Goal: Task Accomplishment & Management: Manage account settings

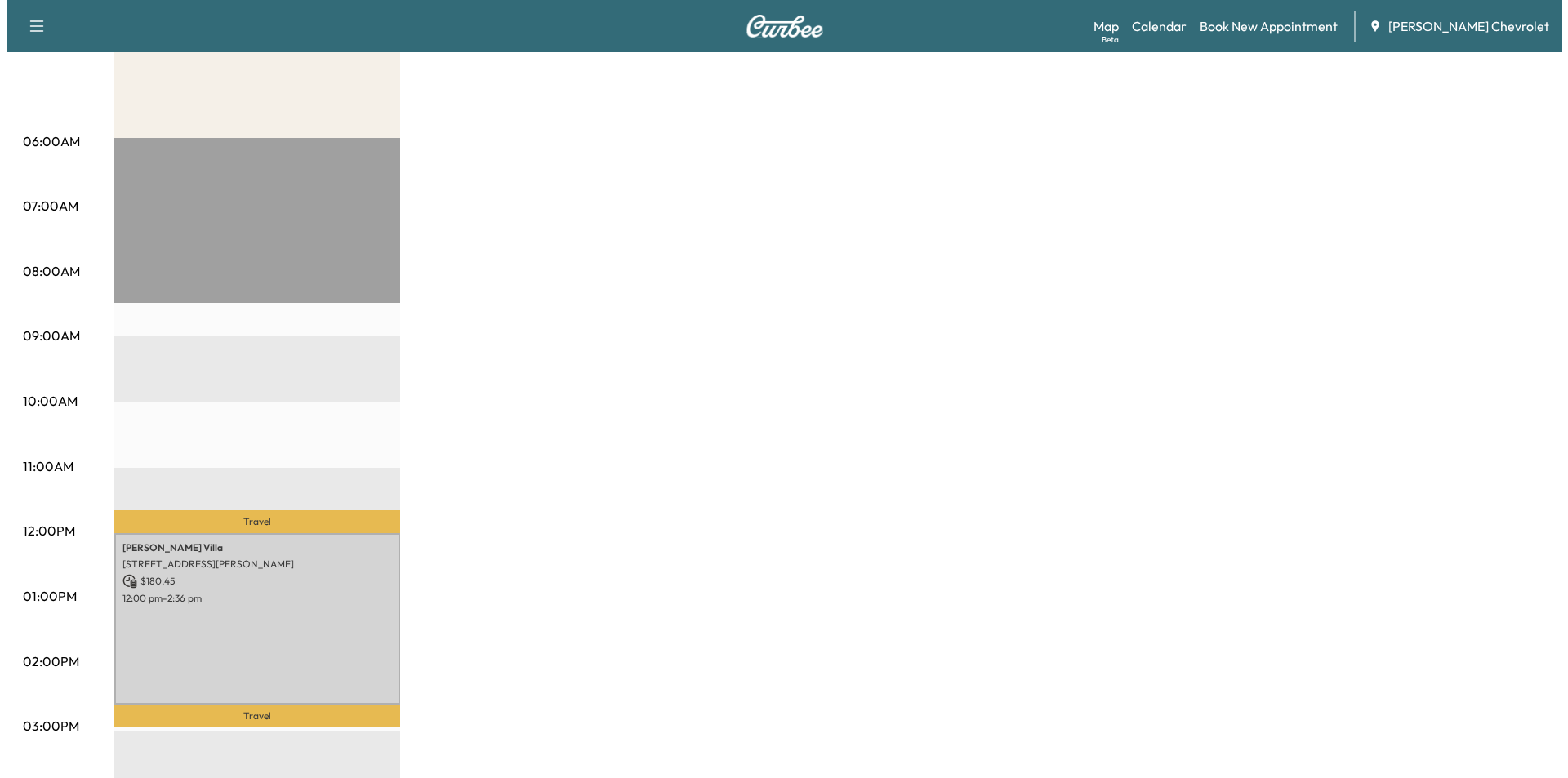
scroll to position [409, 0]
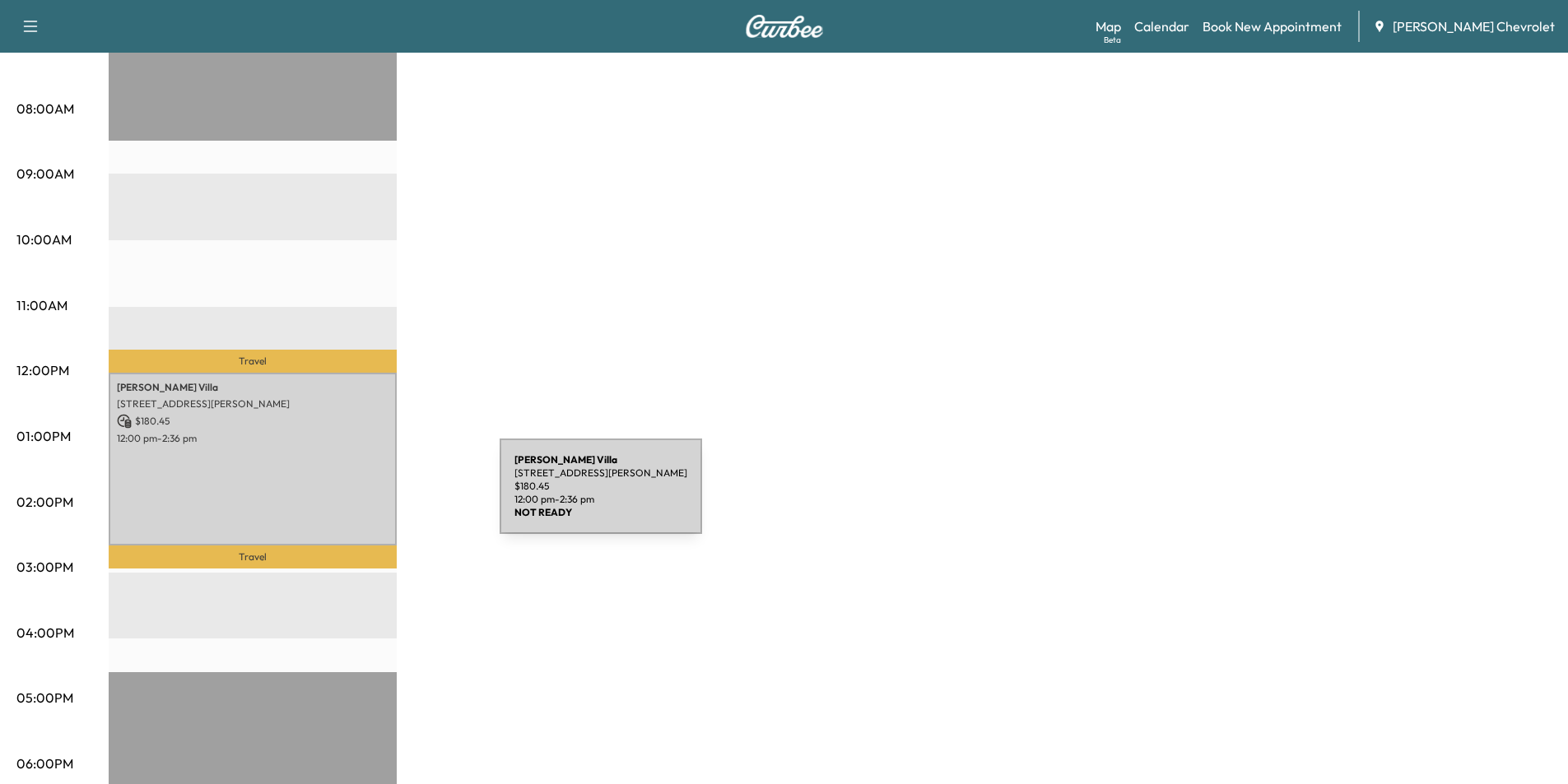
click at [376, 496] on div "[PERSON_NAME] [STREET_ADDRESS][PERSON_NAME] $ 180.45 12:00 pm - 2:36 pm" at bounding box center [253, 459] width 288 height 173
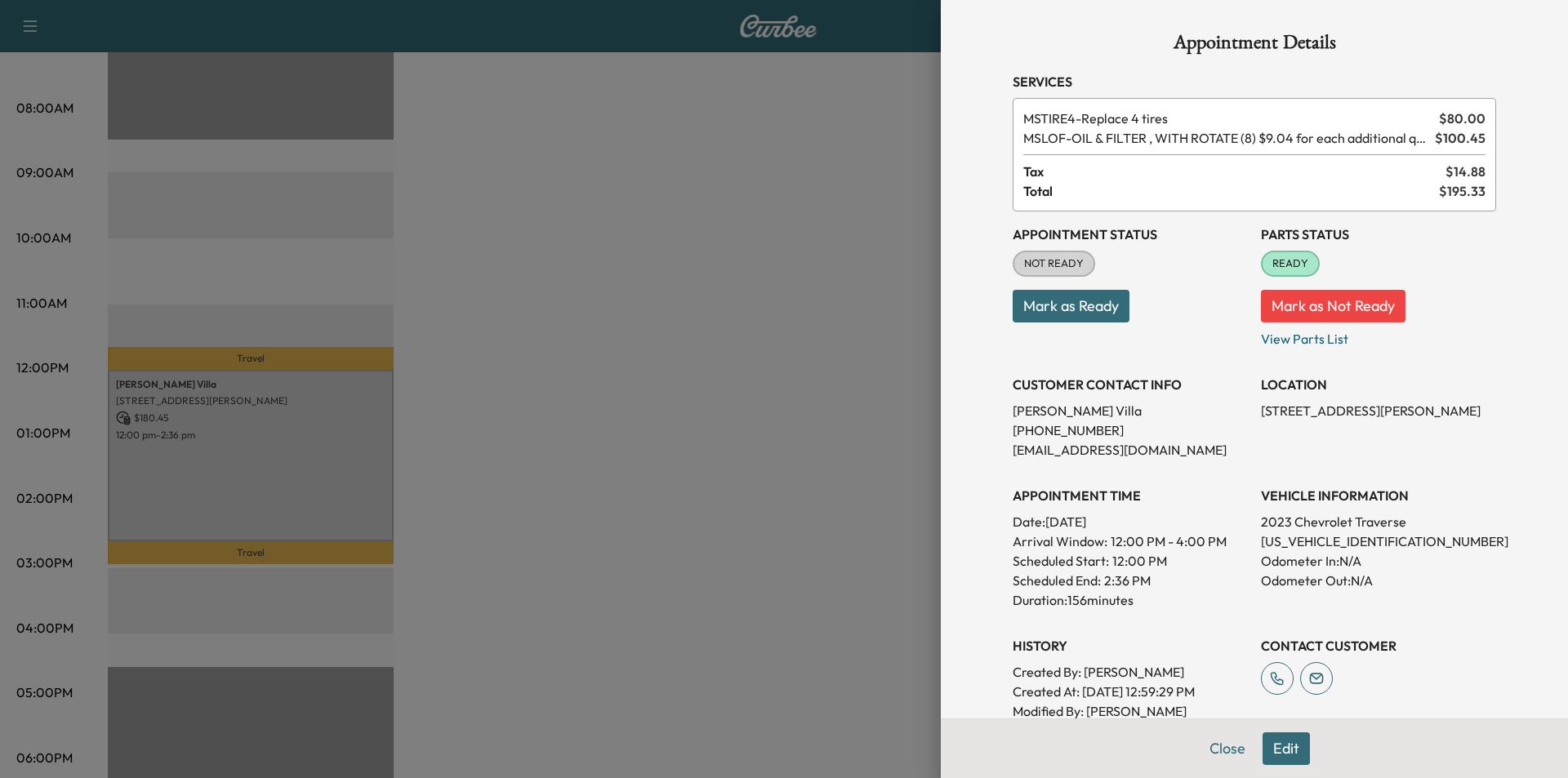
click at [683, 508] on div at bounding box center [784, 389] width 1568 height 778
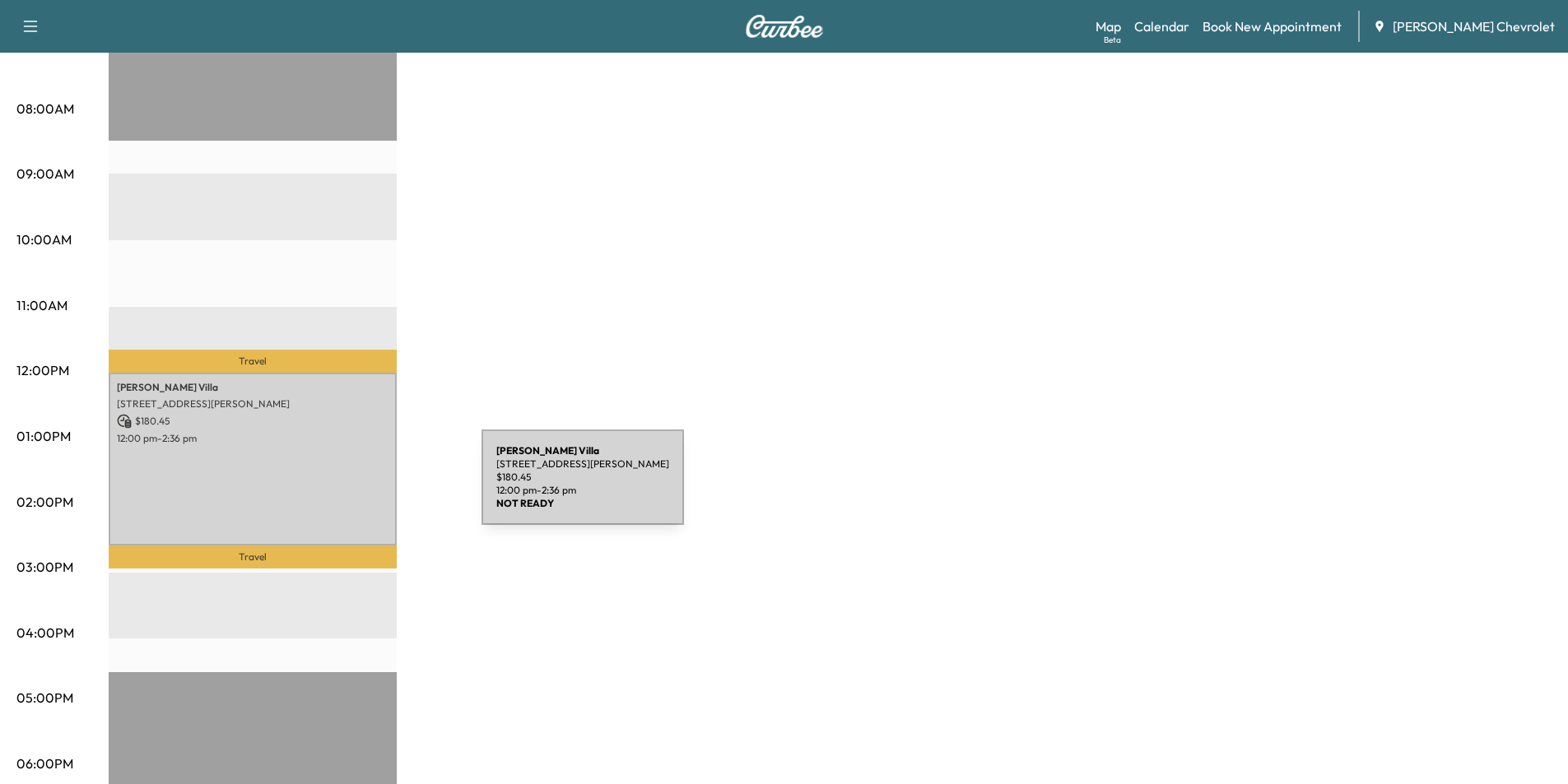
click at [358, 487] on div "[PERSON_NAME] [STREET_ADDRESS][PERSON_NAME] $ 180.45 12:00 pm - 2:36 pm" at bounding box center [253, 459] width 288 height 173
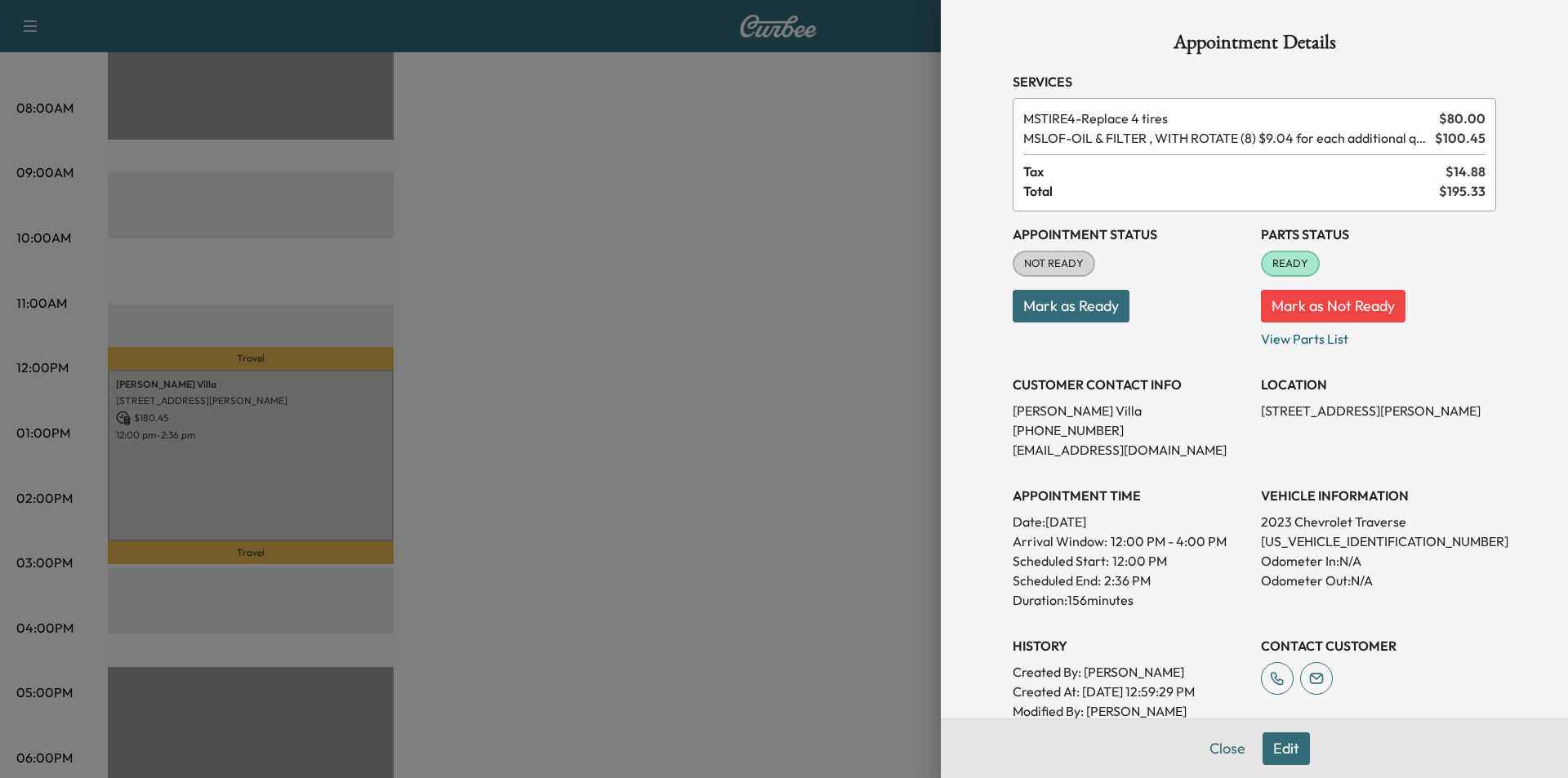
click at [610, 198] on div at bounding box center [784, 389] width 1568 height 778
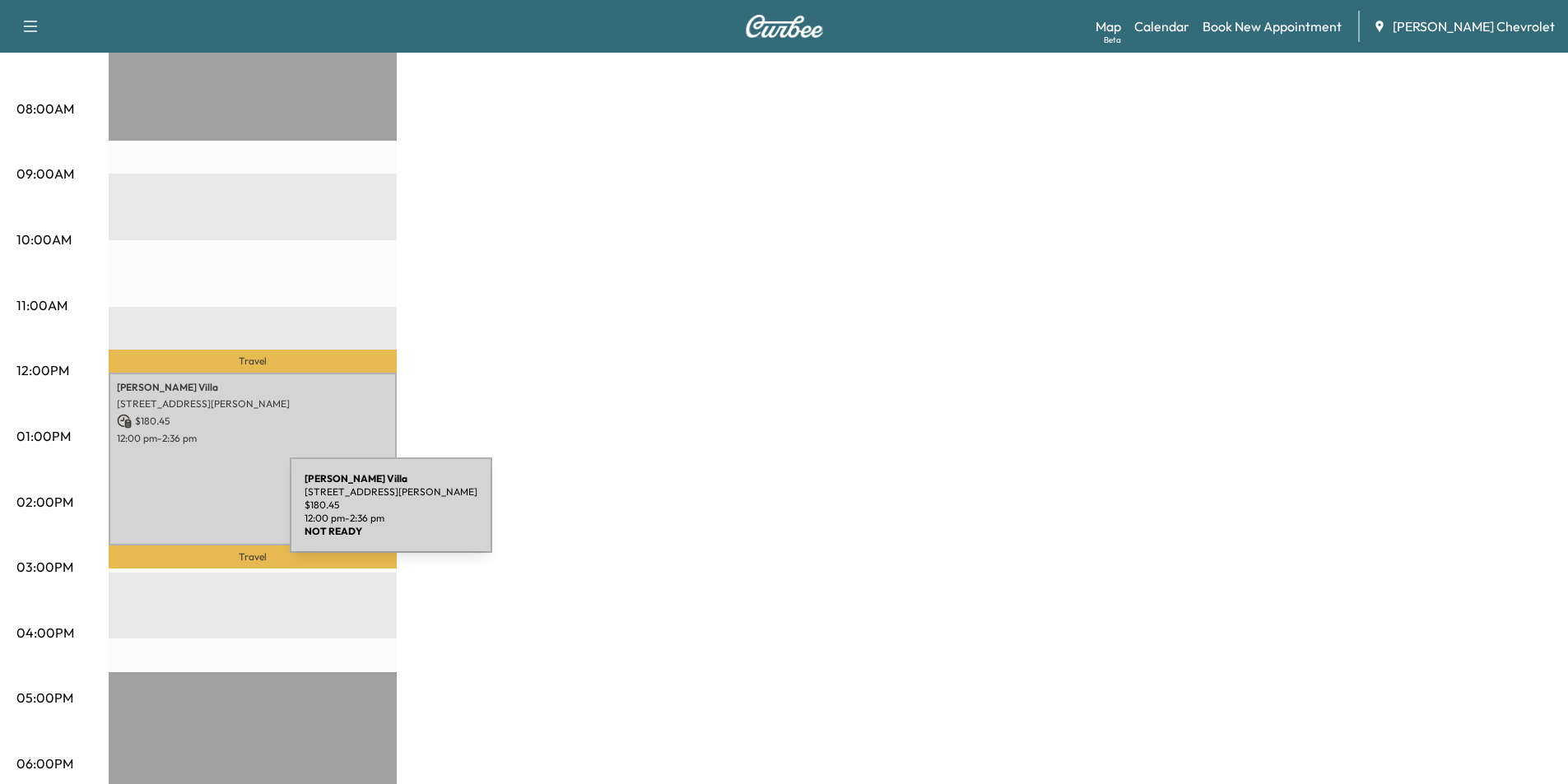
click at [166, 515] on div "[PERSON_NAME] [STREET_ADDRESS][PERSON_NAME] $ 180.45 12:00 pm - 2:36 pm" at bounding box center [253, 459] width 288 height 173
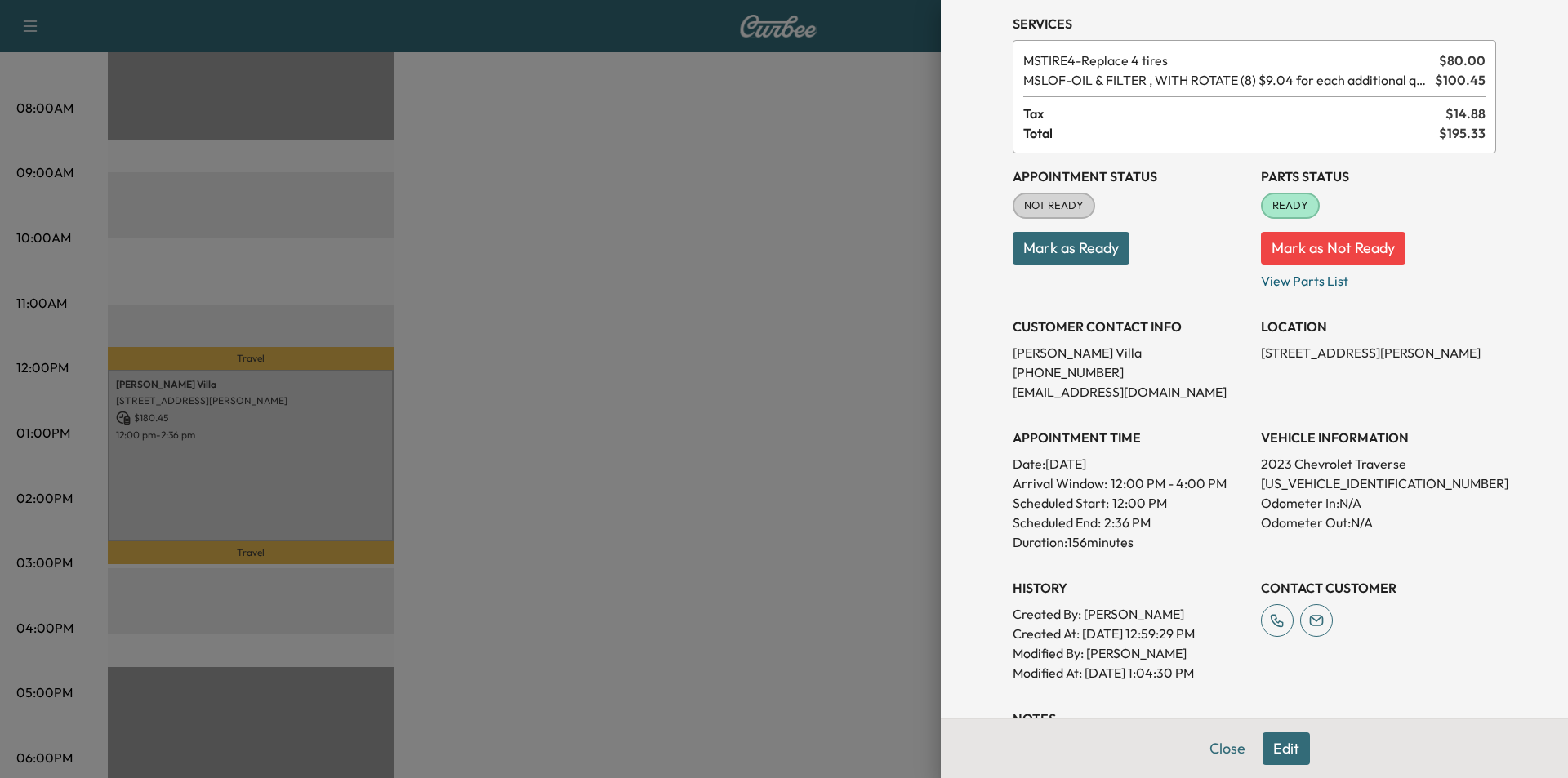
scroll to position [0, 0]
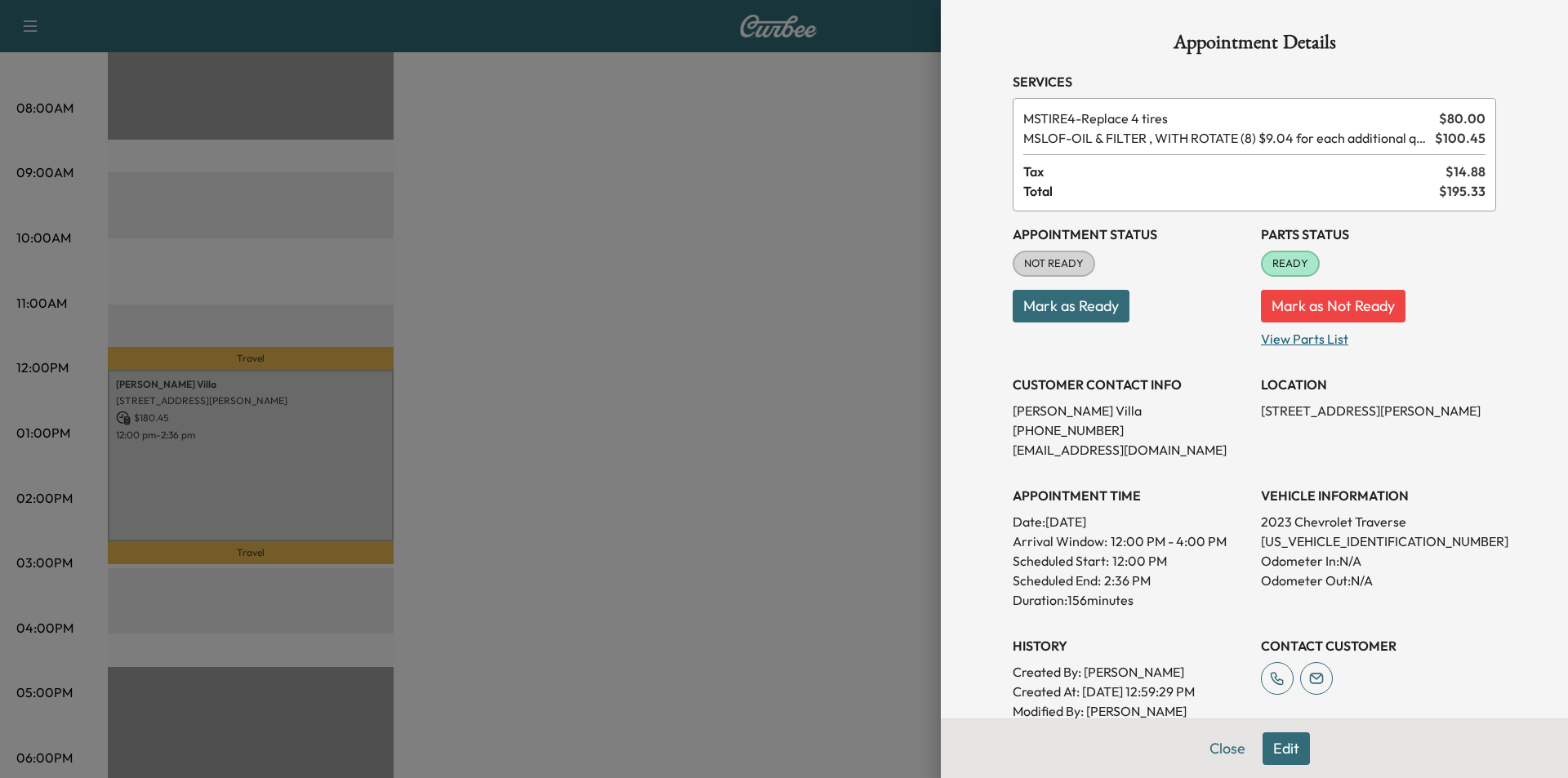
click at [1305, 341] on p "View Parts List" at bounding box center [1378, 335] width 236 height 27
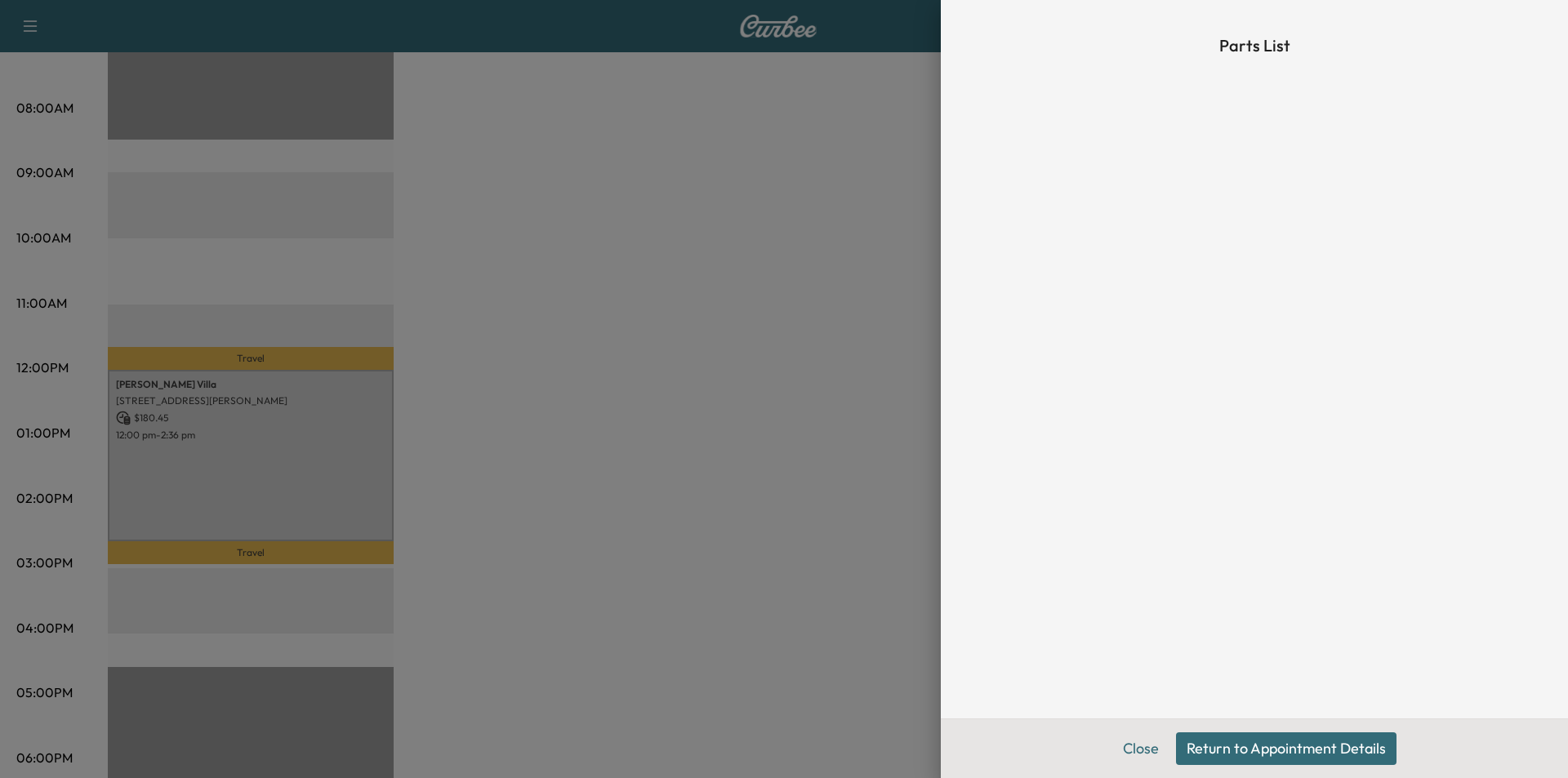
click at [799, 378] on div at bounding box center [784, 389] width 1568 height 778
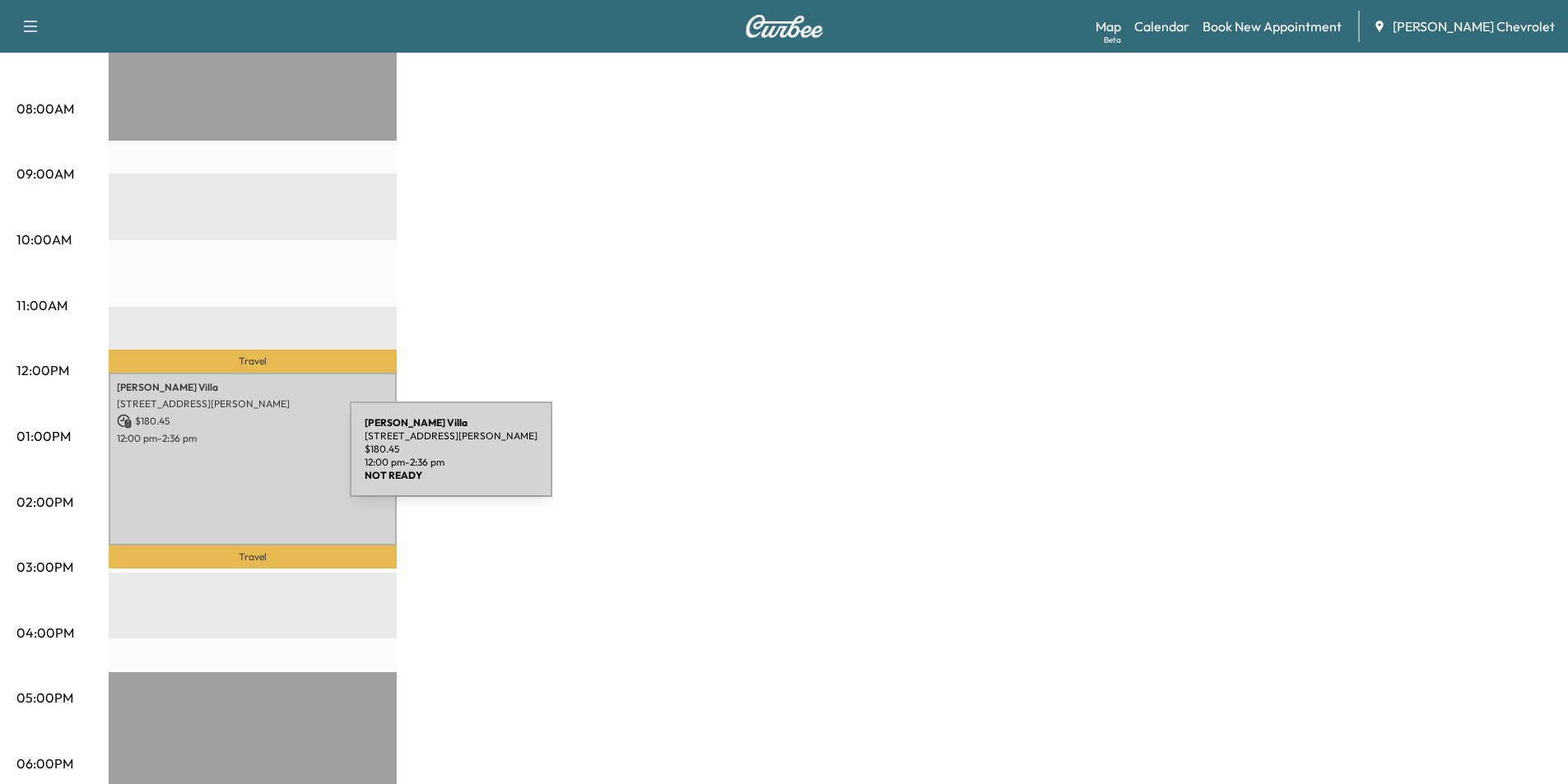
click at [223, 464] on div "[PERSON_NAME] [STREET_ADDRESS][PERSON_NAME] $ 180.45 12:00 pm - 2:36 pm" at bounding box center [253, 459] width 288 height 173
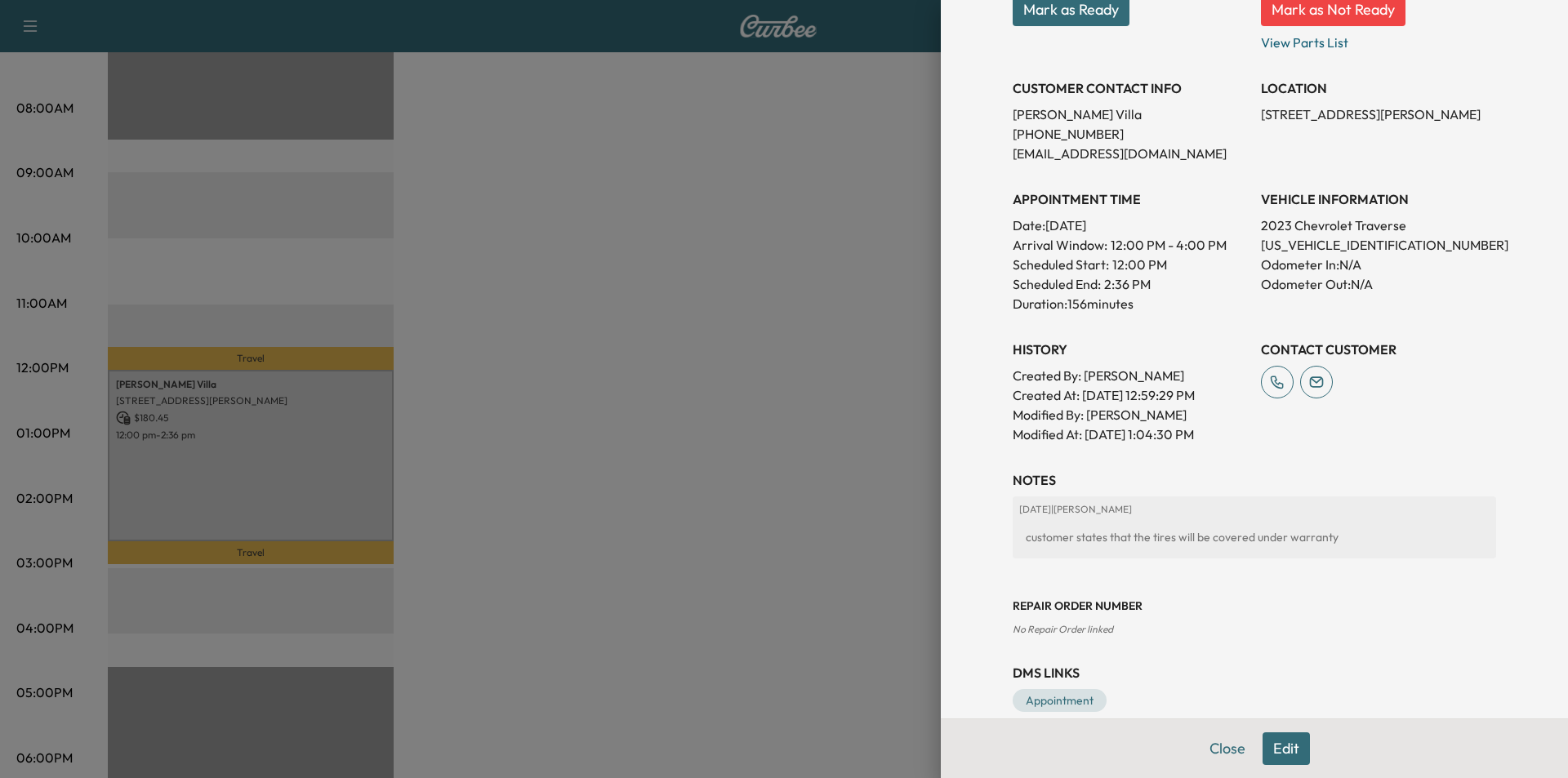
scroll to position [323, 0]
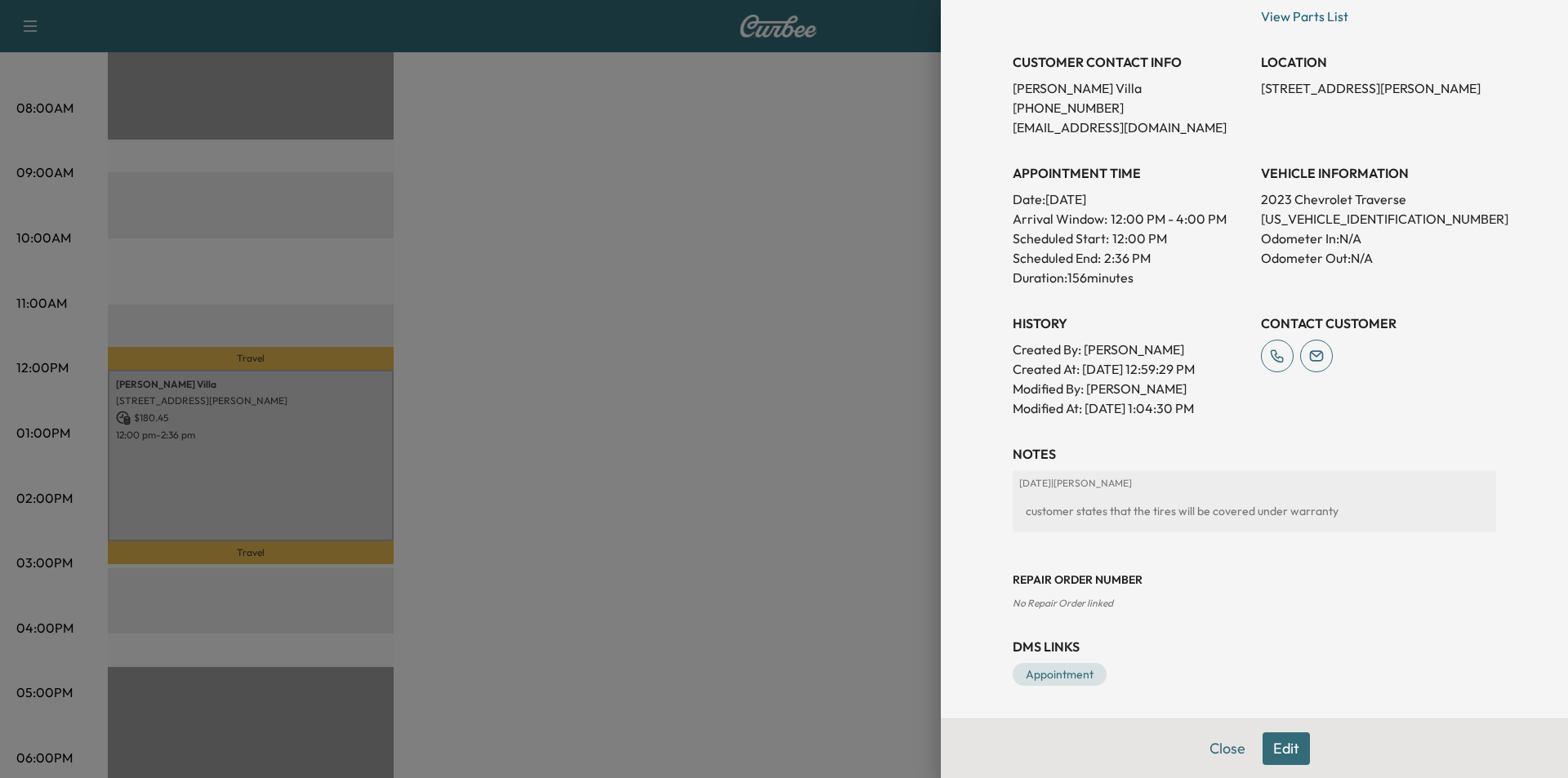
click at [852, 403] on div at bounding box center [784, 389] width 1568 height 778
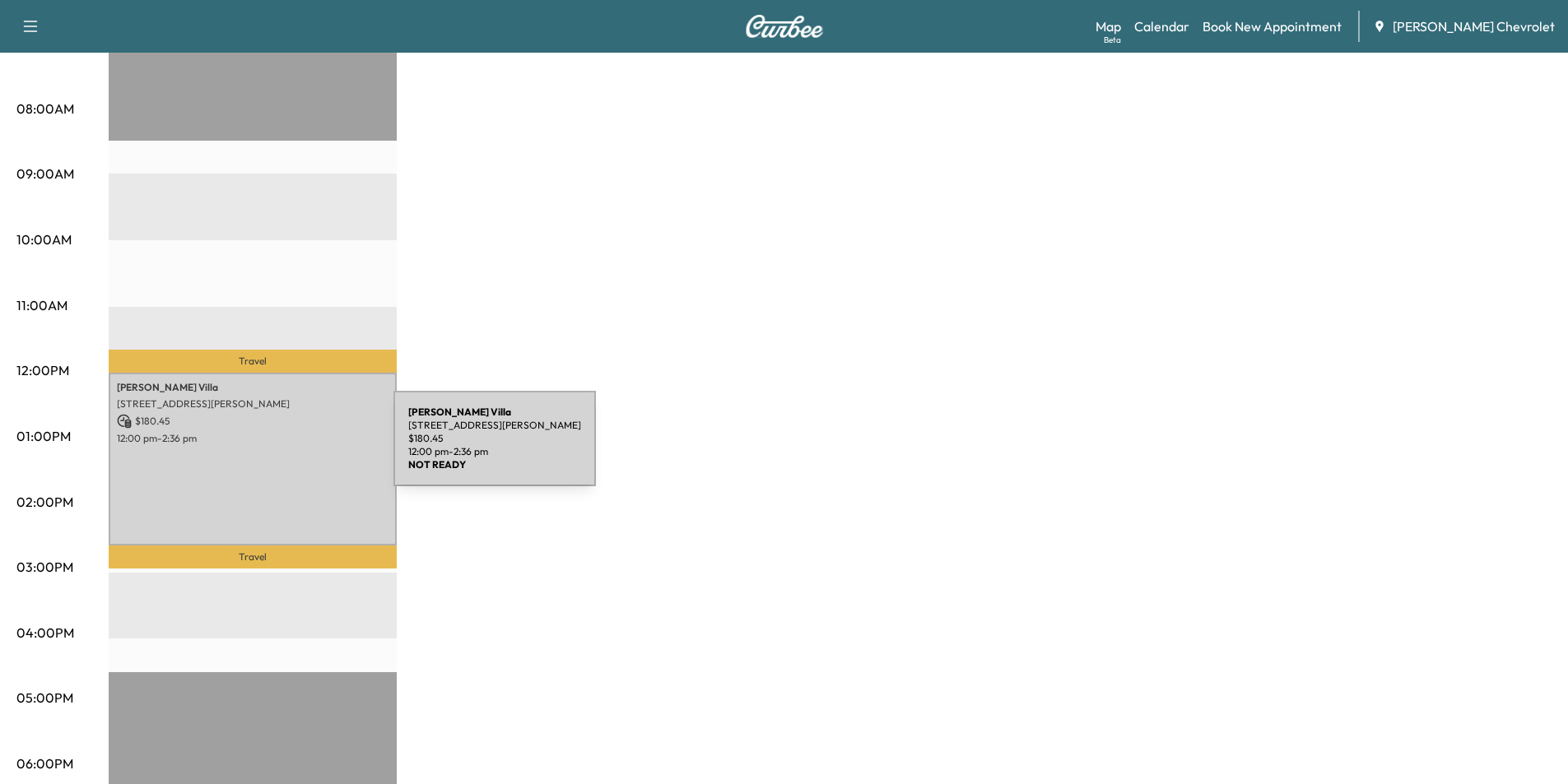
click at [270, 449] on div "[PERSON_NAME] [STREET_ADDRESS][PERSON_NAME] $ 180.45 12:00 pm - 2:36 pm" at bounding box center [253, 459] width 288 height 173
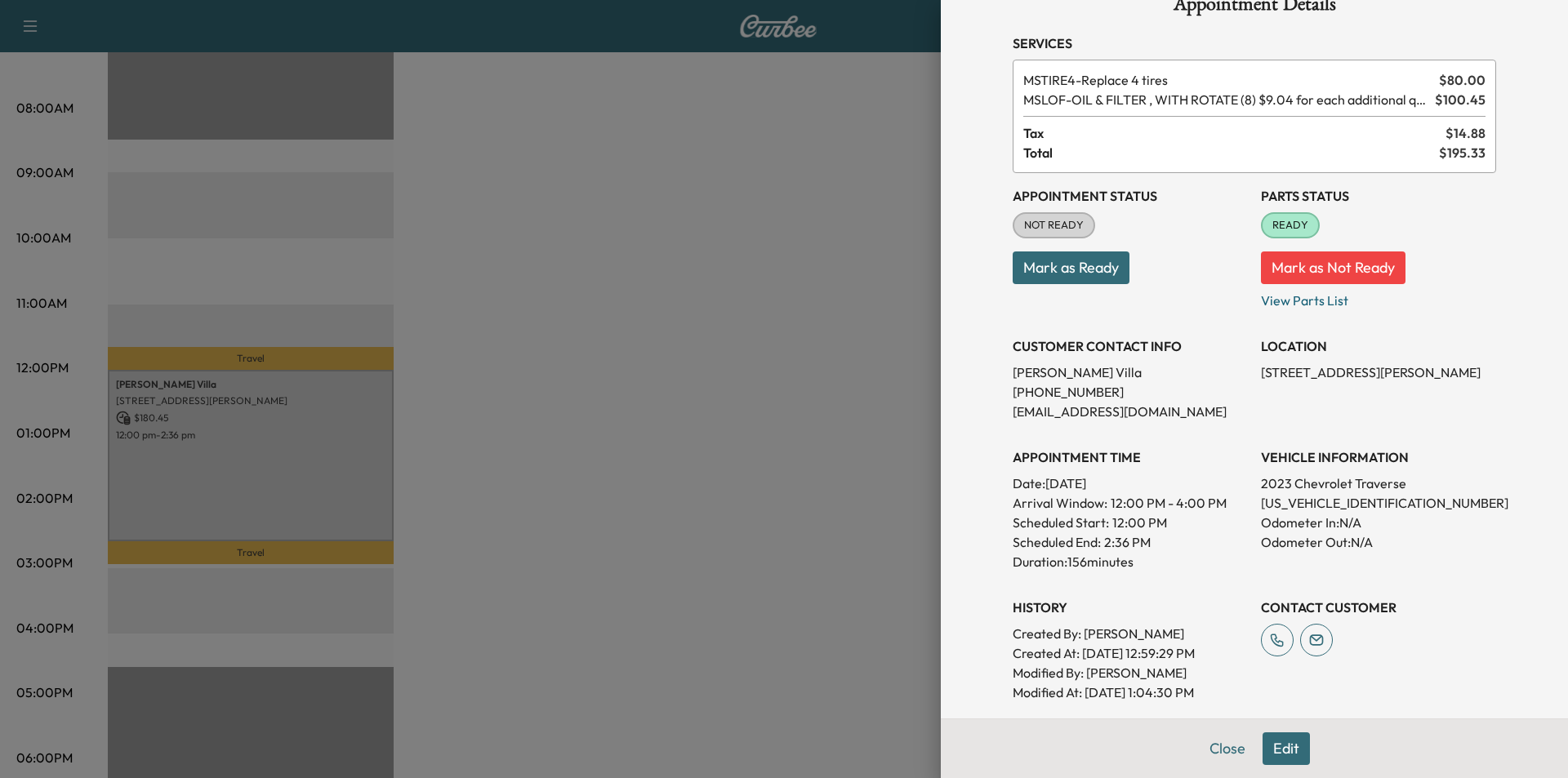
scroll to position [0, 0]
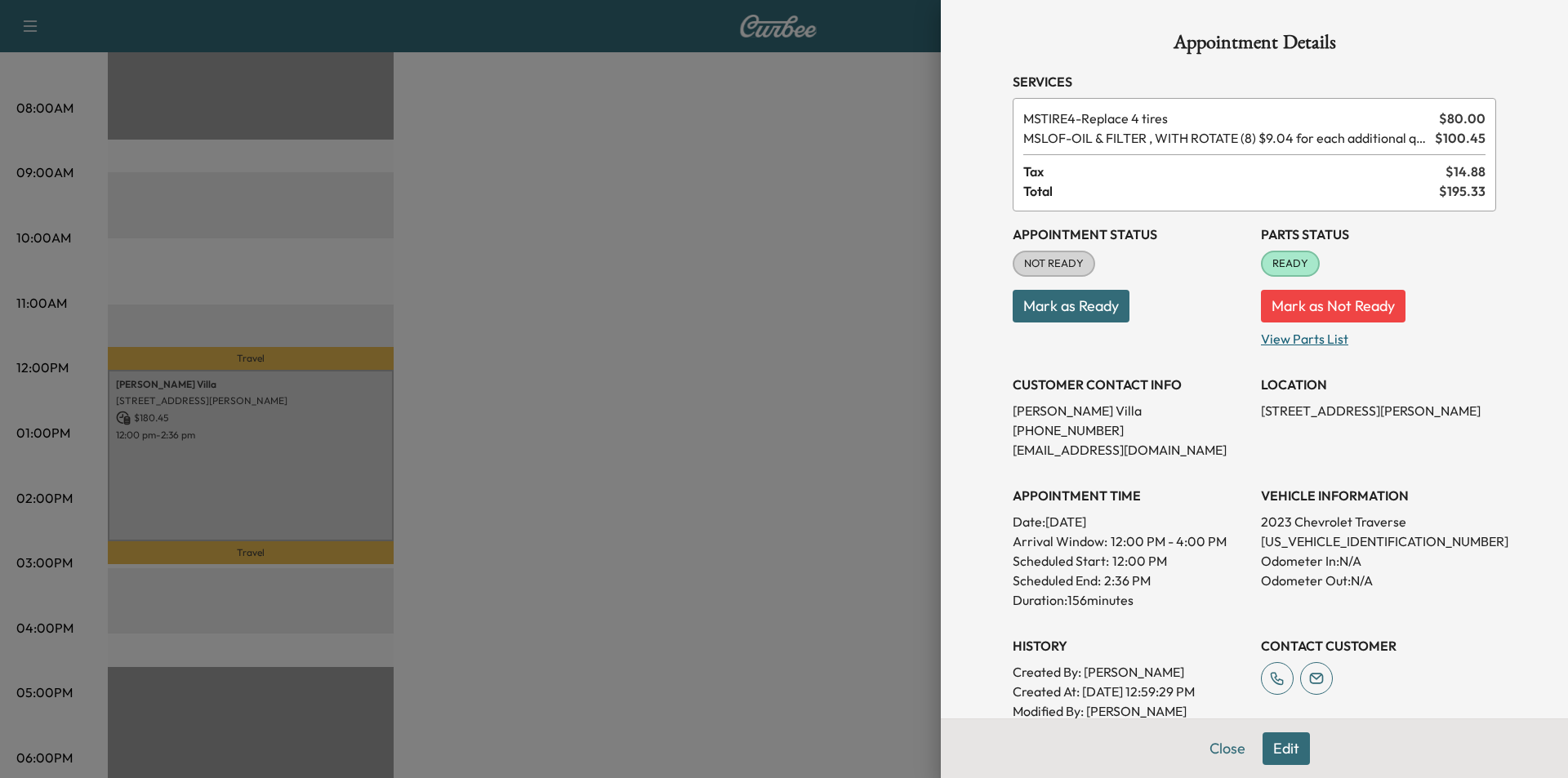
click at [1306, 342] on p "View Parts List" at bounding box center [1378, 335] width 236 height 27
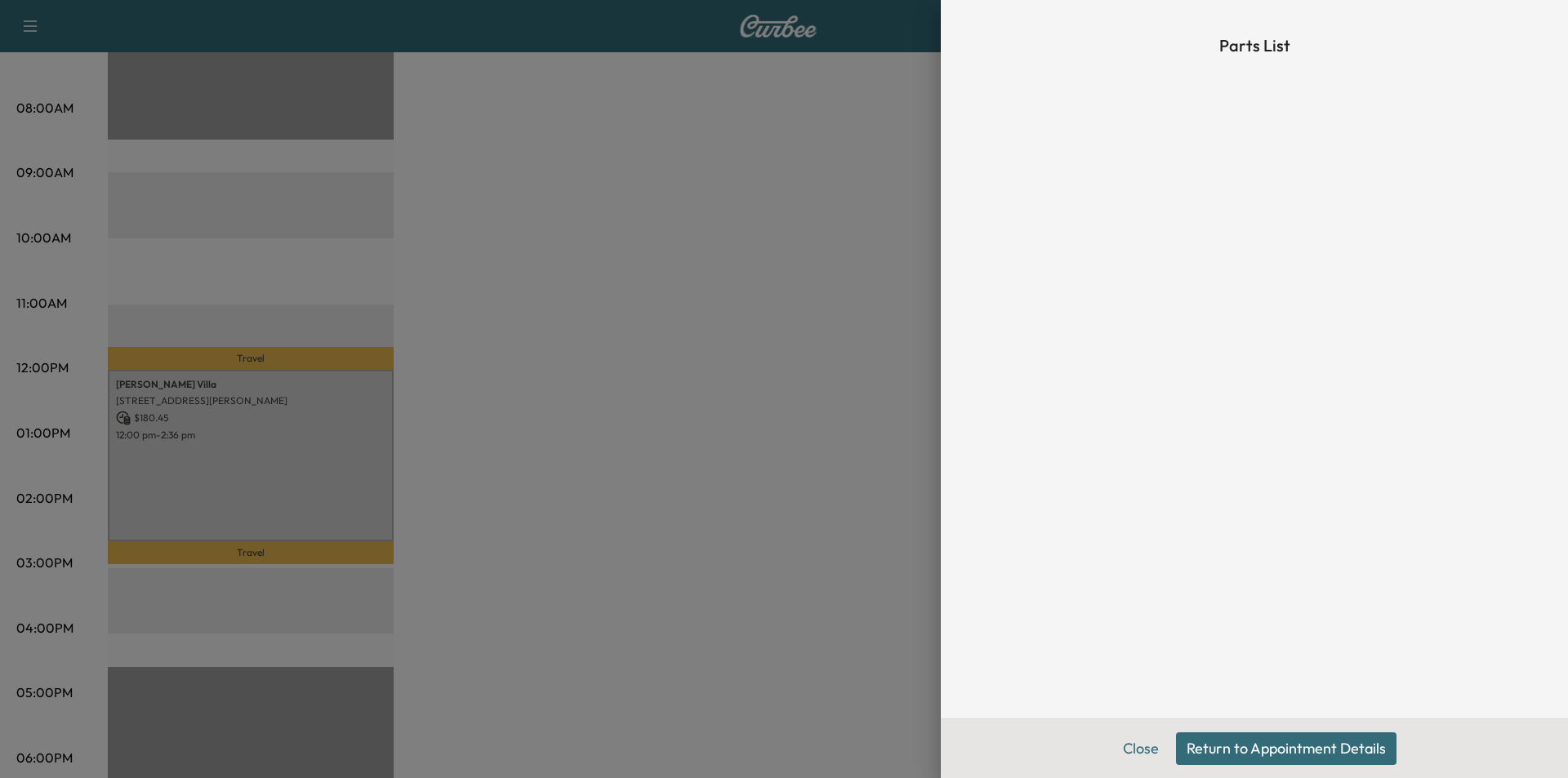
click at [1243, 755] on button "Return to Appointment Details" at bounding box center [1286, 749] width 221 height 33
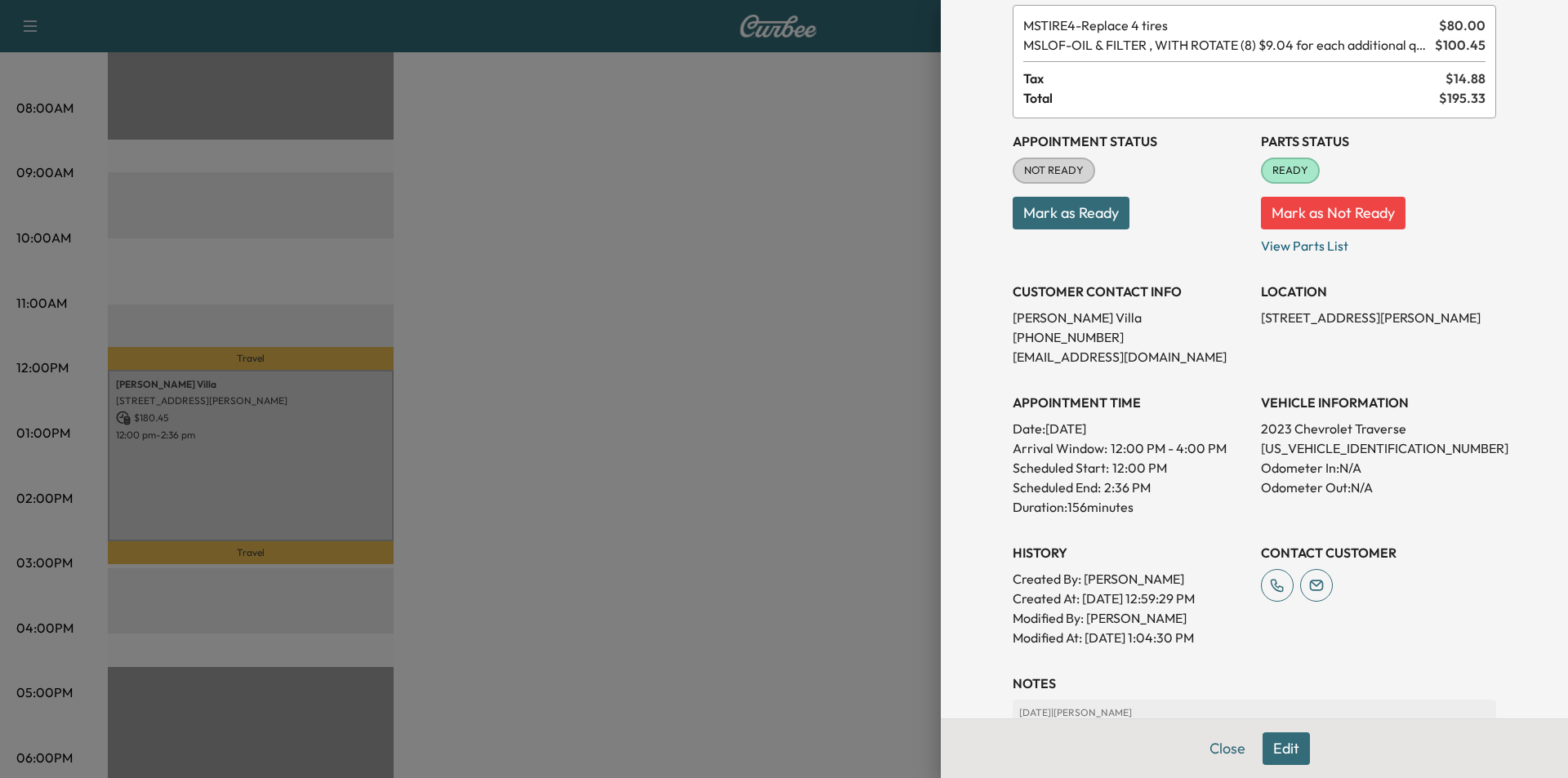
scroll to position [323, 0]
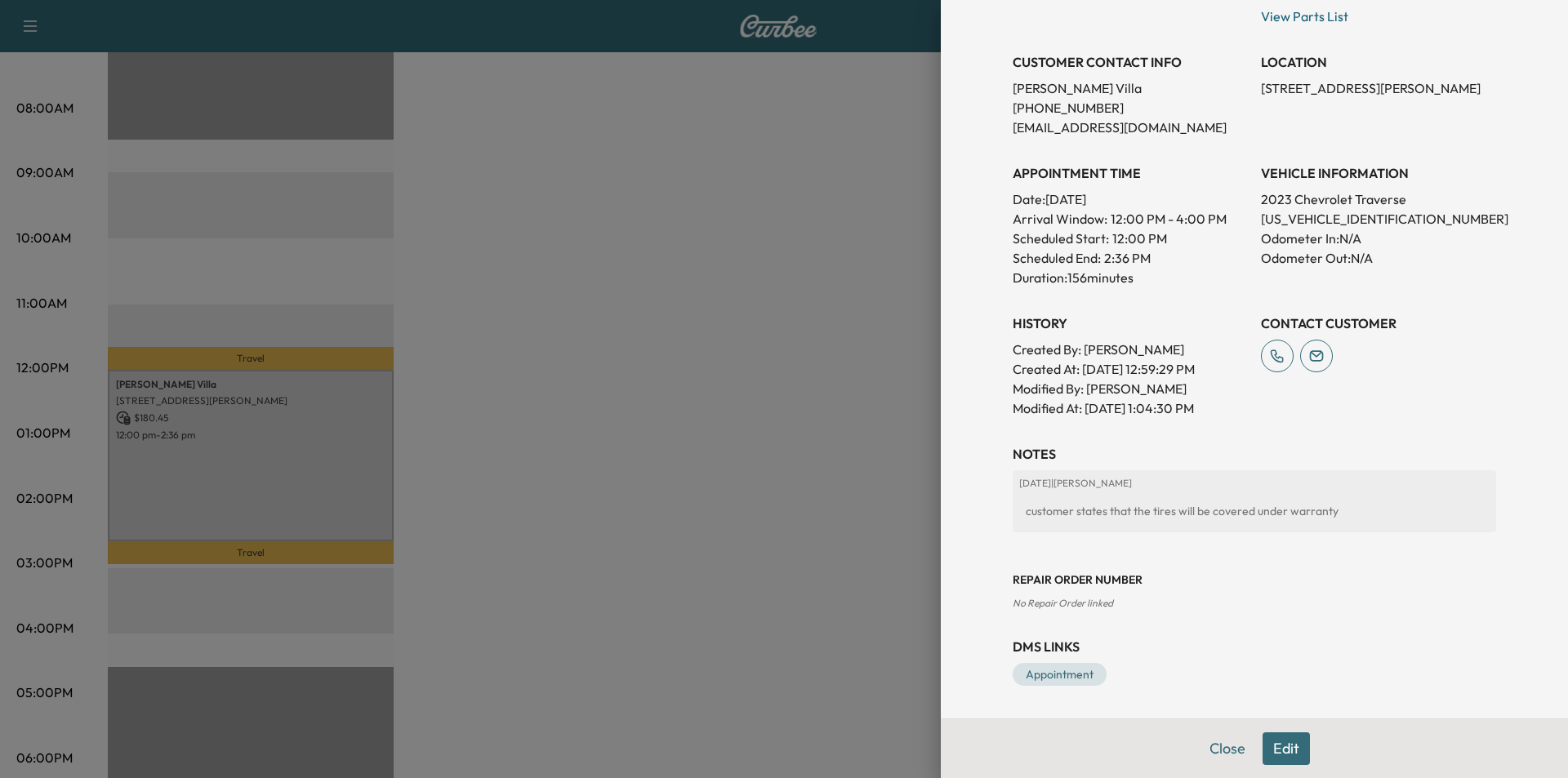
click at [280, 329] on div at bounding box center [784, 389] width 1568 height 778
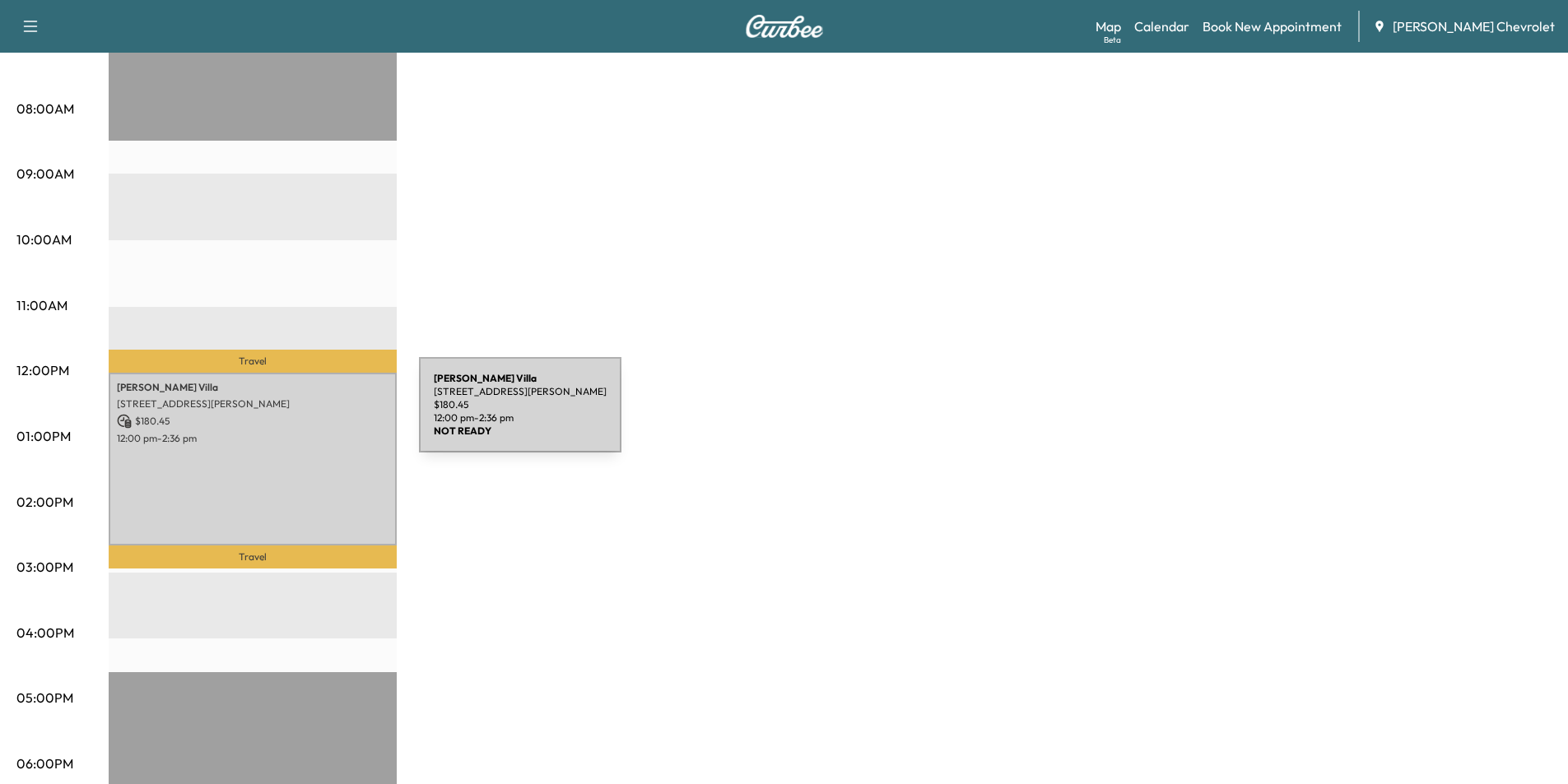
click at [296, 415] on p "$ 180.45" at bounding box center [253, 421] width 272 height 15
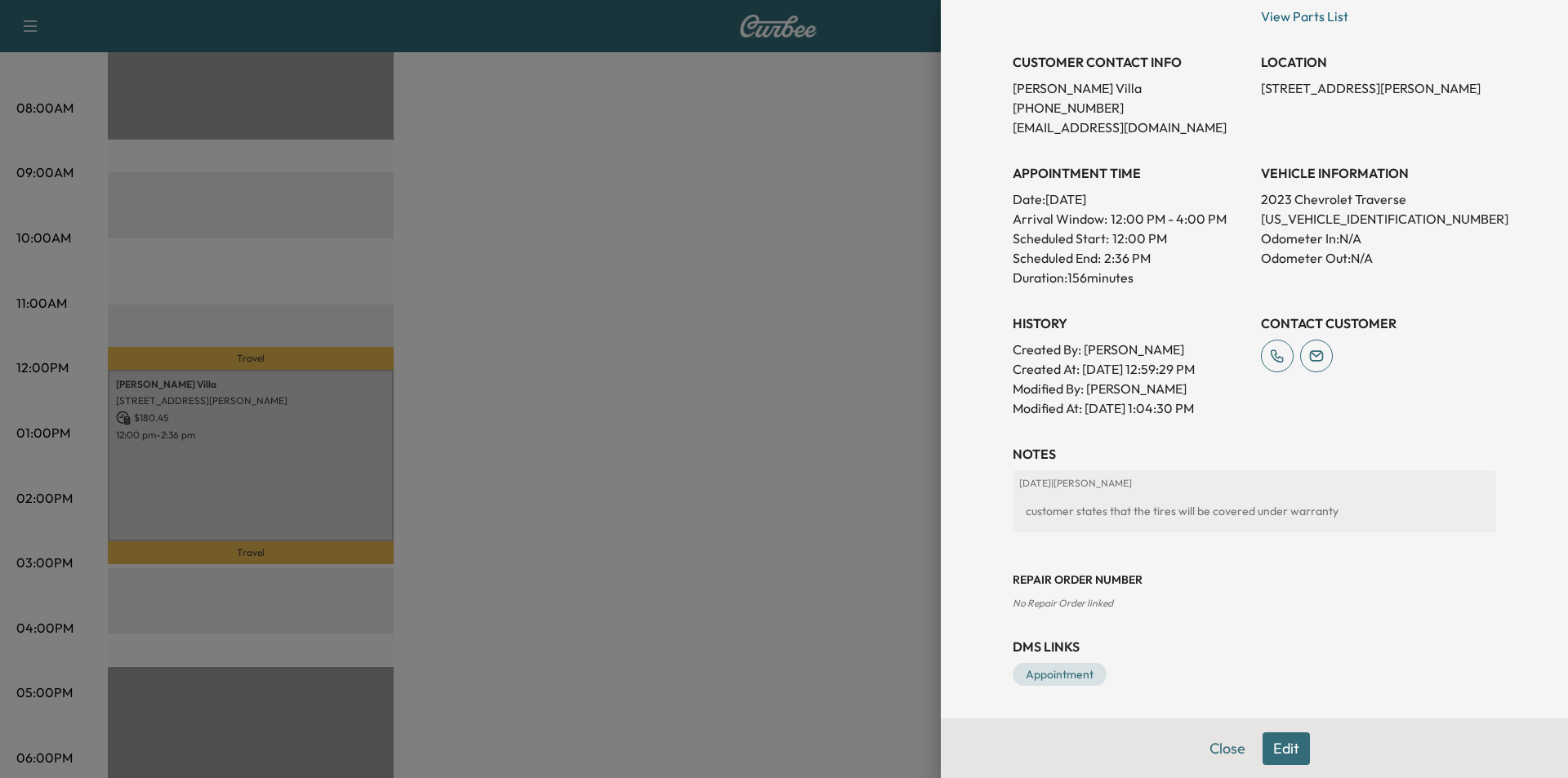
click at [1277, 747] on button "Edit" at bounding box center [1287, 749] width 48 height 33
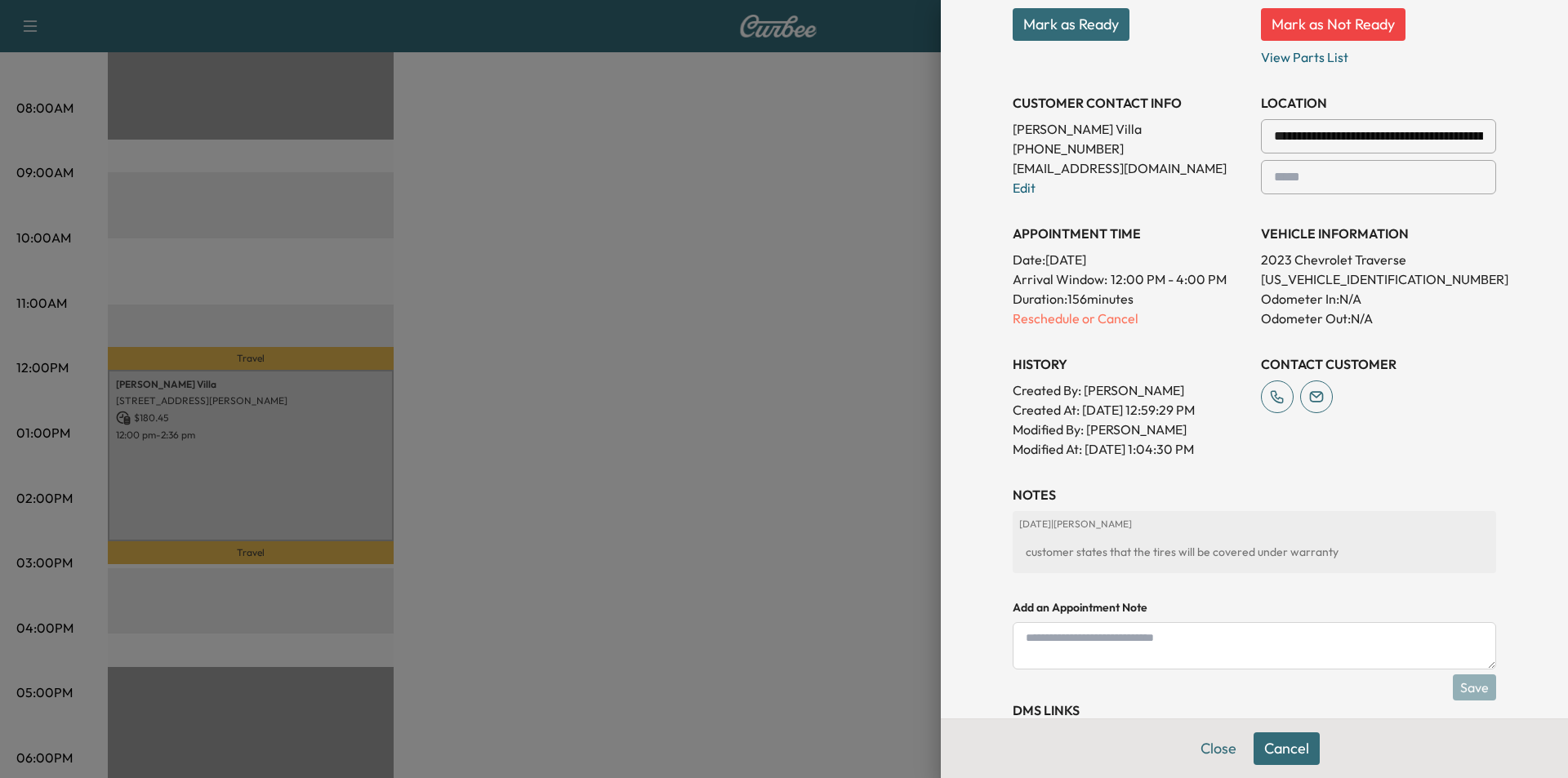
scroll to position [379, 0]
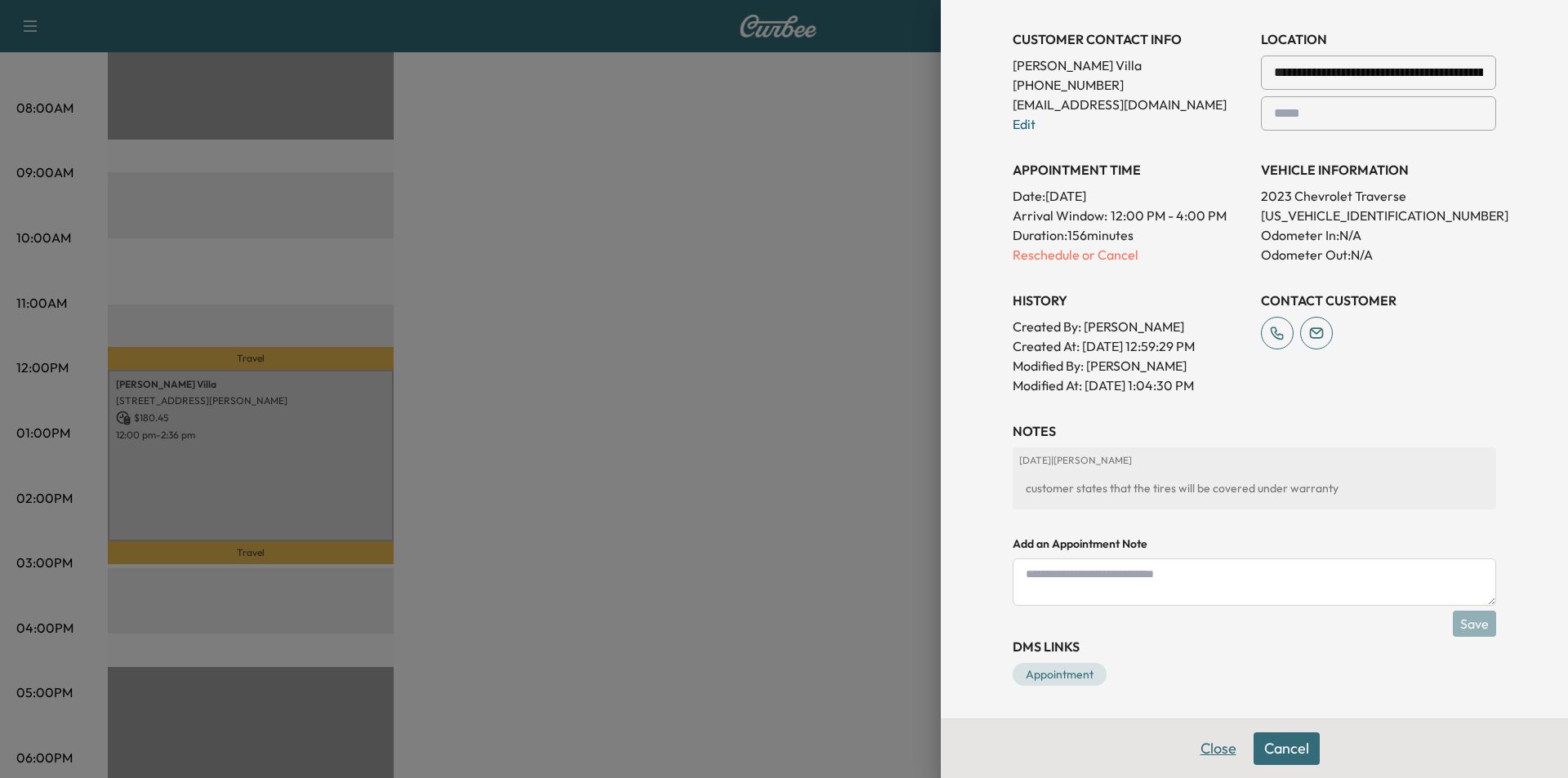
click at [1195, 746] on button "Close" at bounding box center [1218, 749] width 57 height 33
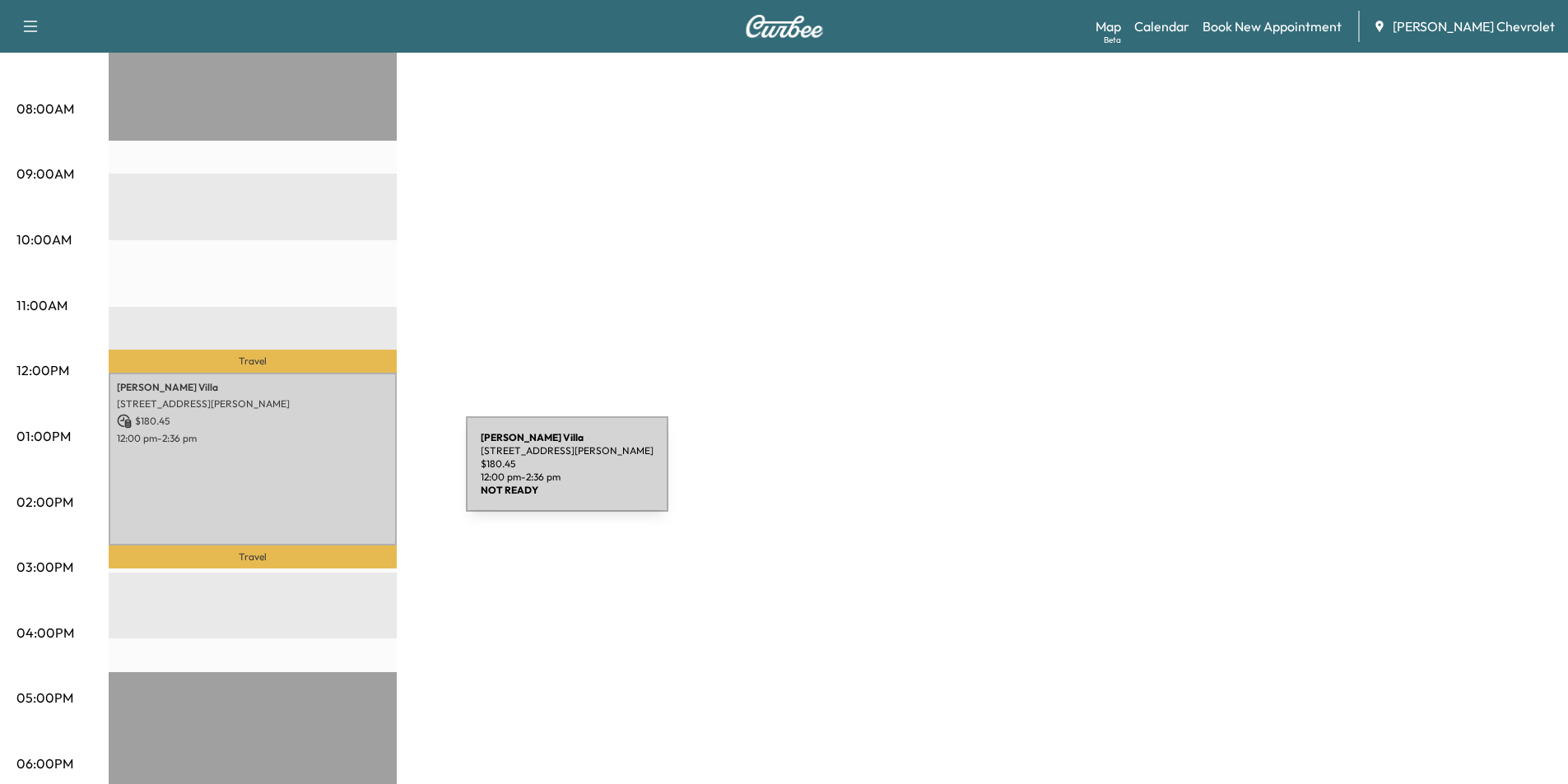
click at [342, 474] on div "[PERSON_NAME] [STREET_ADDRESS][PERSON_NAME] $ 180.45 12:00 pm - 2:36 pm" at bounding box center [253, 459] width 288 height 173
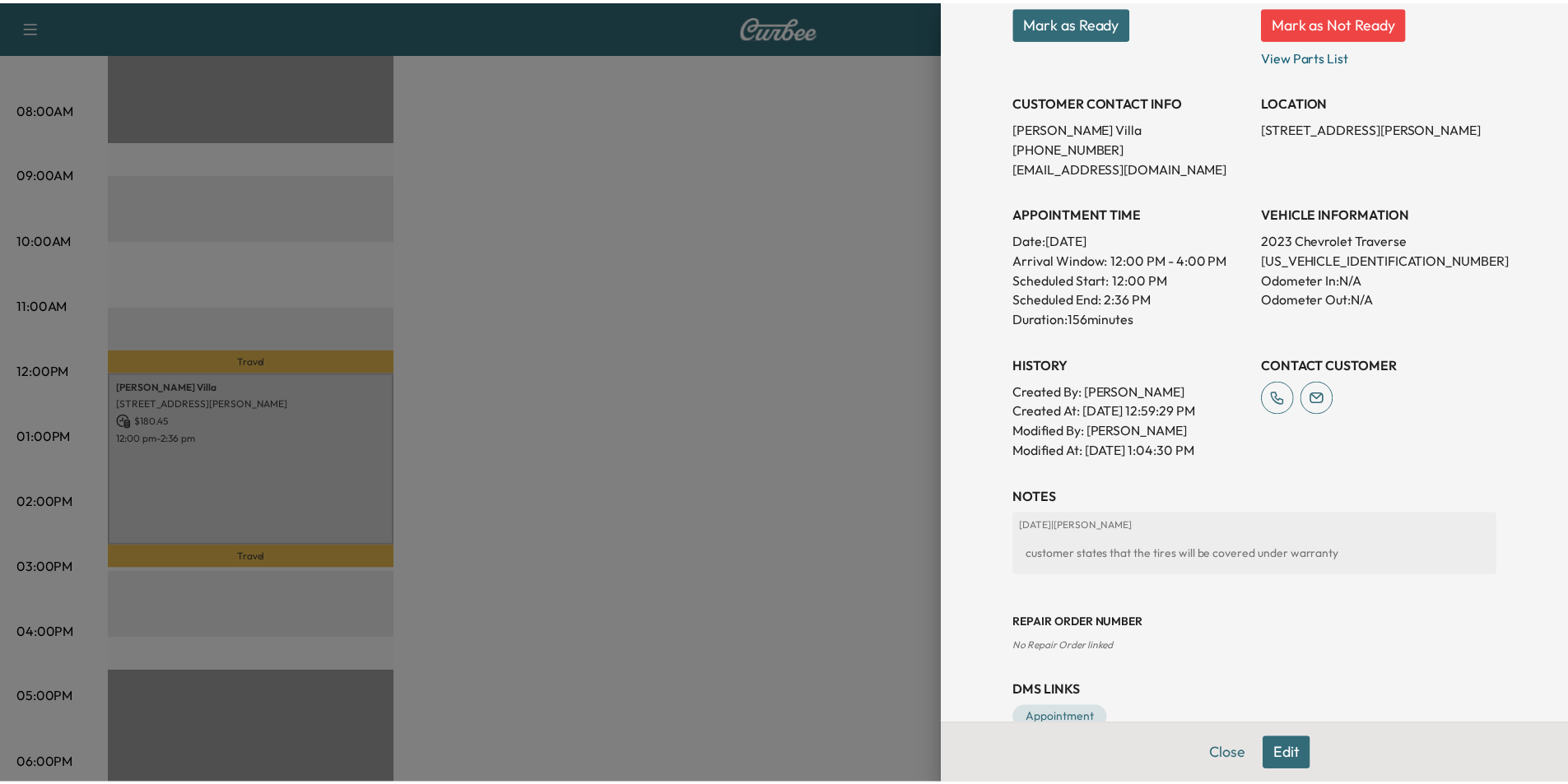
scroll to position [325, 0]
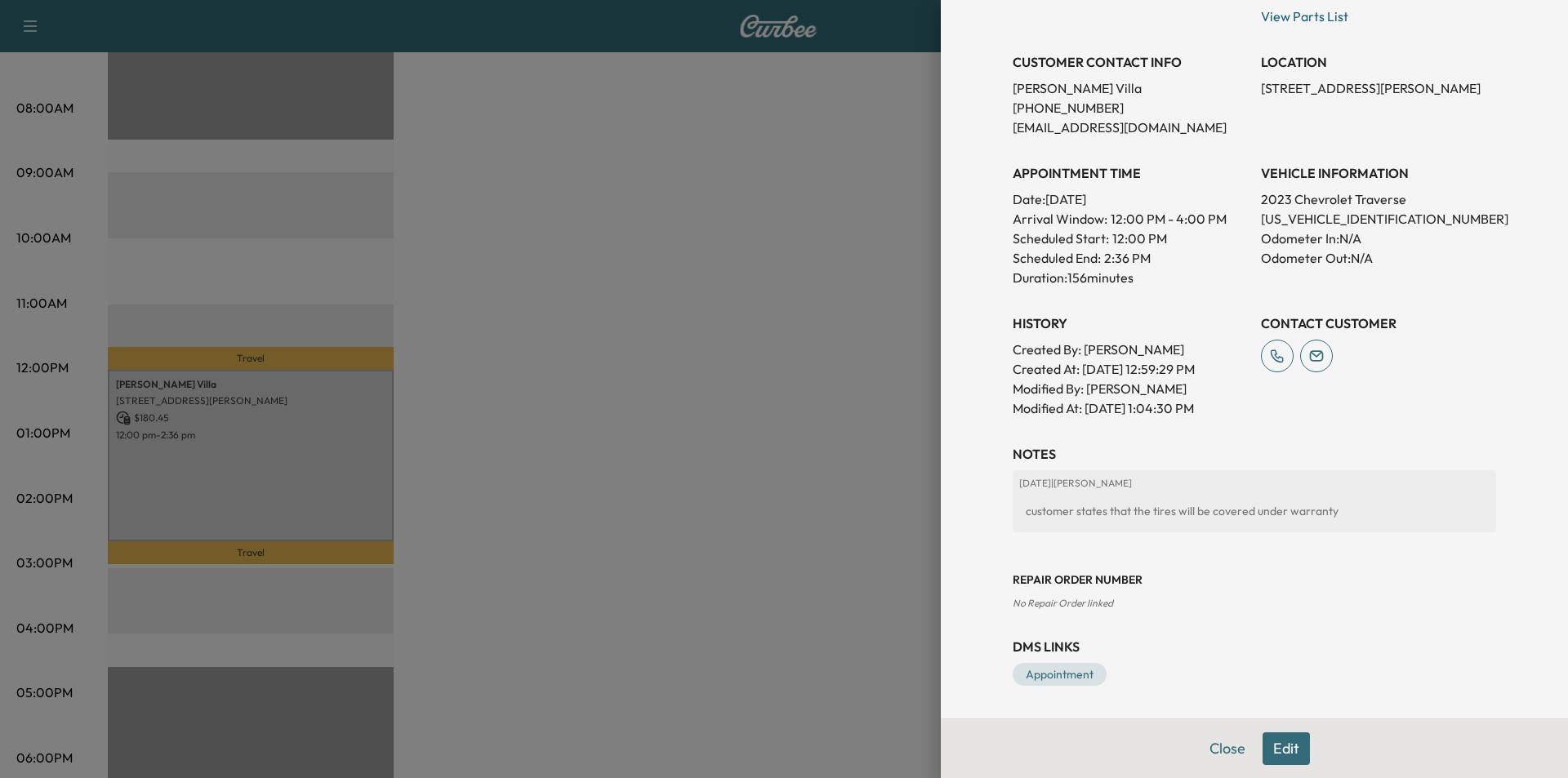
click at [785, 443] on div at bounding box center [784, 389] width 1568 height 778
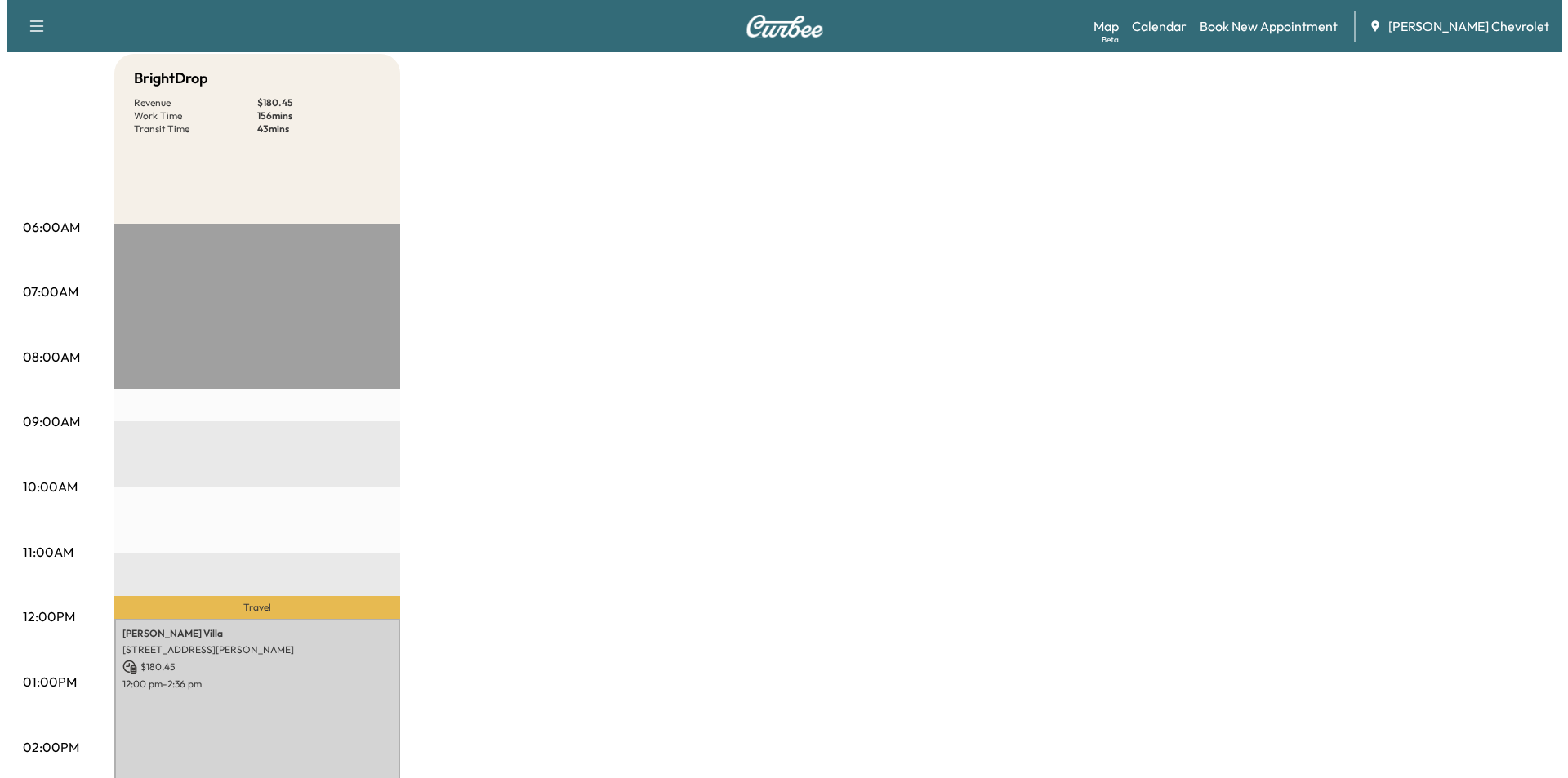
scroll to position [326, 0]
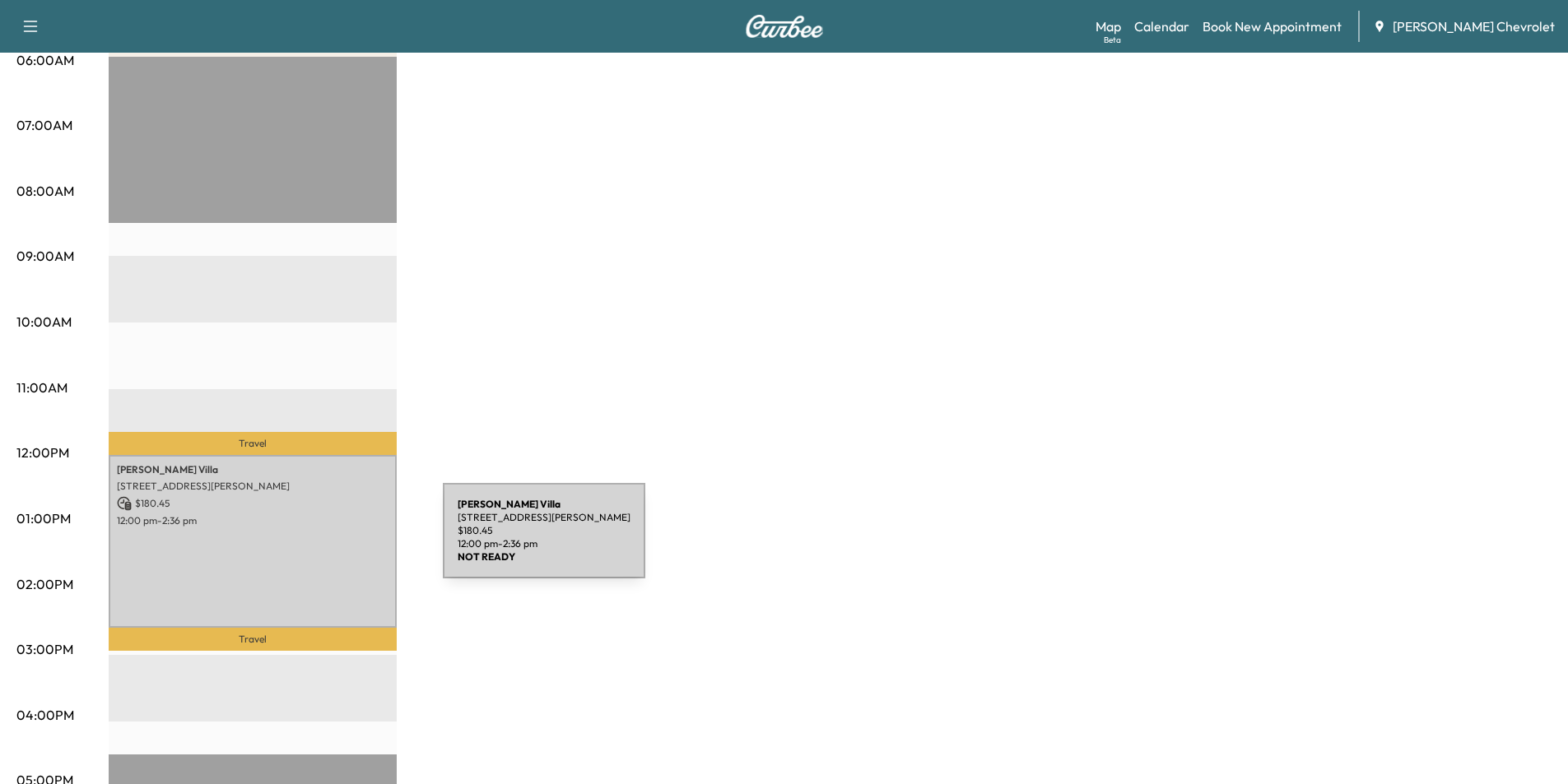
click at [277, 517] on p "12:00 pm - 2:36 pm" at bounding box center [253, 521] width 272 height 13
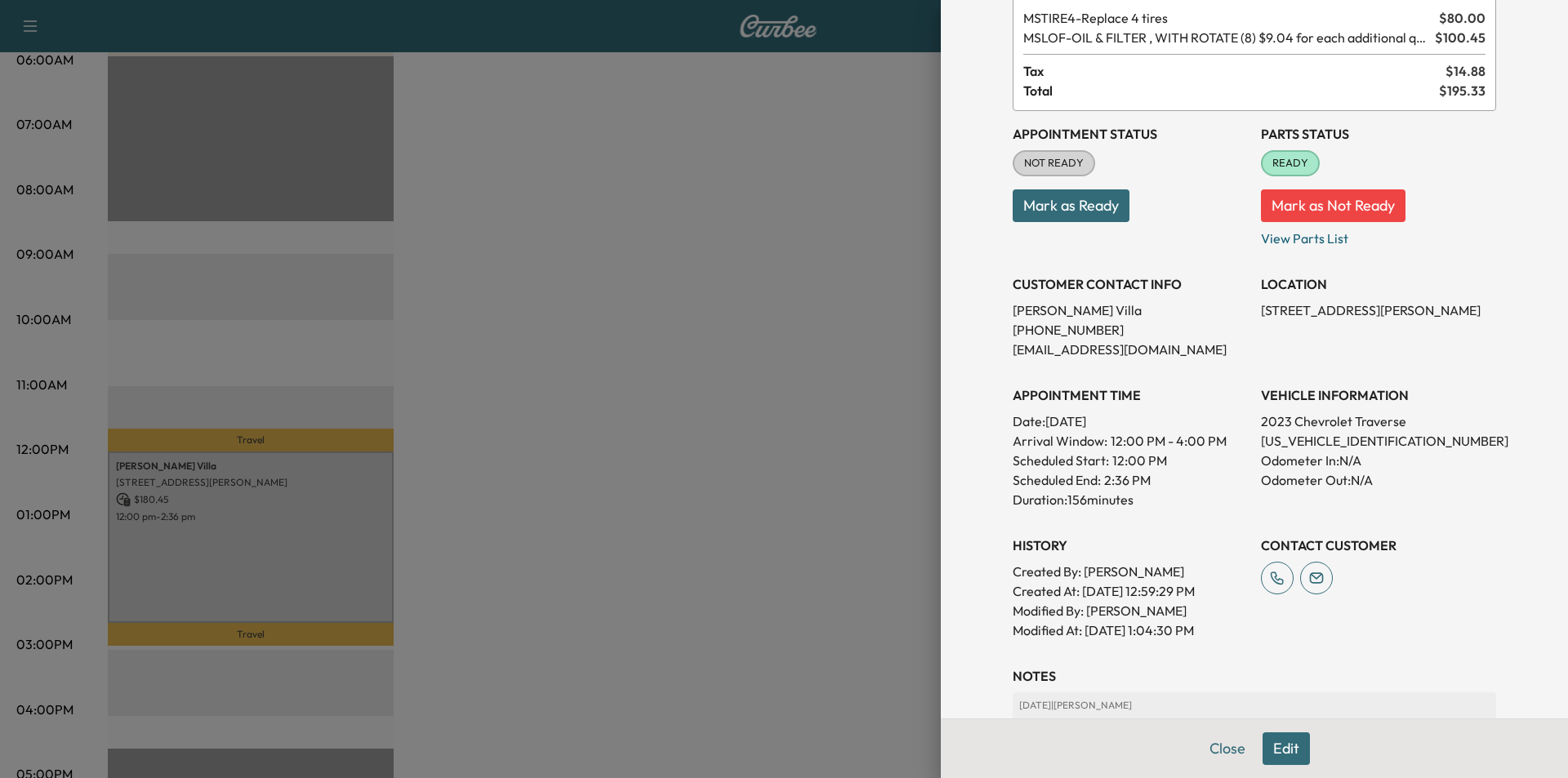
scroll to position [78, 0]
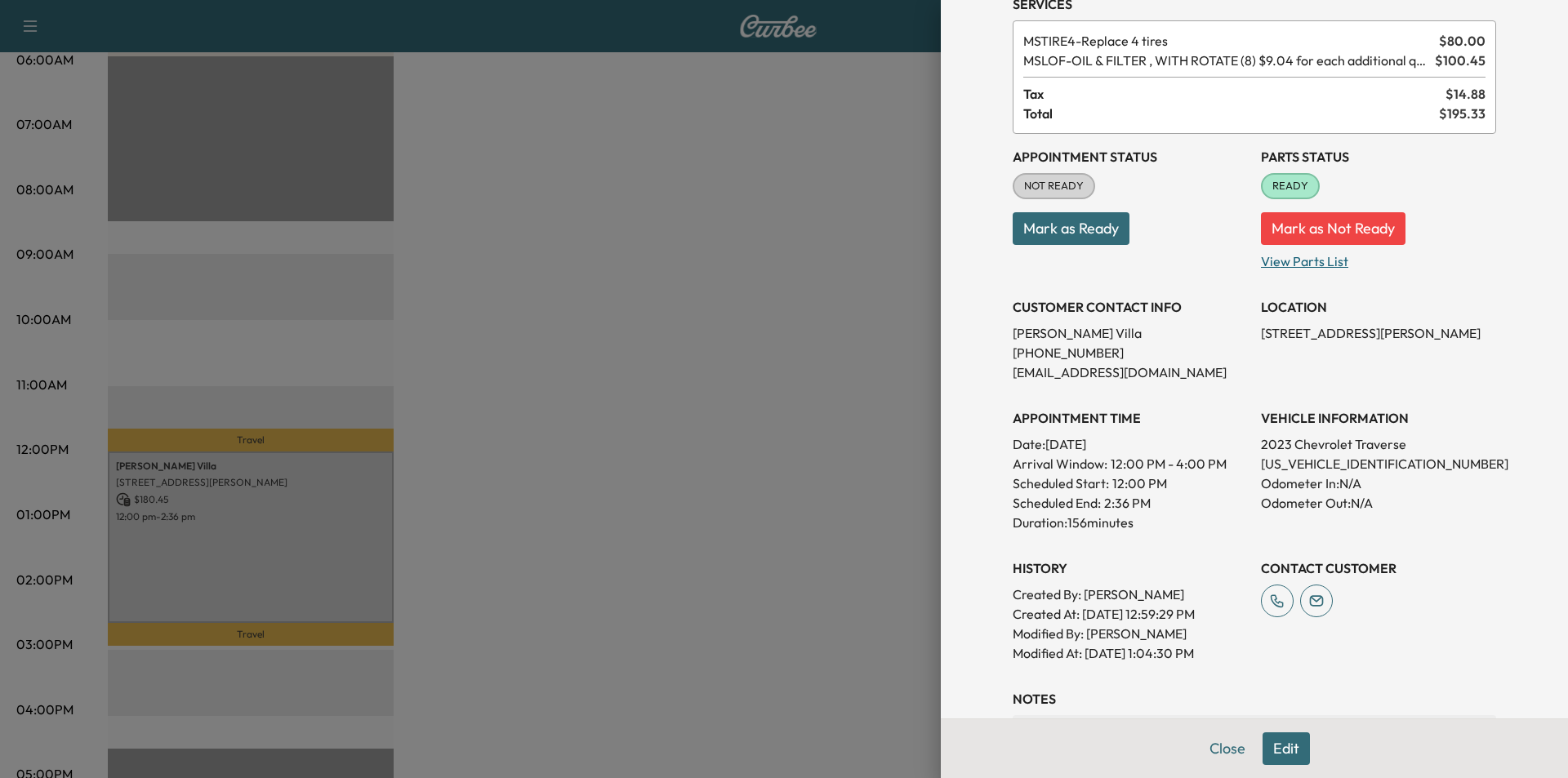
click at [1283, 267] on p "View Parts List" at bounding box center [1378, 258] width 236 height 27
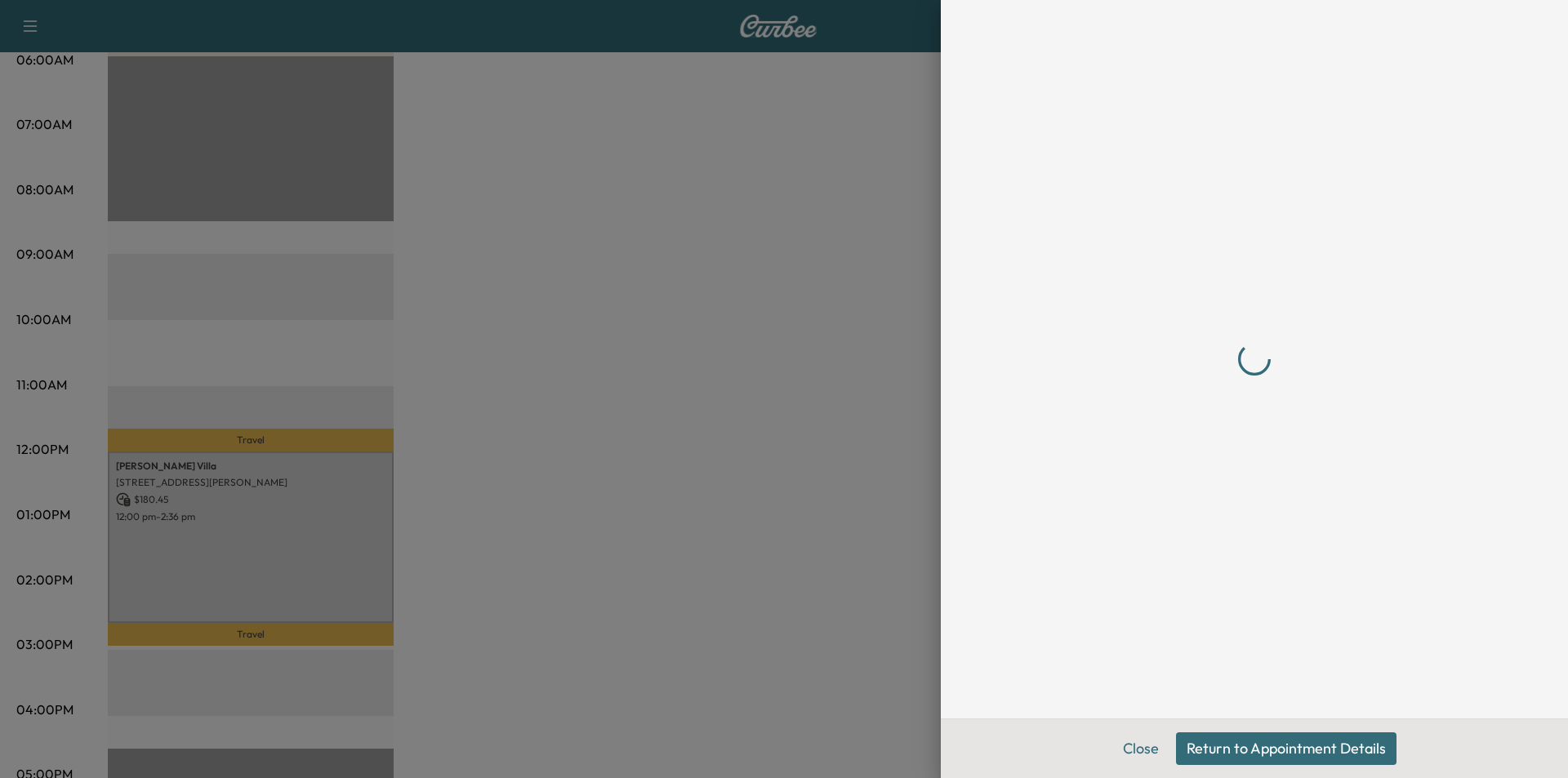
scroll to position [0, 0]
click at [1135, 751] on button "Close" at bounding box center [1141, 749] width 57 height 33
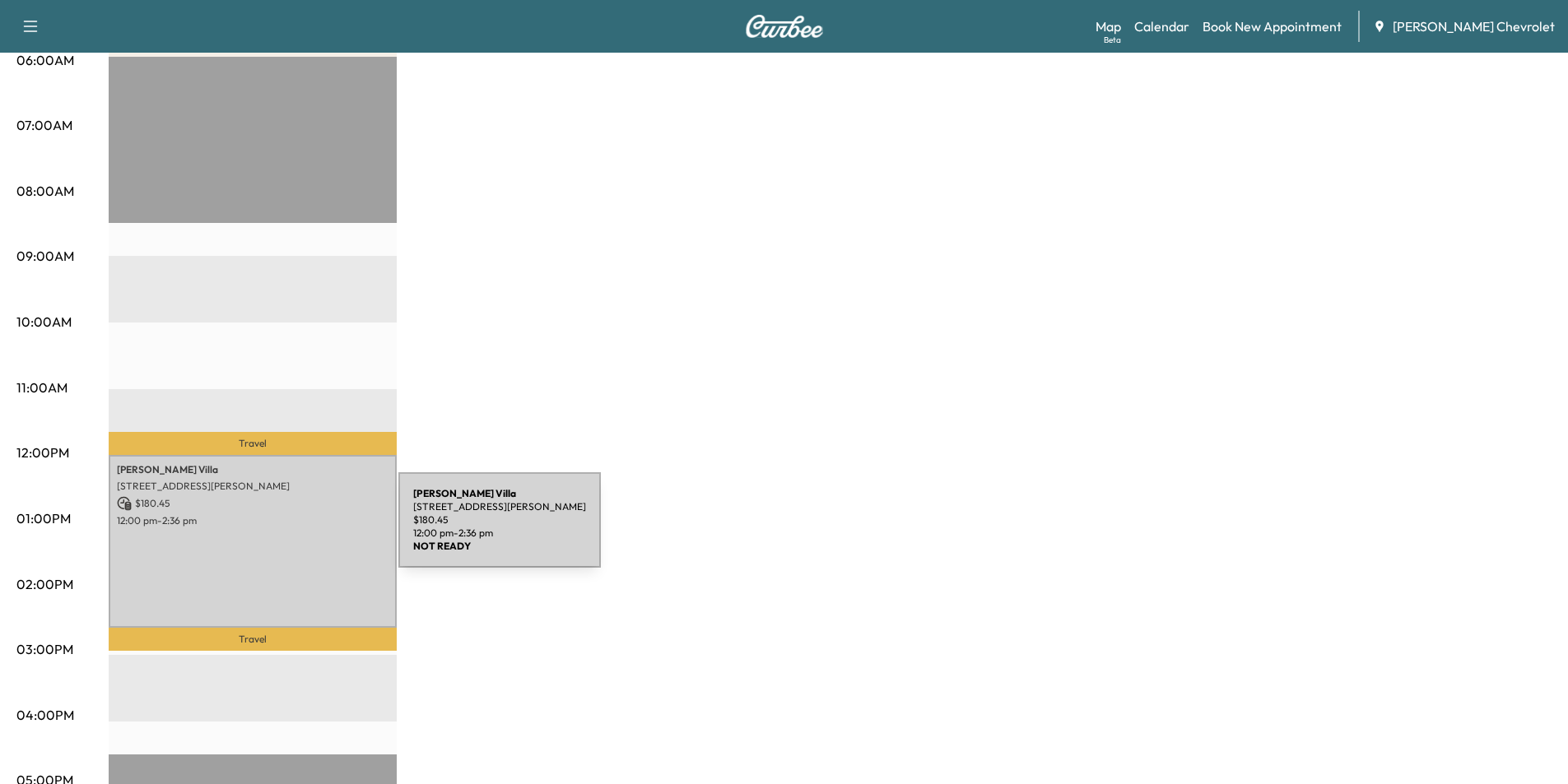
click at [249, 523] on p "12:00 pm - 2:36 pm" at bounding box center [253, 521] width 272 height 13
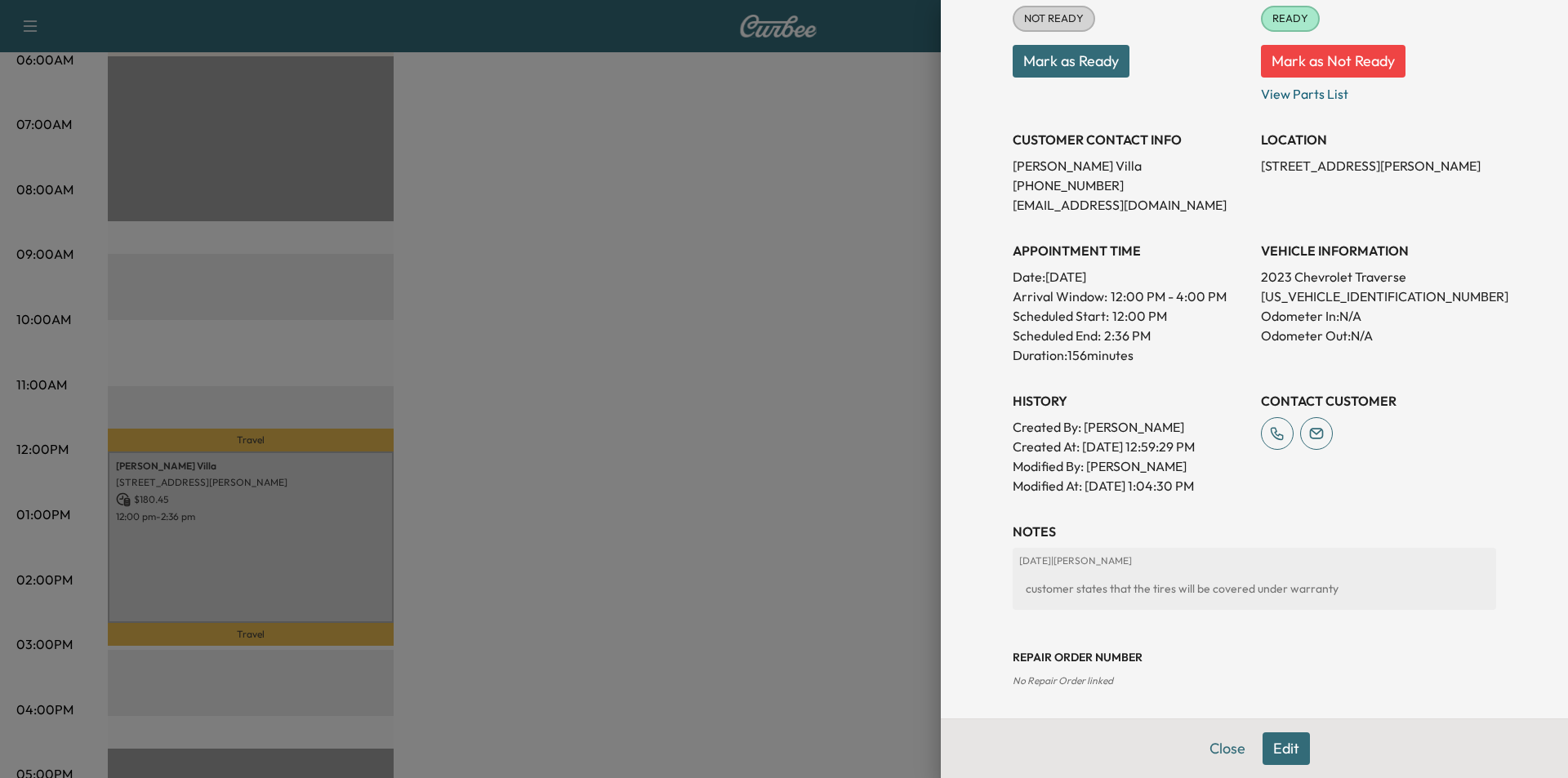
scroll to position [323, 0]
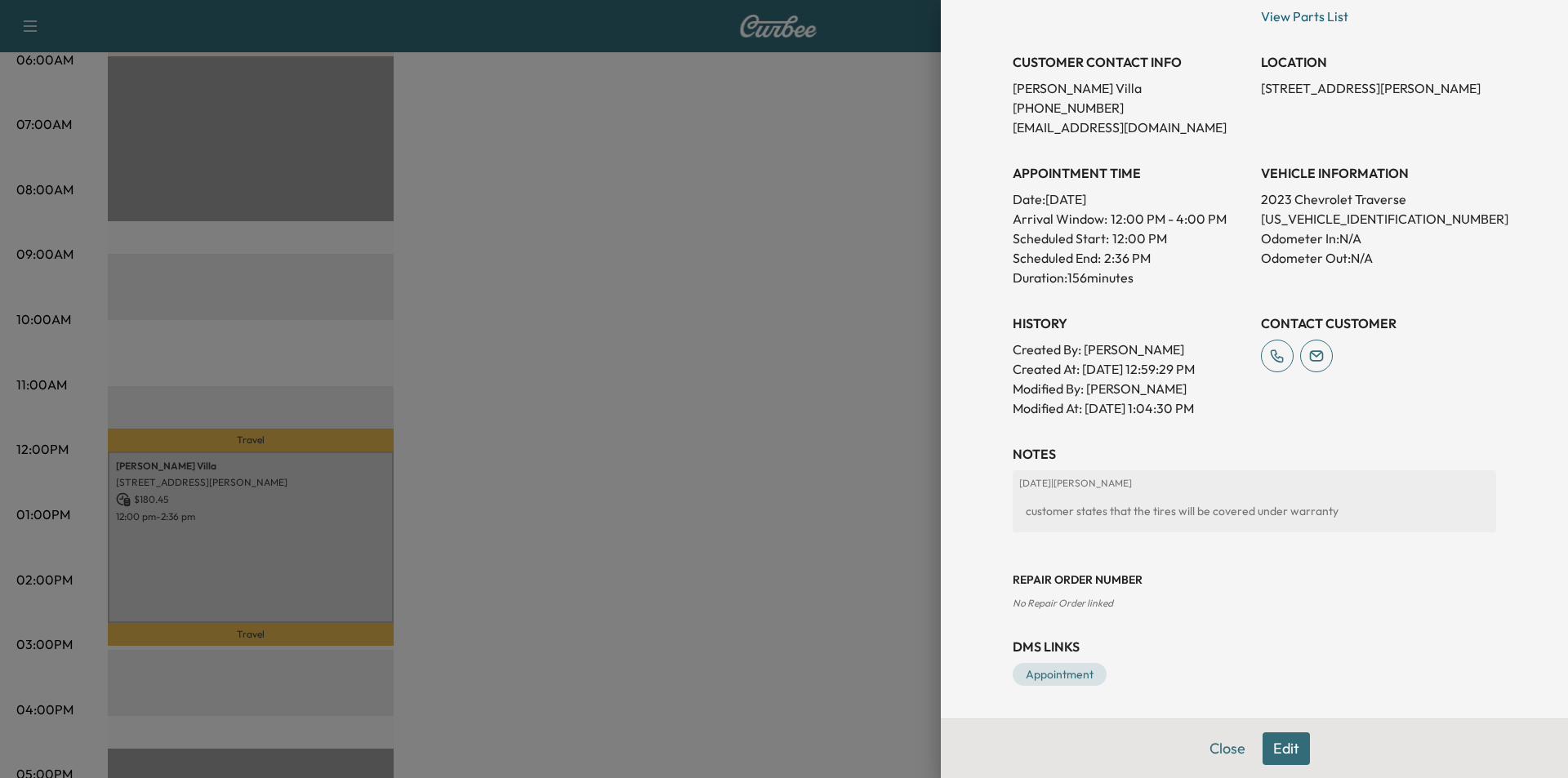
click at [1270, 745] on button "Edit" at bounding box center [1287, 749] width 48 height 33
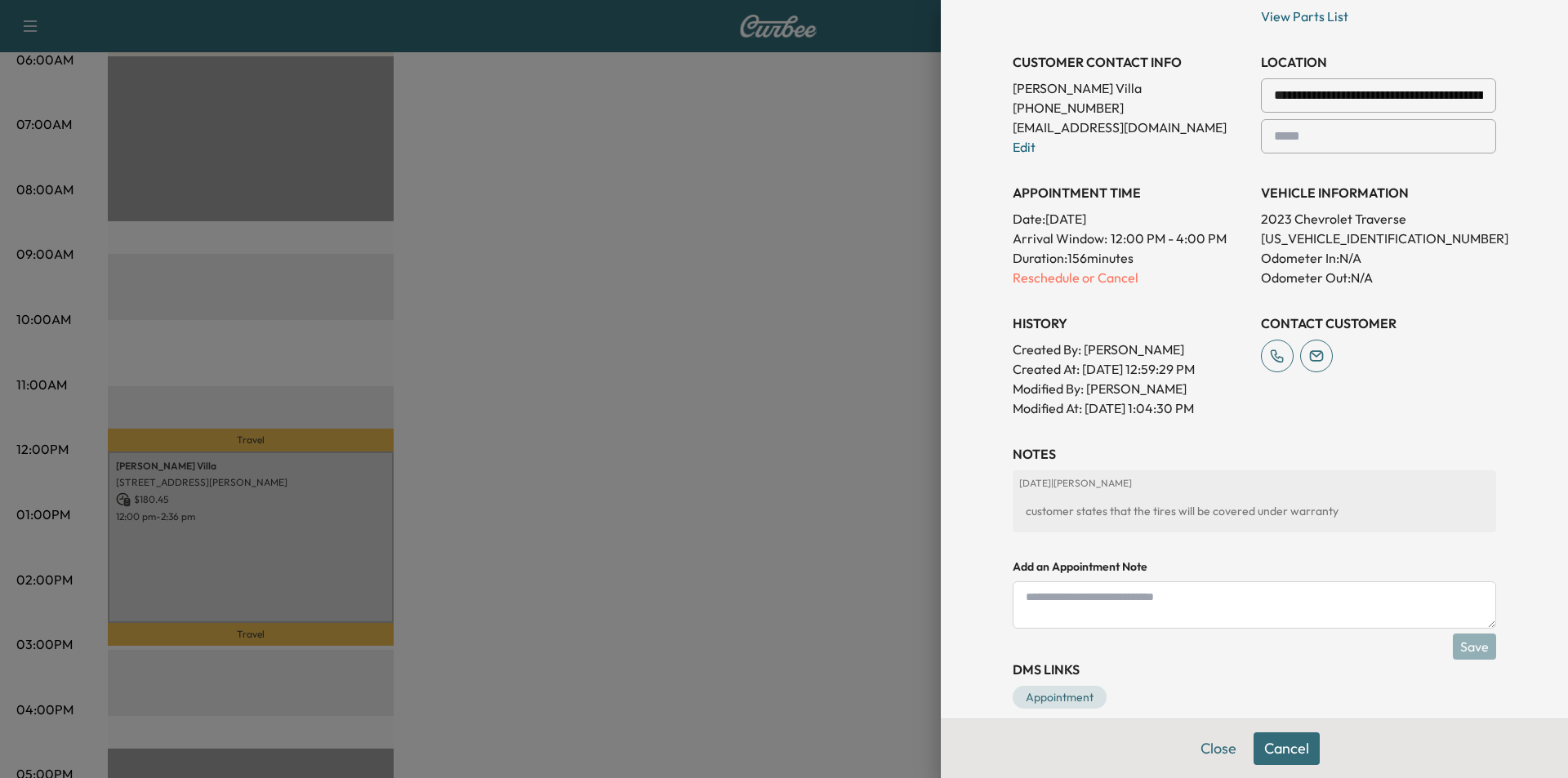
click at [1155, 597] on textarea at bounding box center [1254, 605] width 483 height 48
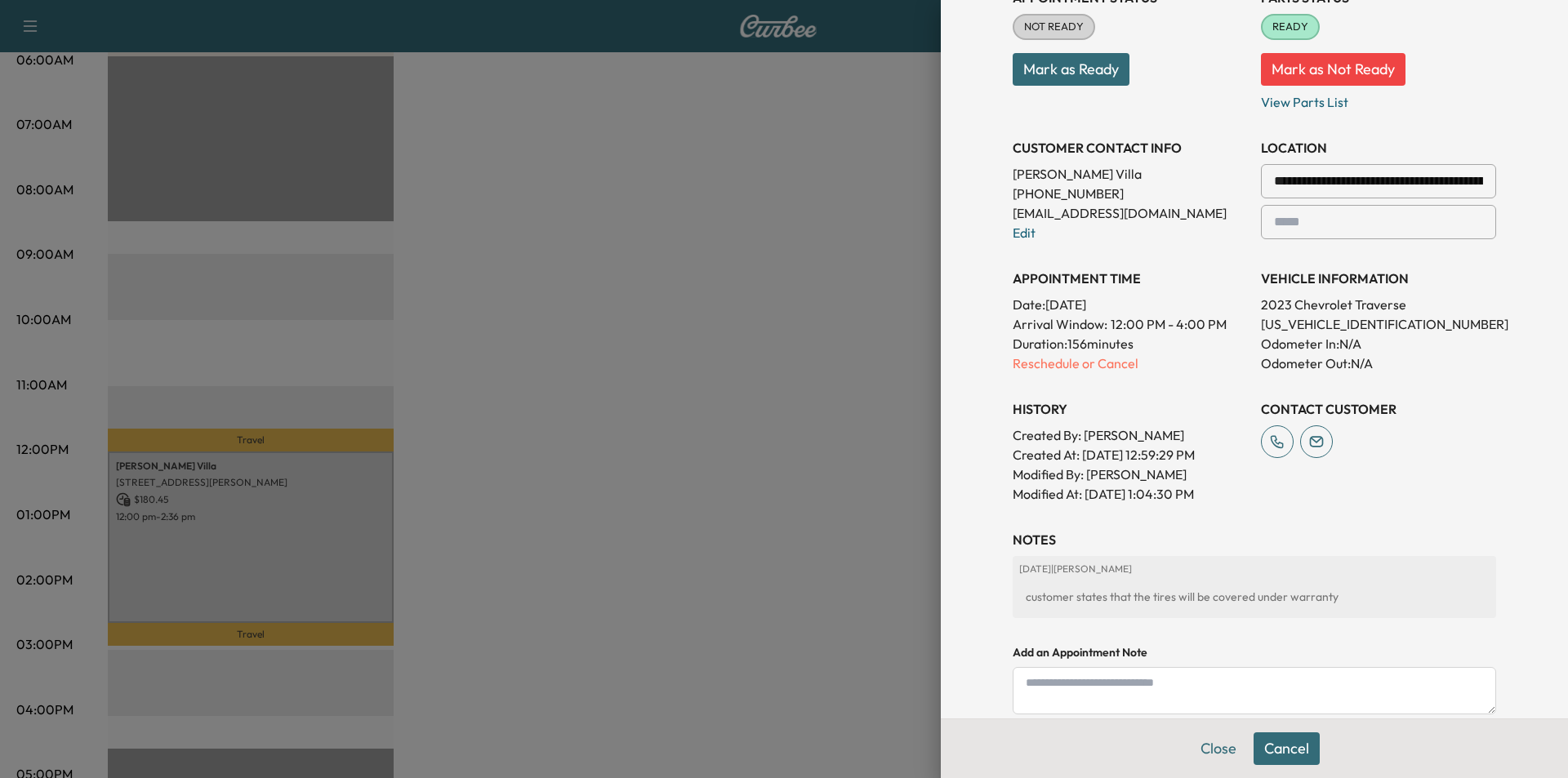
scroll to position [379, 0]
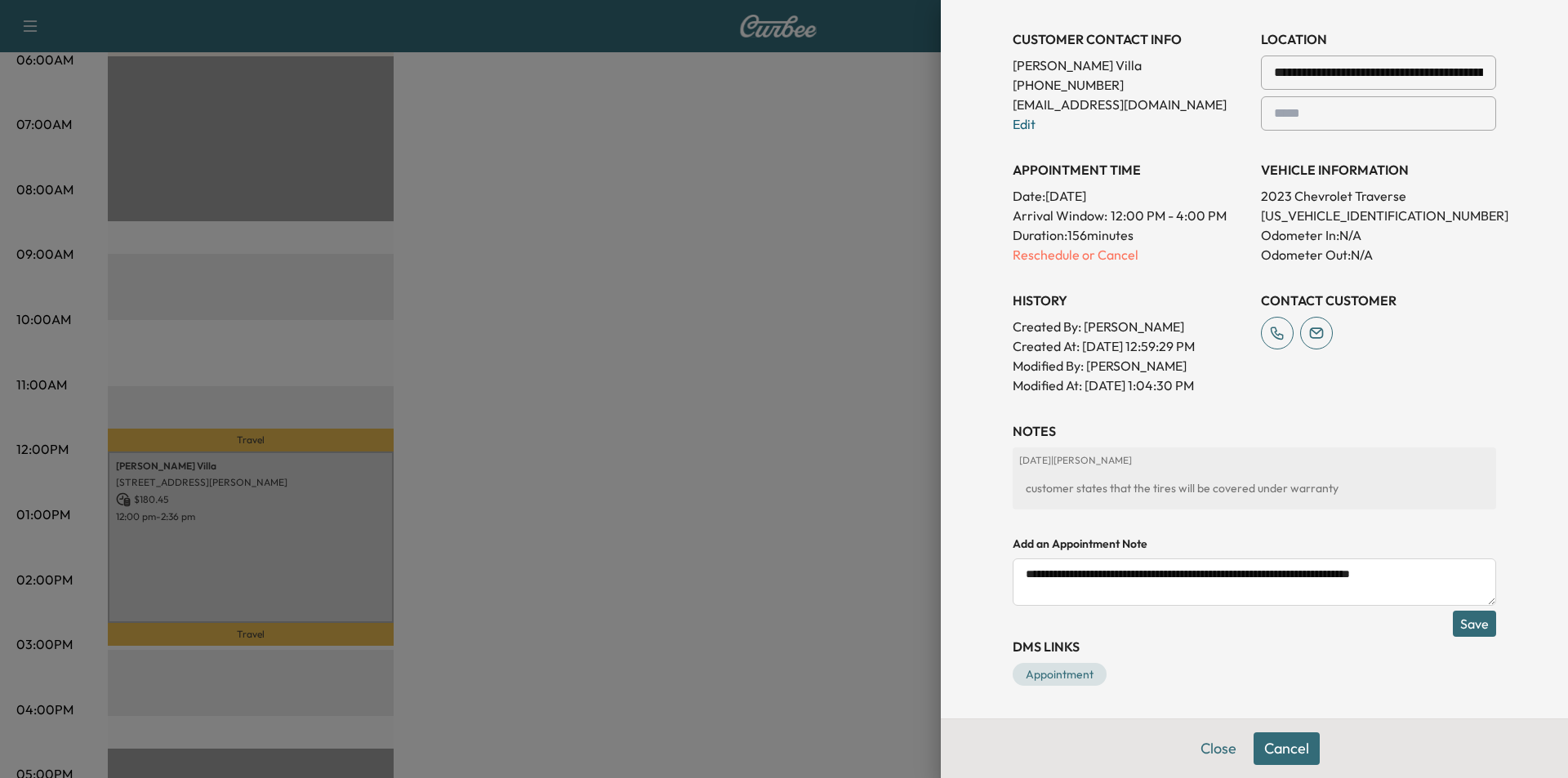
drag, startPoint x: 1178, startPoint y: 576, endPoint x: 1189, endPoint y: 575, distance: 11.0
click at [1178, 575] on textarea "**********" at bounding box center [1254, 582] width 483 height 48
type textarea "**********"
click at [1457, 624] on button "Save" at bounding box center [1474, 623] width 43 height 27
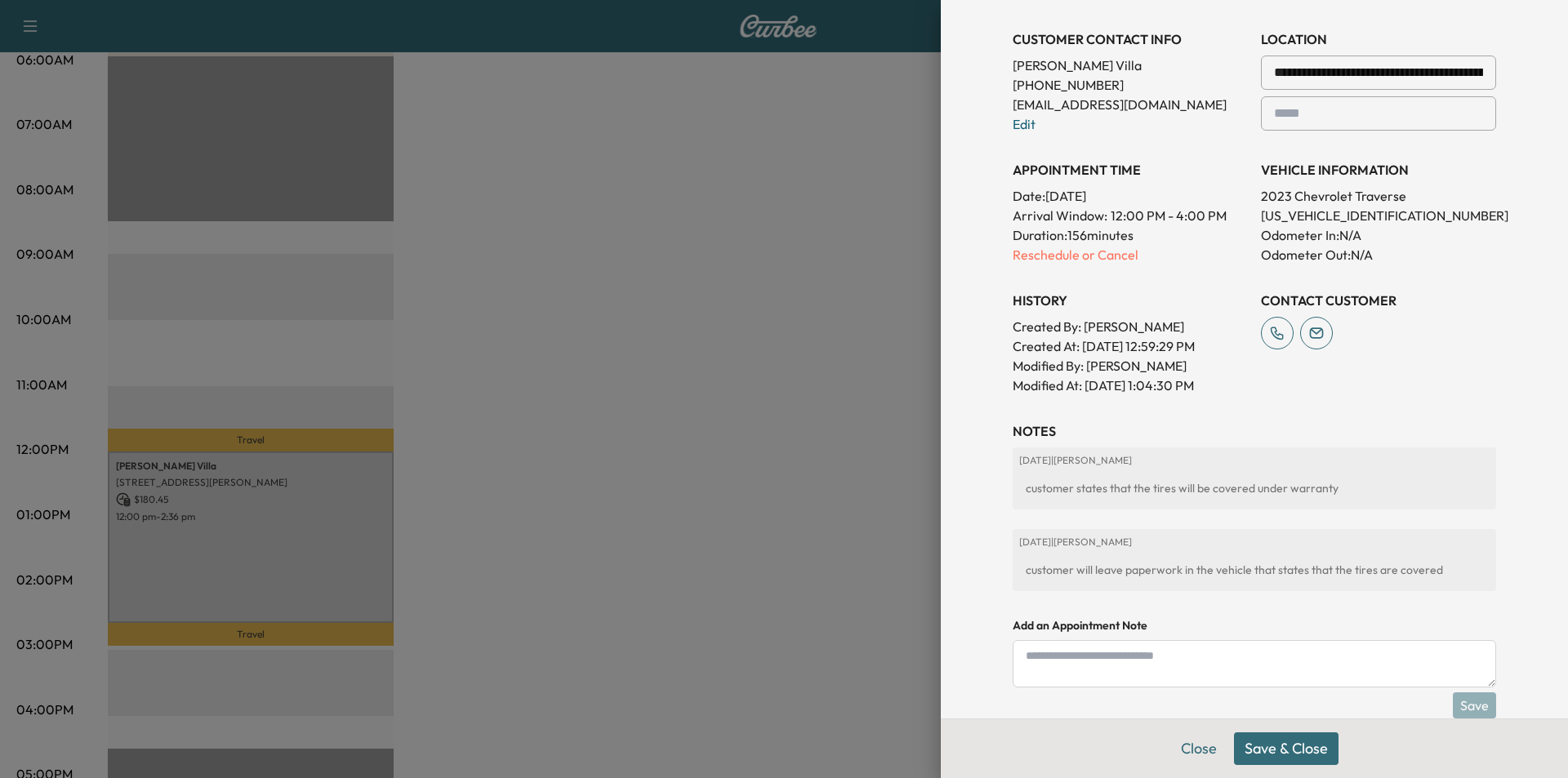
click at [1281, 753] on button "Save & Close" at bounding box center [1286, 749] width 104 height 33
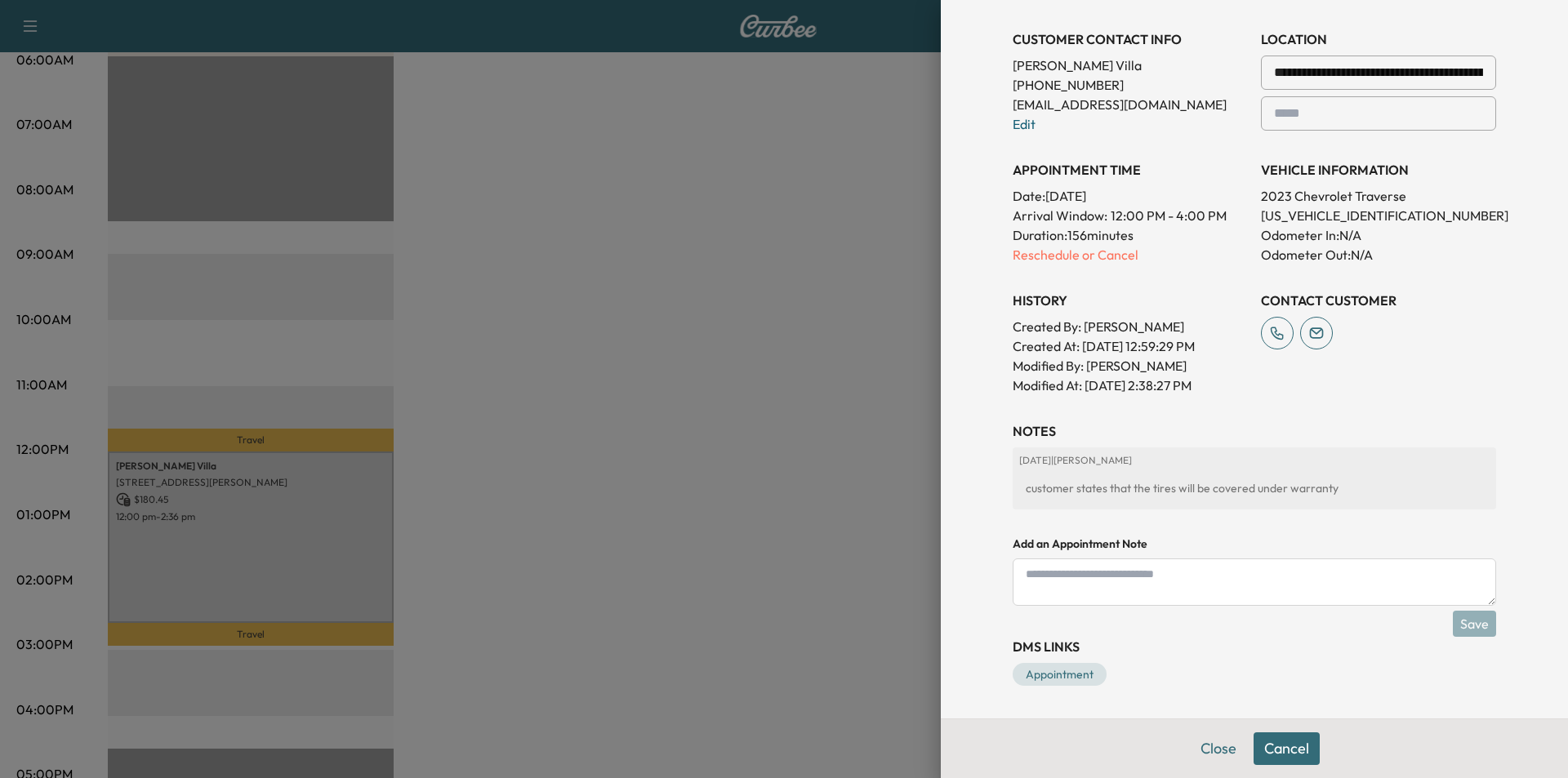
click at [202, 552] on div at bounding box center [784, 389] width 1568 height 778
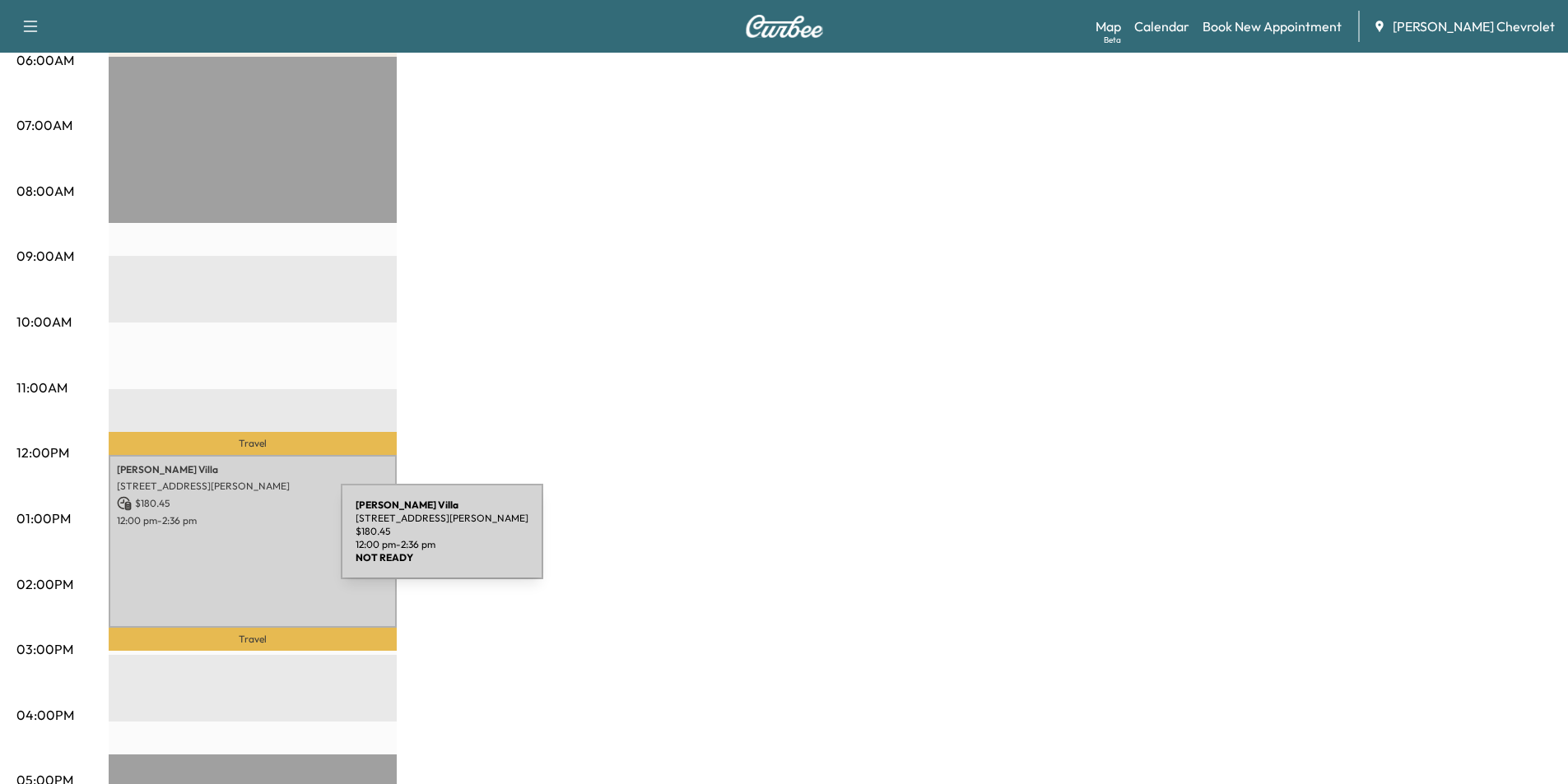
click at [234, 538] on div "[PERSON_NAME] [STREET_ADDRESS][PERSON_NAME] $ 180.45 12:00 pm - 2:36 pm" at bounding box center [253, 541] width 288 height 173
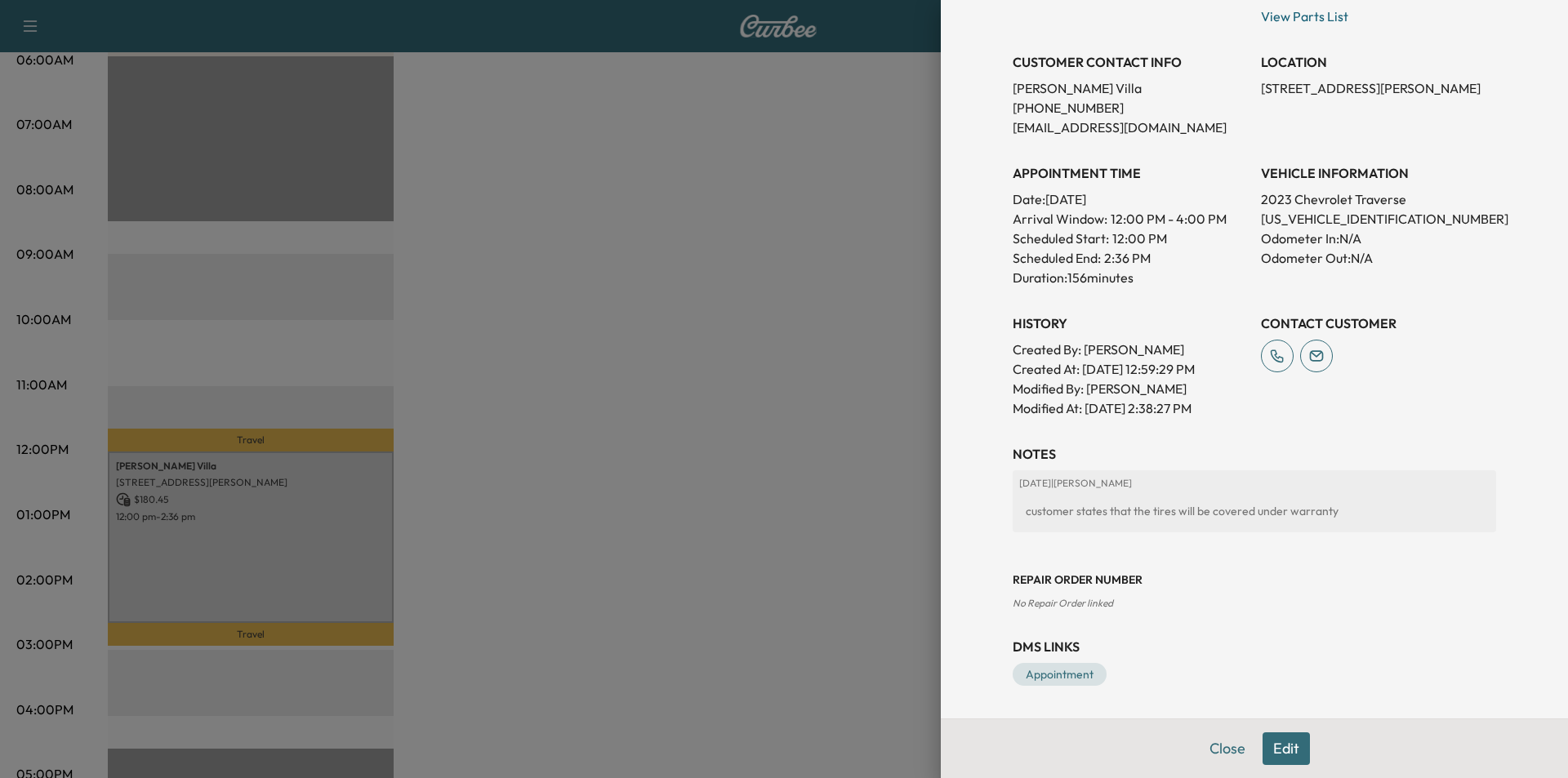
scroll to position [0, 0]
click at [1278, 741] on button "Edit" at bounding box center [1287, 749] width 48 height 33
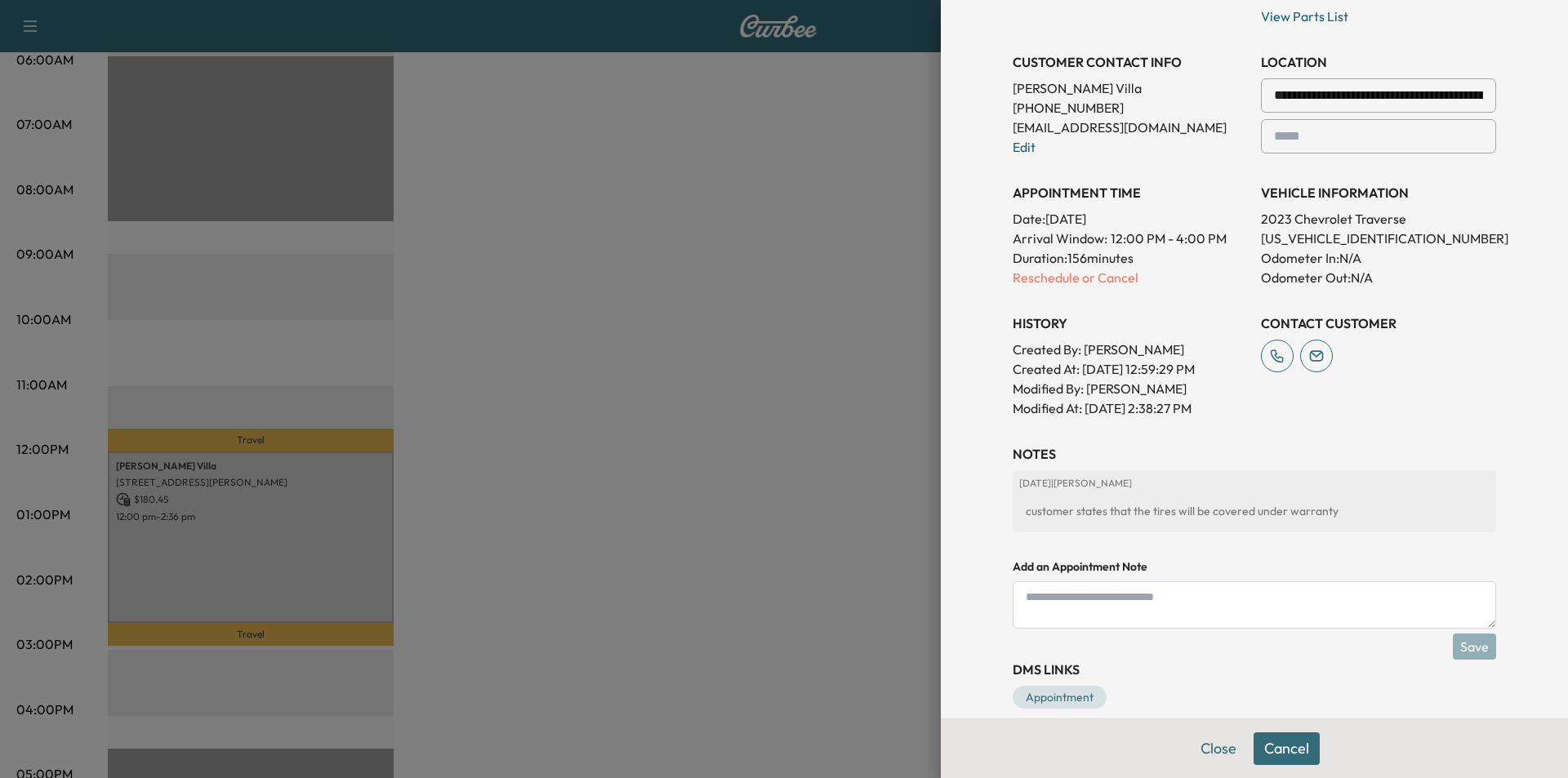
click at [1213, 610] on textarea at bounding box center [1254, 605] width 483 height 48
type textarea "**********"
click at [1197, 754] on button "Close" at bounding box center [1218, 749] width 57 height 33
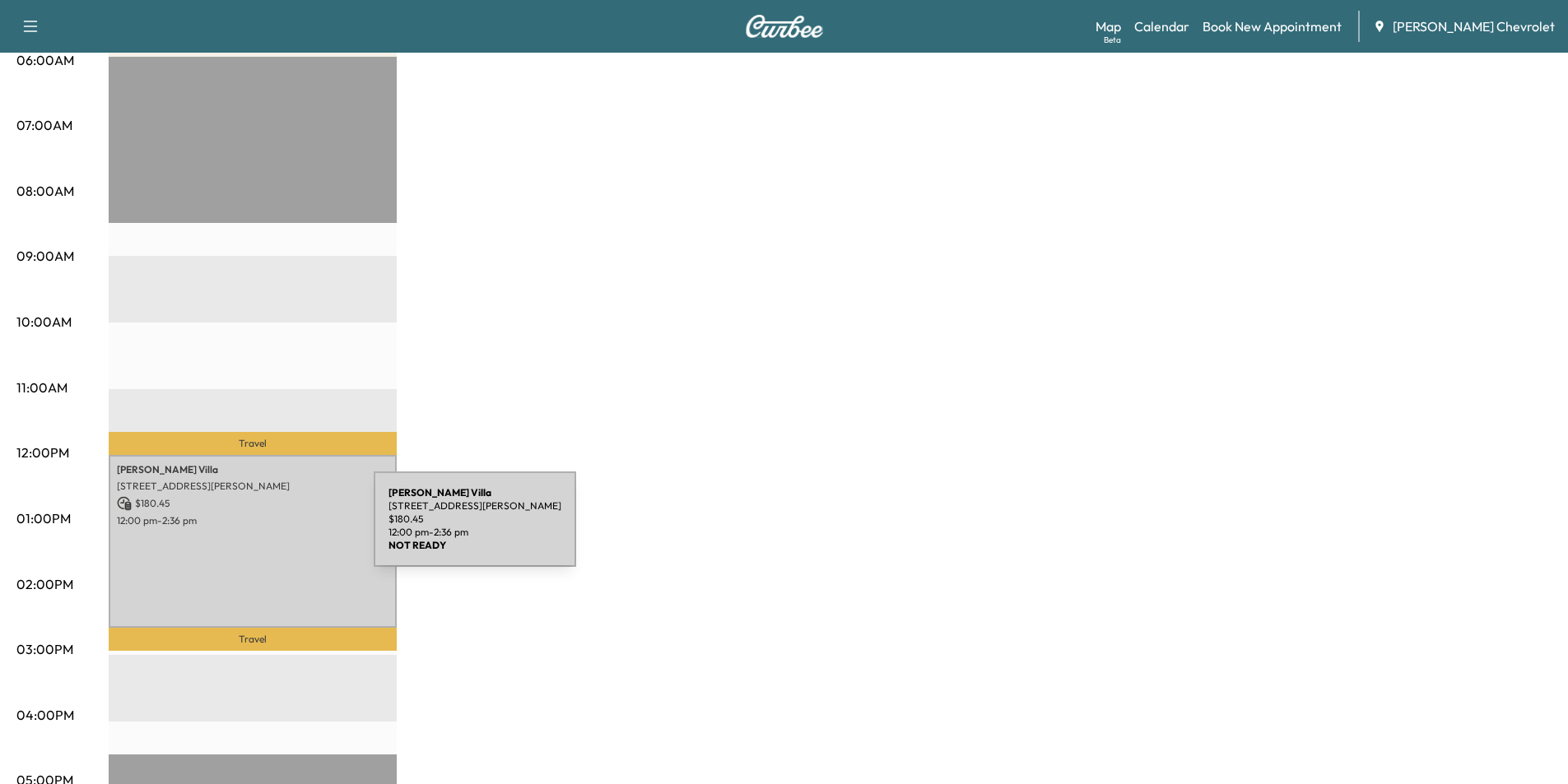
click at [253, 528] on div "[PERSON_NAME] [STREET_ADDRESS][PERSON_NAME] $ 180.45 12:00 pm - 2:36 pm" at bounding box center [253, 541] width 288 height 173
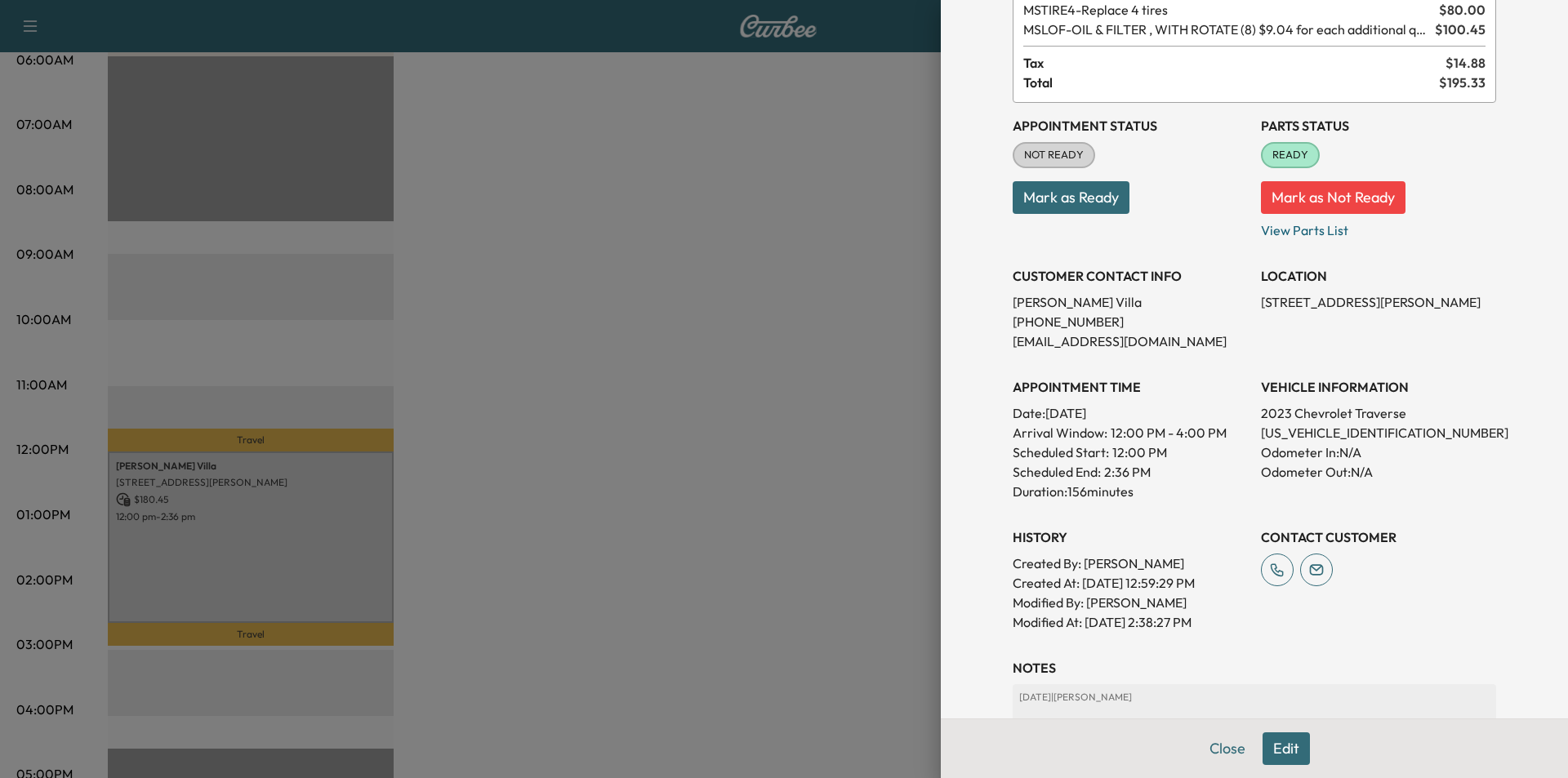
scroll to position [323, 0]
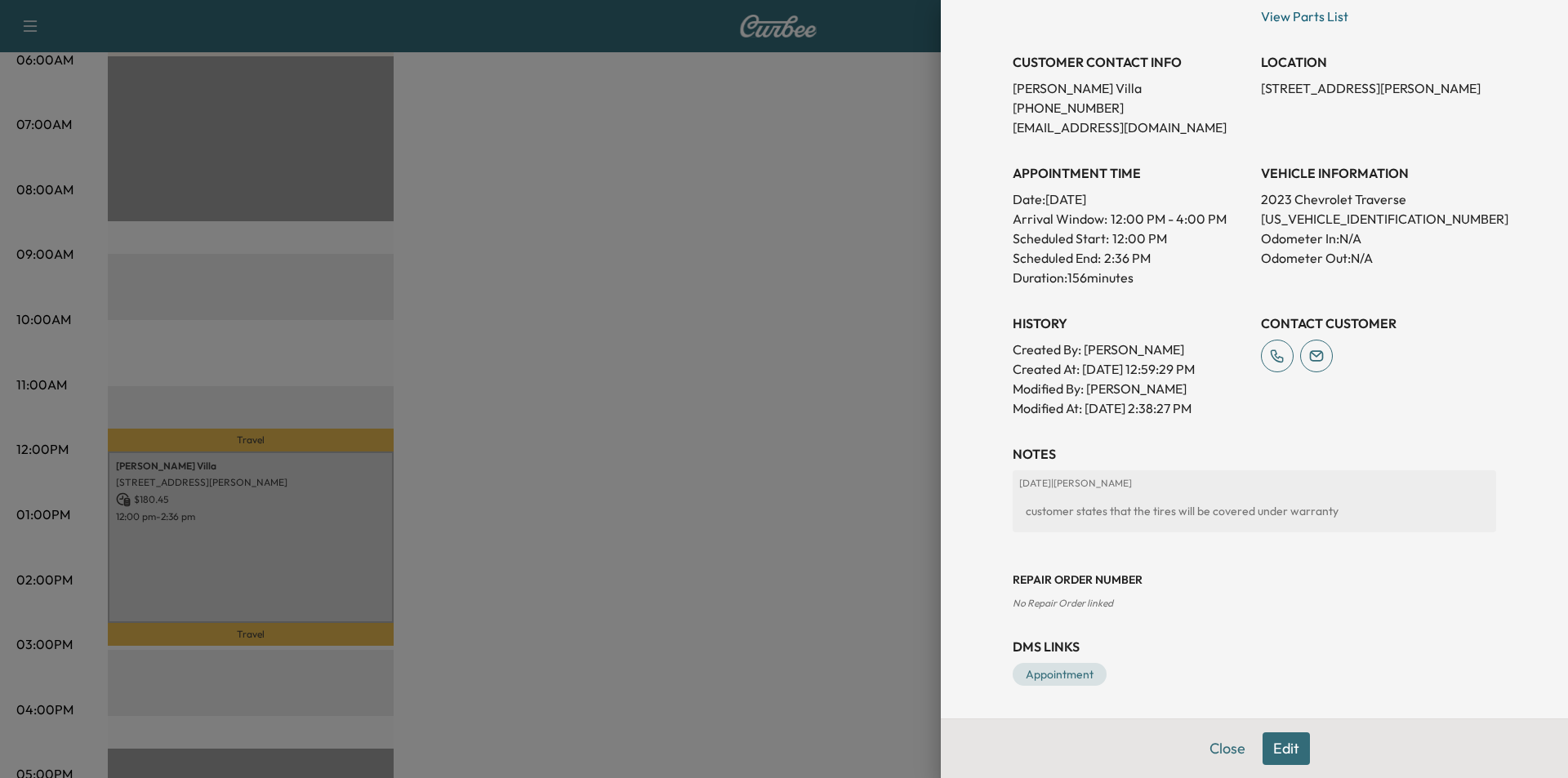
click at [1136, 494] on div "[DATE] | [PERSON_NAME] customer states that the tires will be covered under war…" at bounding box center [1254, 501] width 483 height 62
click at [1263, 749] on button "Edit" at bounding box center [1287, 749] width 48 height 33
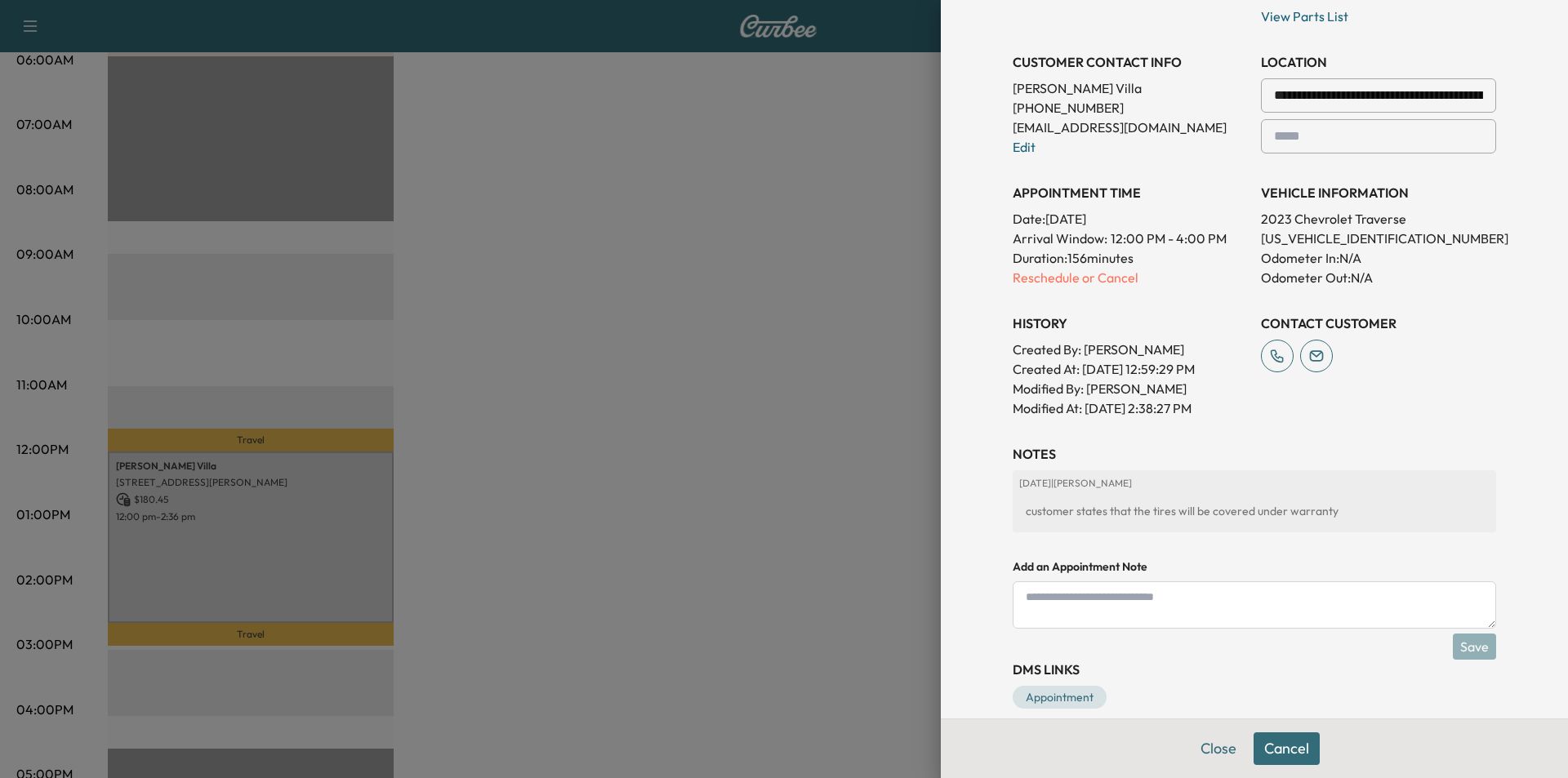
click at [1110, 605] on textarea at bounding box center [1254, 605] width 483 height 48
type textarea "**********"
click at [1464, 651] on button "Save" at bounding box center [1474, 646] width 43 height 27
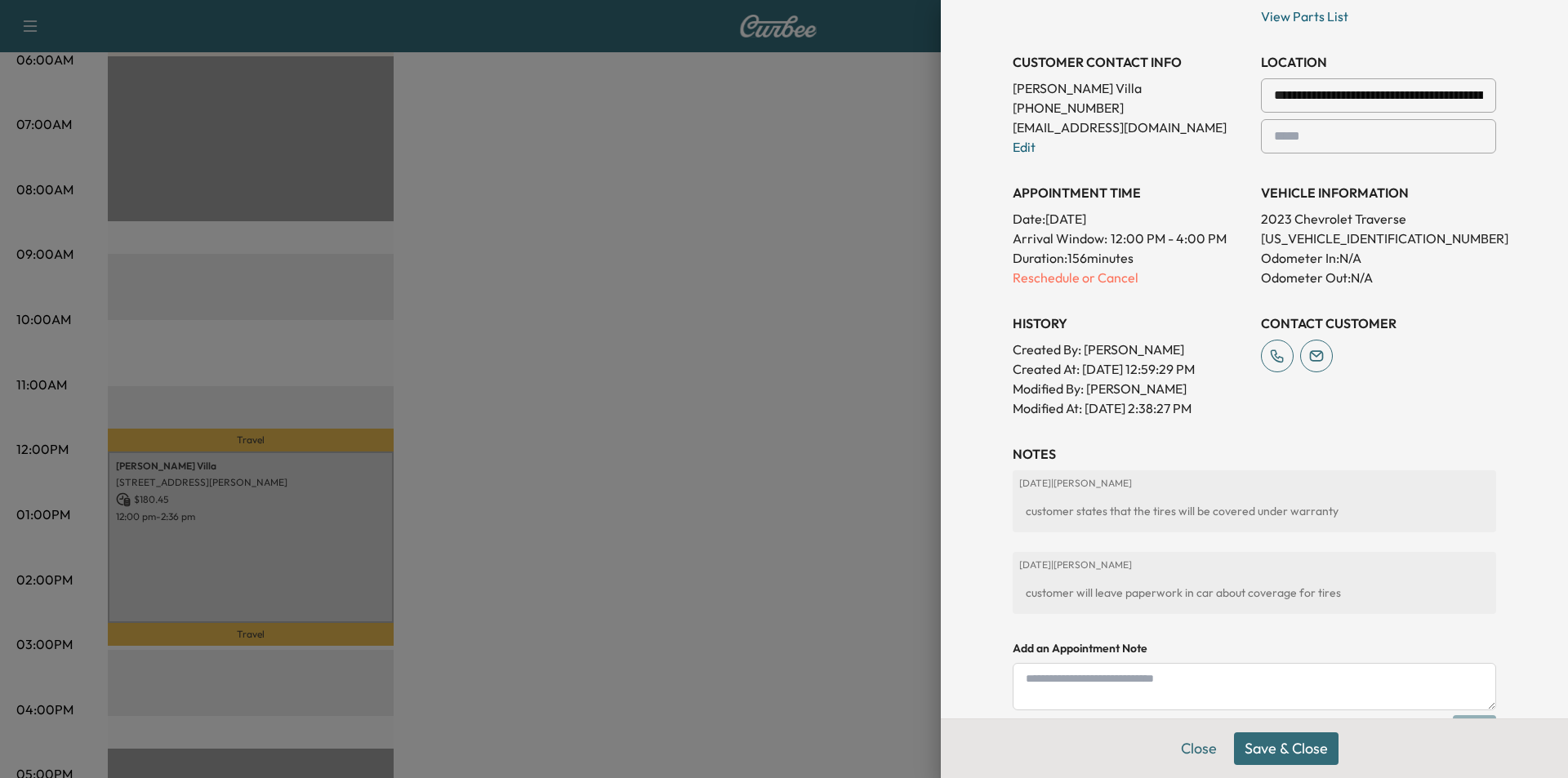
click at [1298, 749] on button "Save & Close" at bounding box center [1286, 749] width 104 height 33
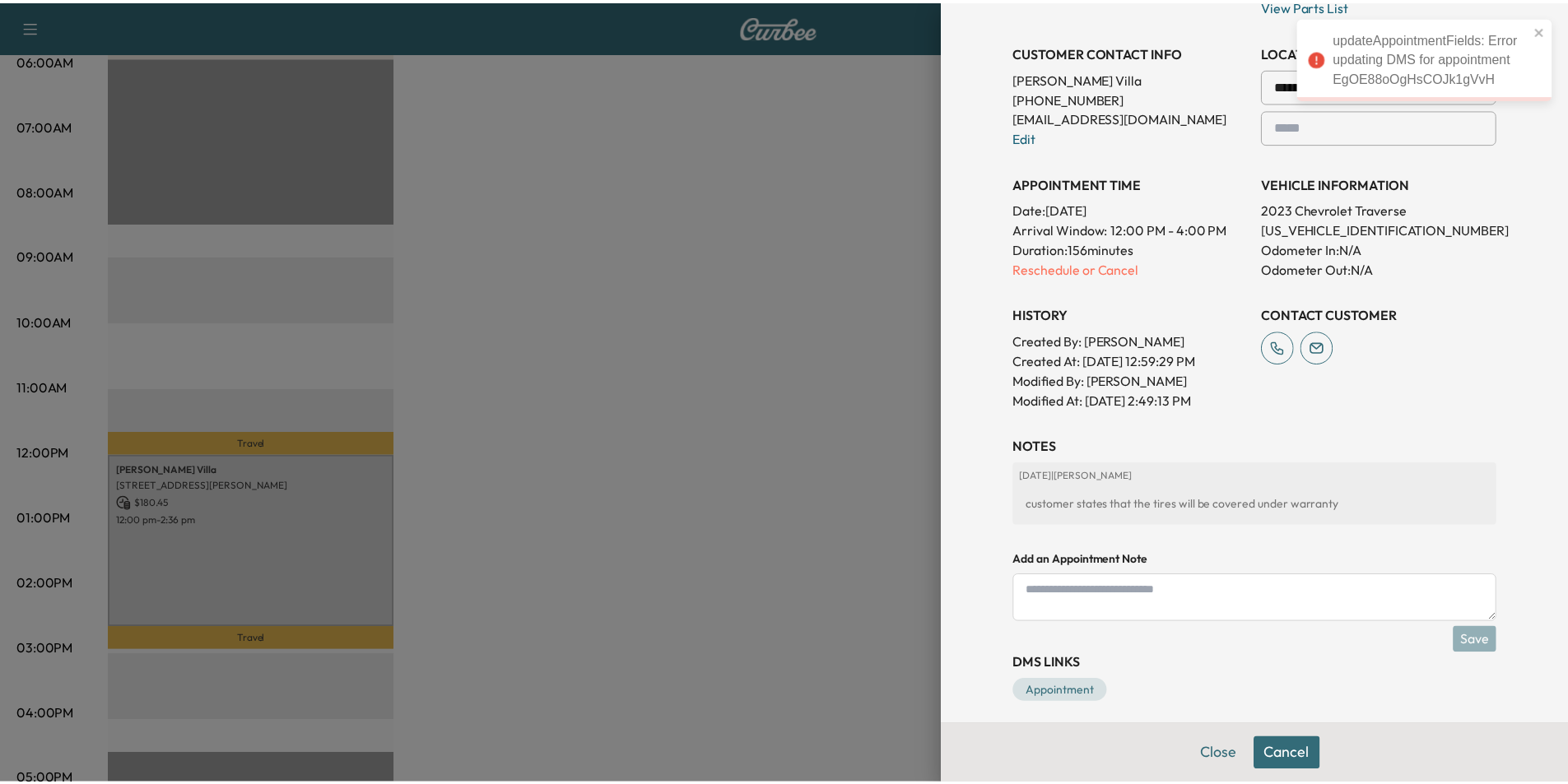
scroll to position [382, 0]
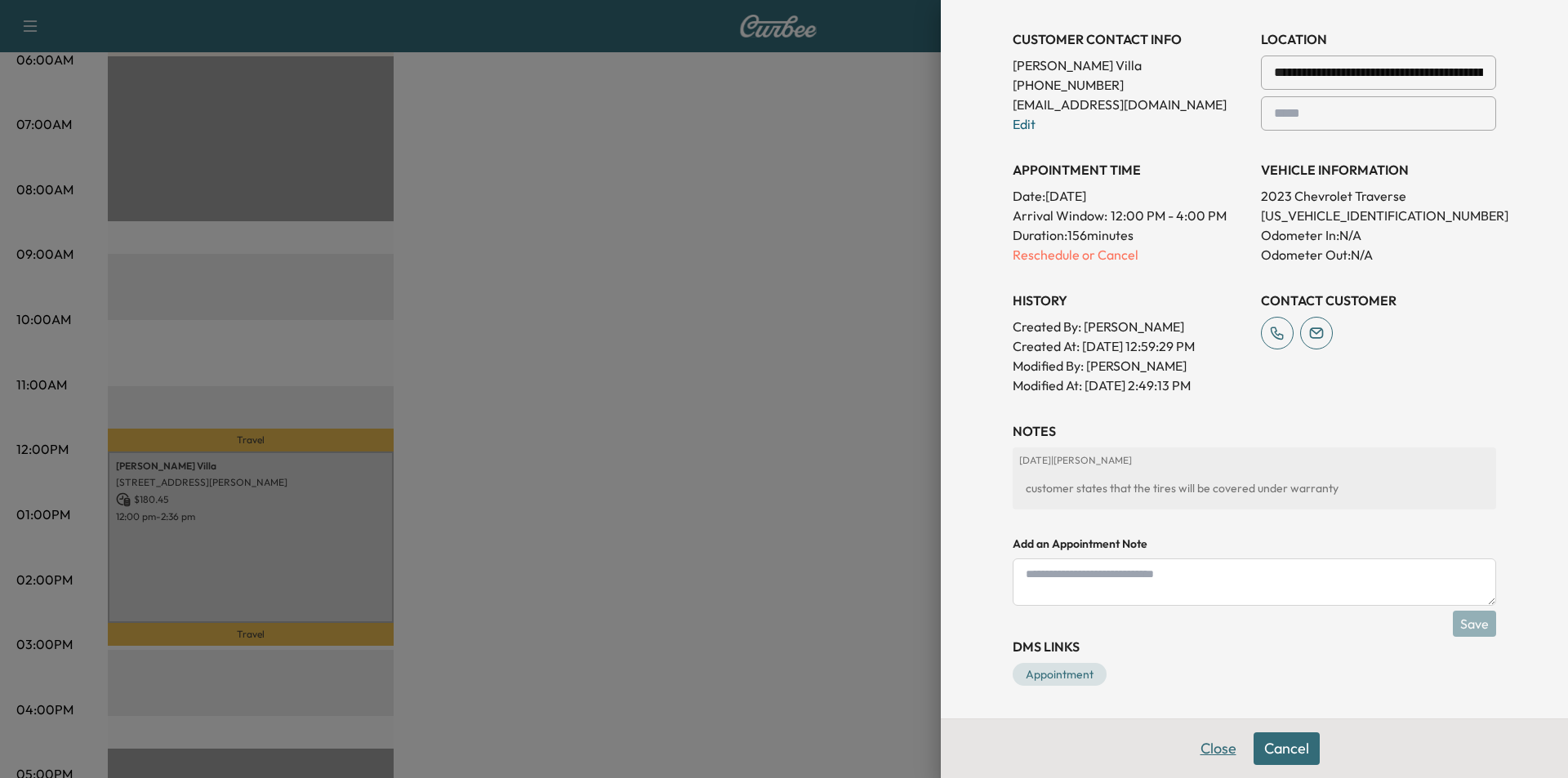
click at [1212, 745] on button "Close" at bounding box center [1218, 749] width 57 height 33
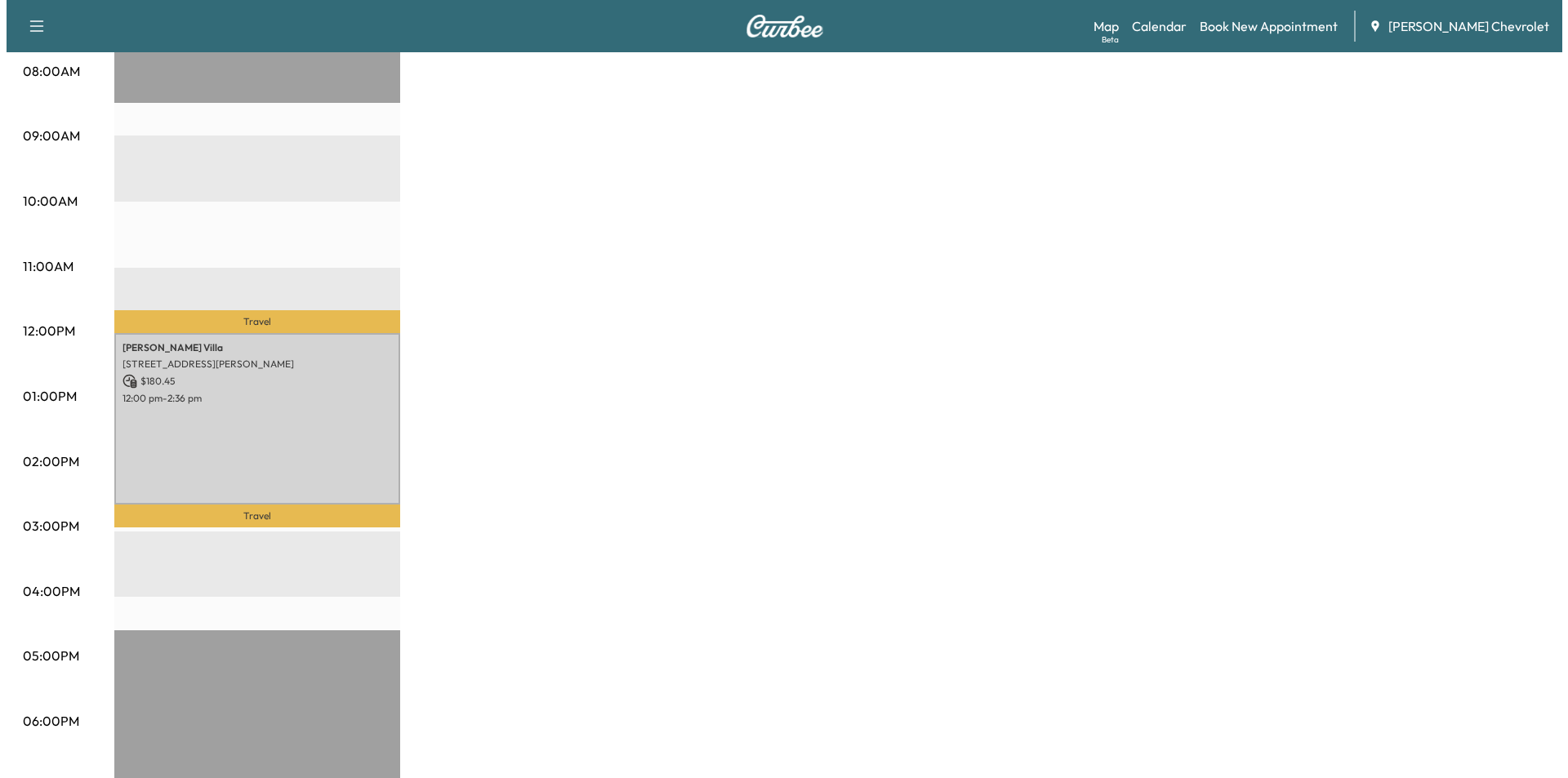
scroll to position [268, 0]
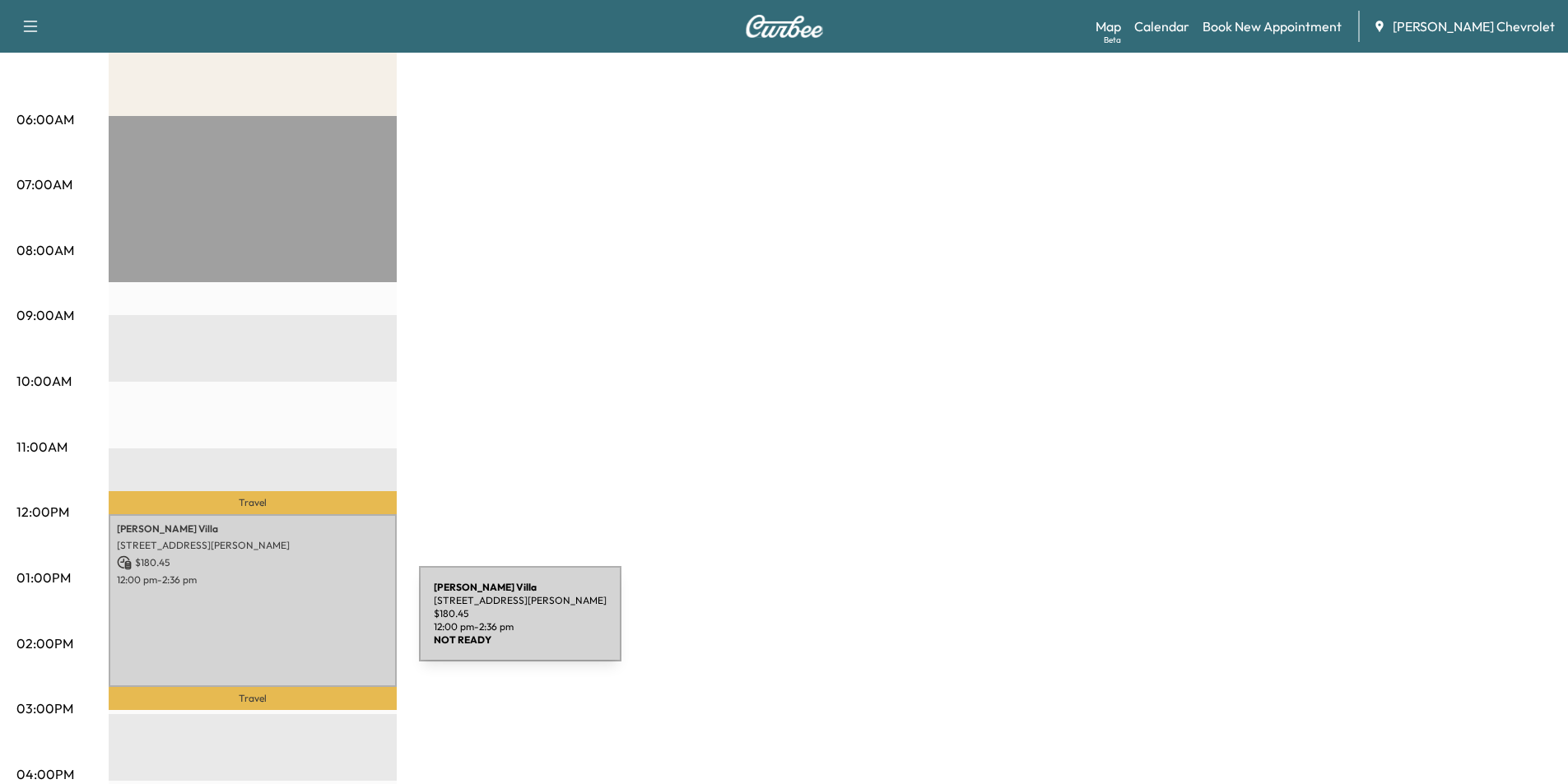
click at [298, 627] on div "[PERSON_NAME] [STREET_ADDRESS][PERSON_NAME] $ 180.45 12:00 pm - 2:36 pm" at bounding box center [253, 600] width 288 height 173
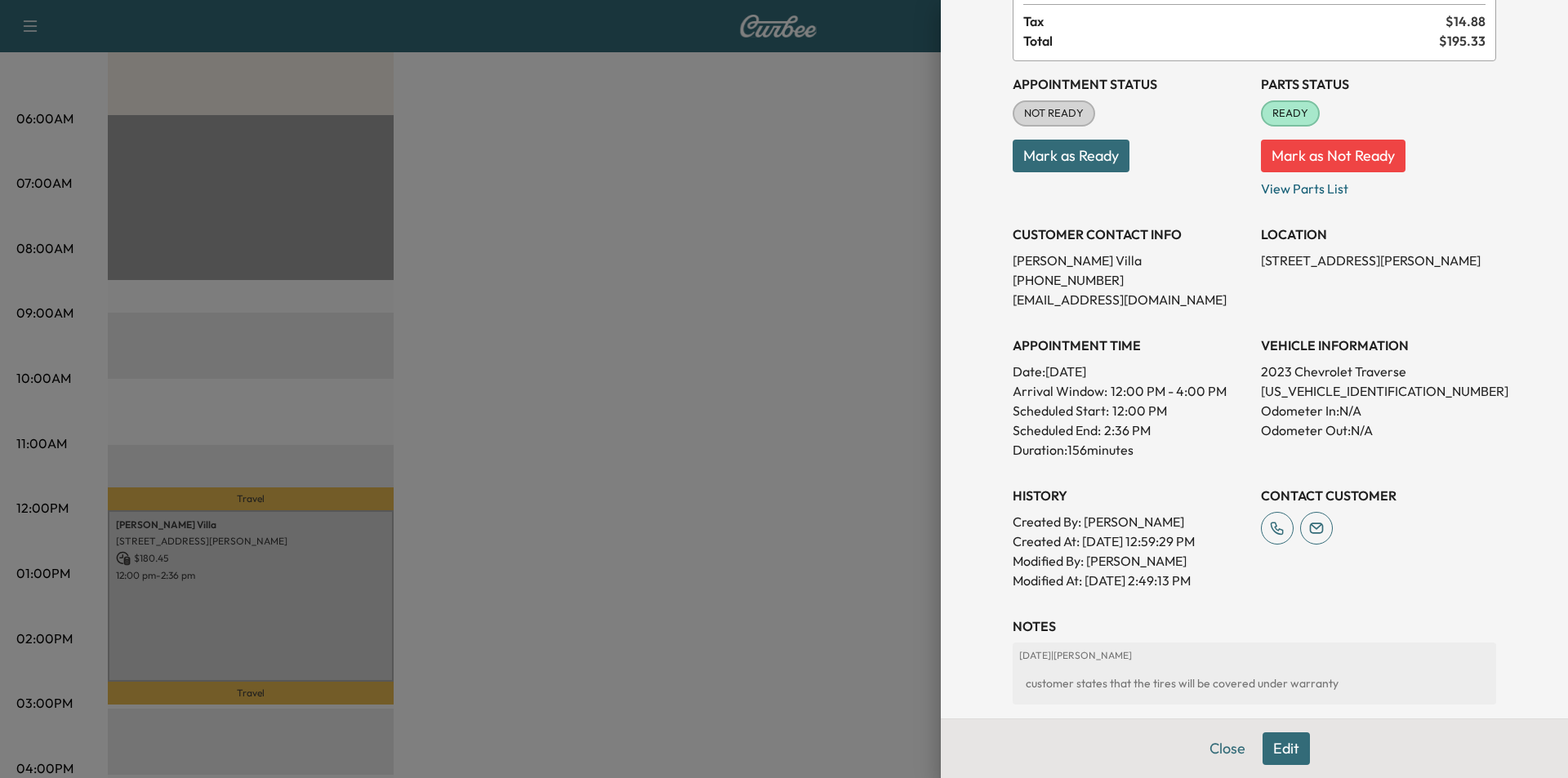
scroll to position [323, 0]
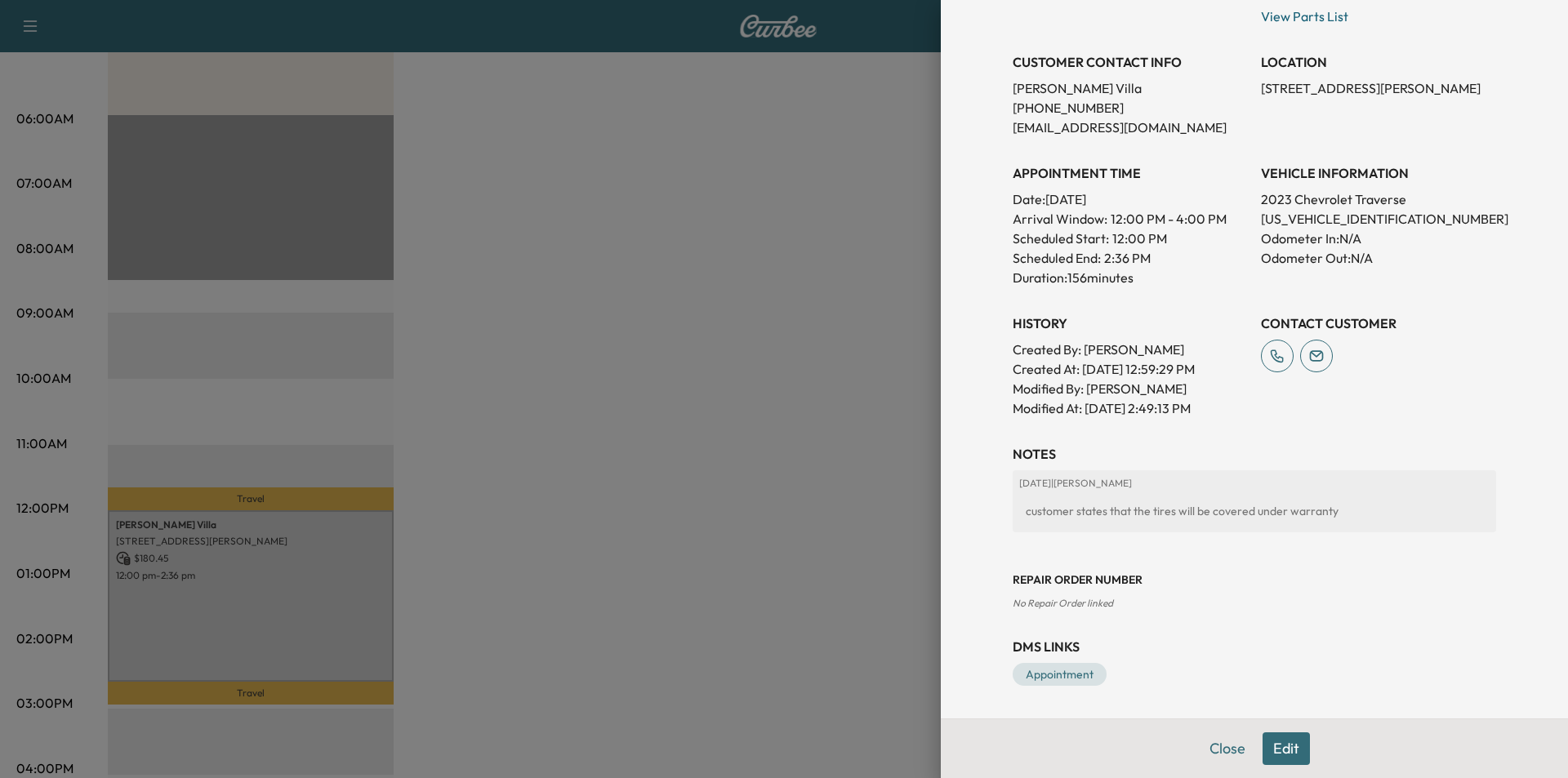
click at [637, 315] on div at bounding box center [784, 389] width 1568 height 778
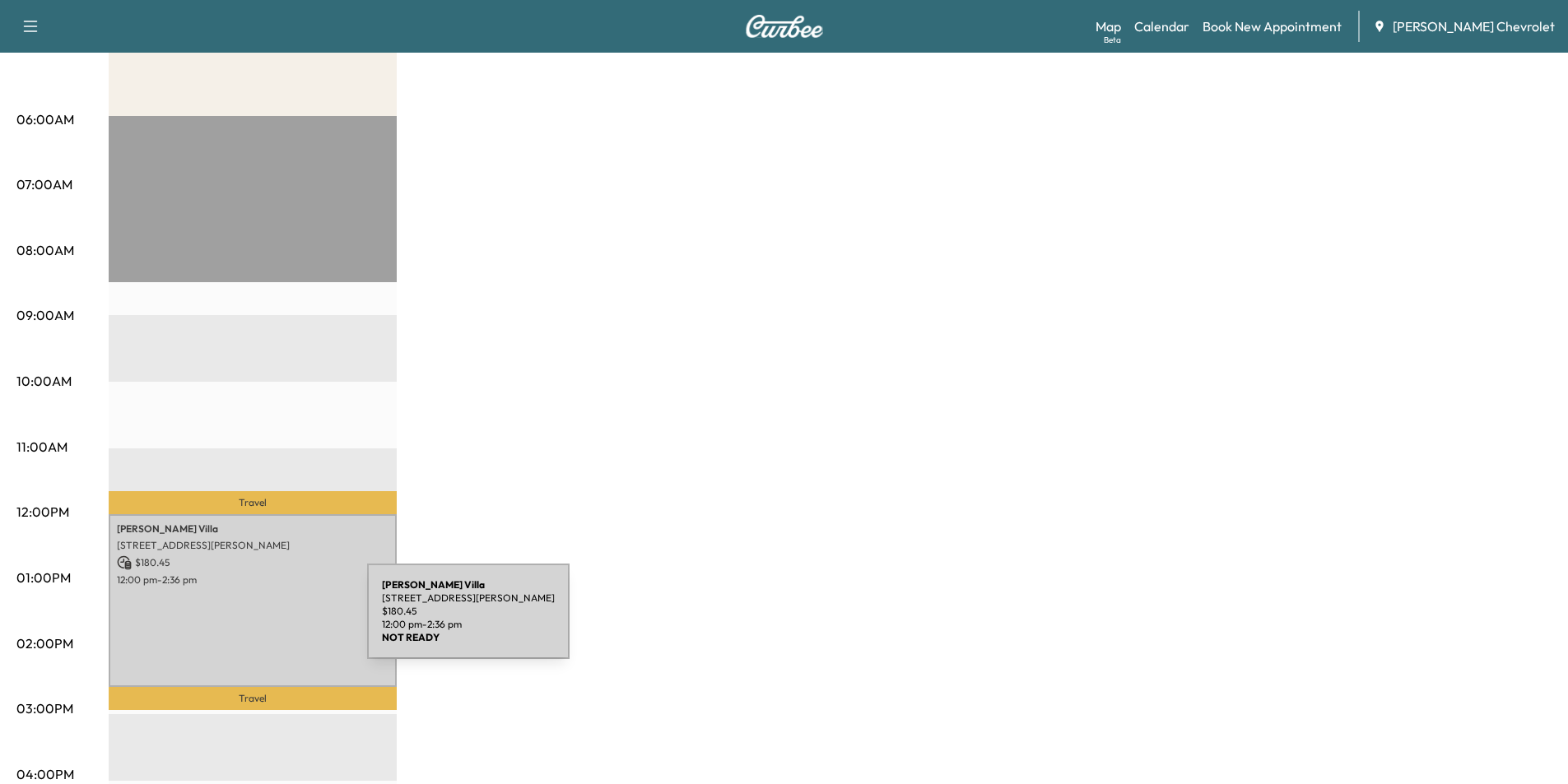
click at [244, 621] on div "[PERSON_NAME] [STREET_ADDRESS][PERSON_NAME] $ 180.45 12:00 pm - 2:36 pm" at bounding box center [253, 600] width 288 height 173
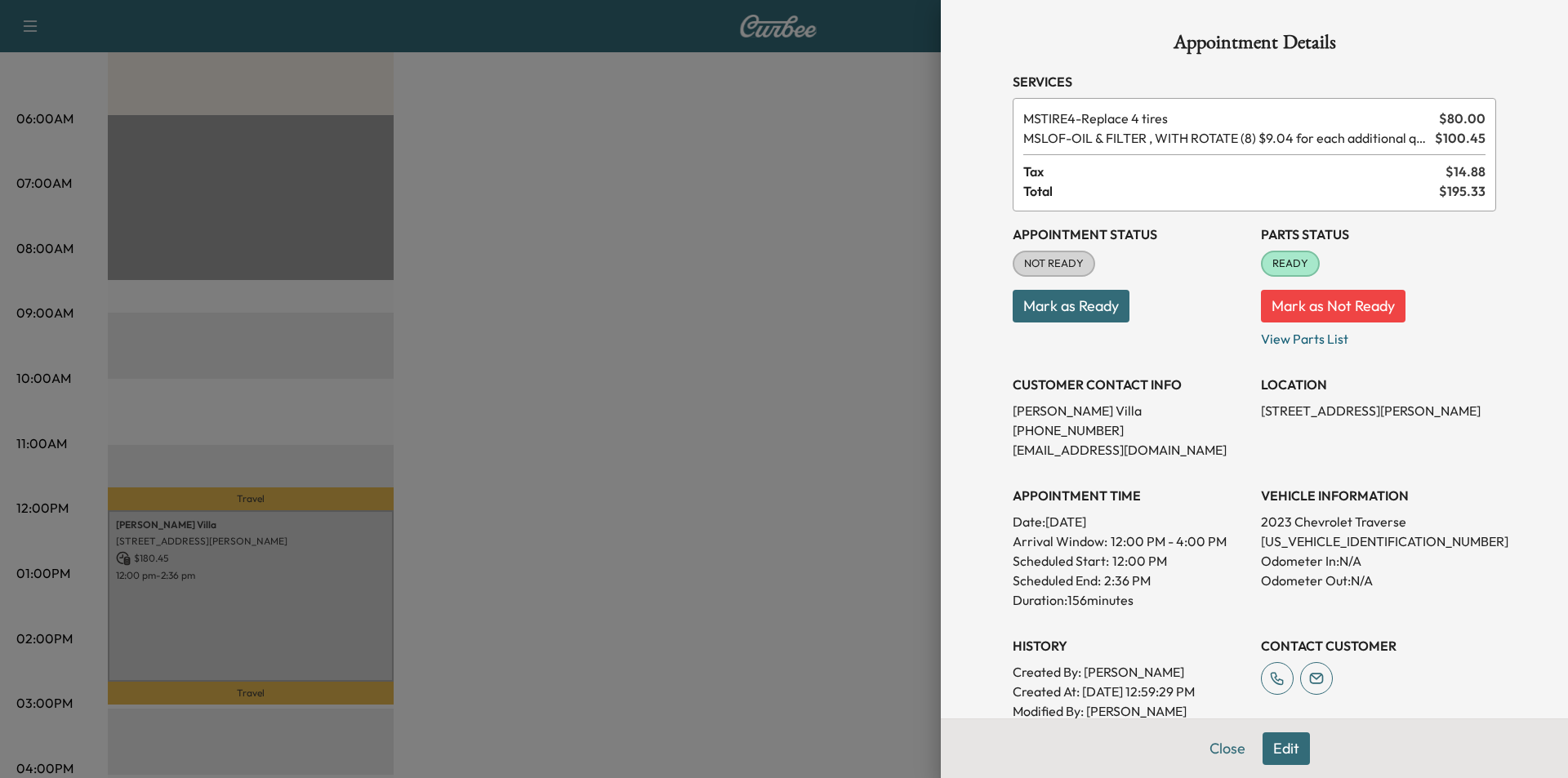
click at [867, 609] on div at bounding box center [784, 389] width 1568 height 778
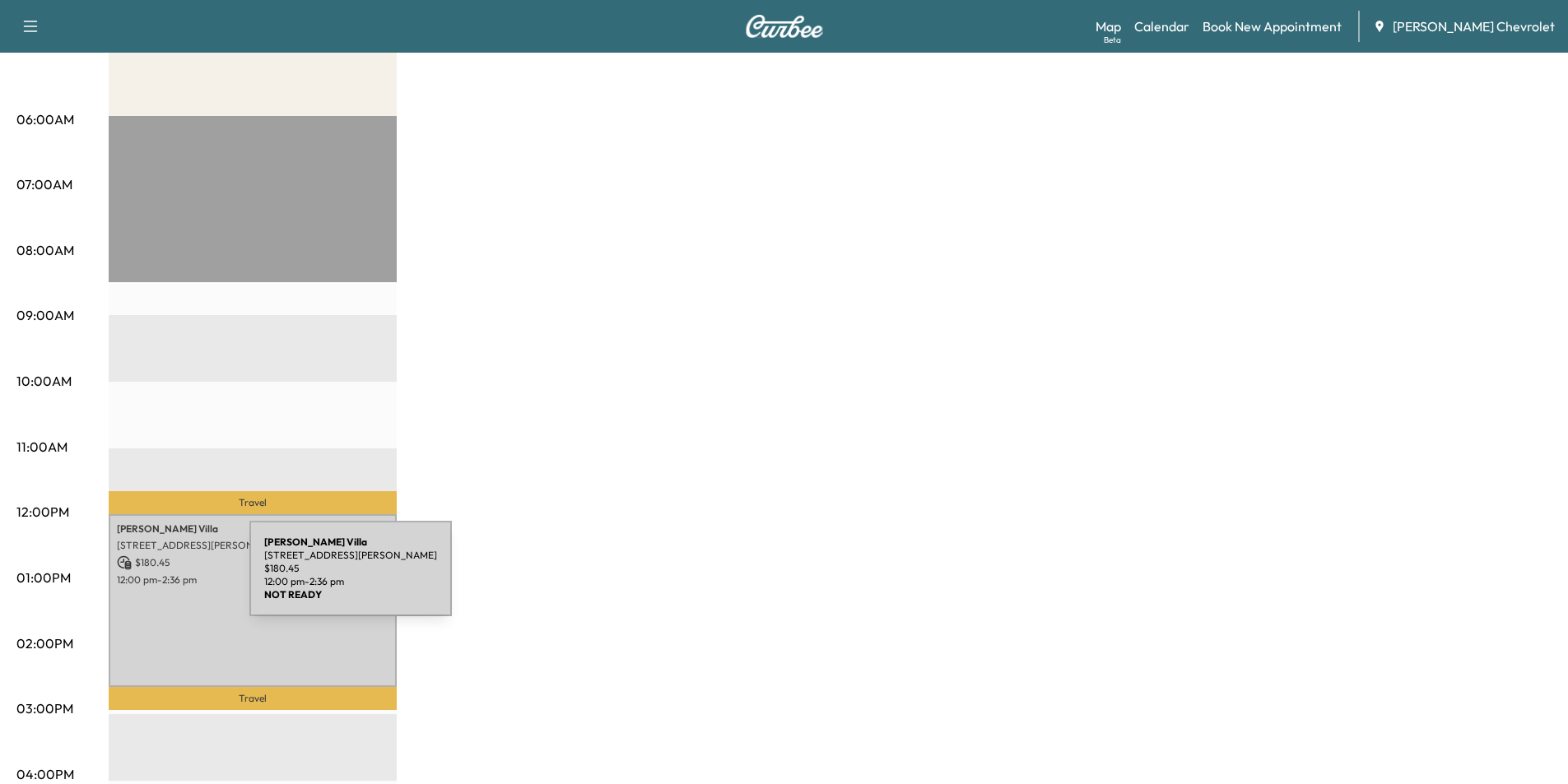
click at [126, 578] on p "12:00 pm - 2:36 pm" at bounding box center [253, 580] width 272 height 13
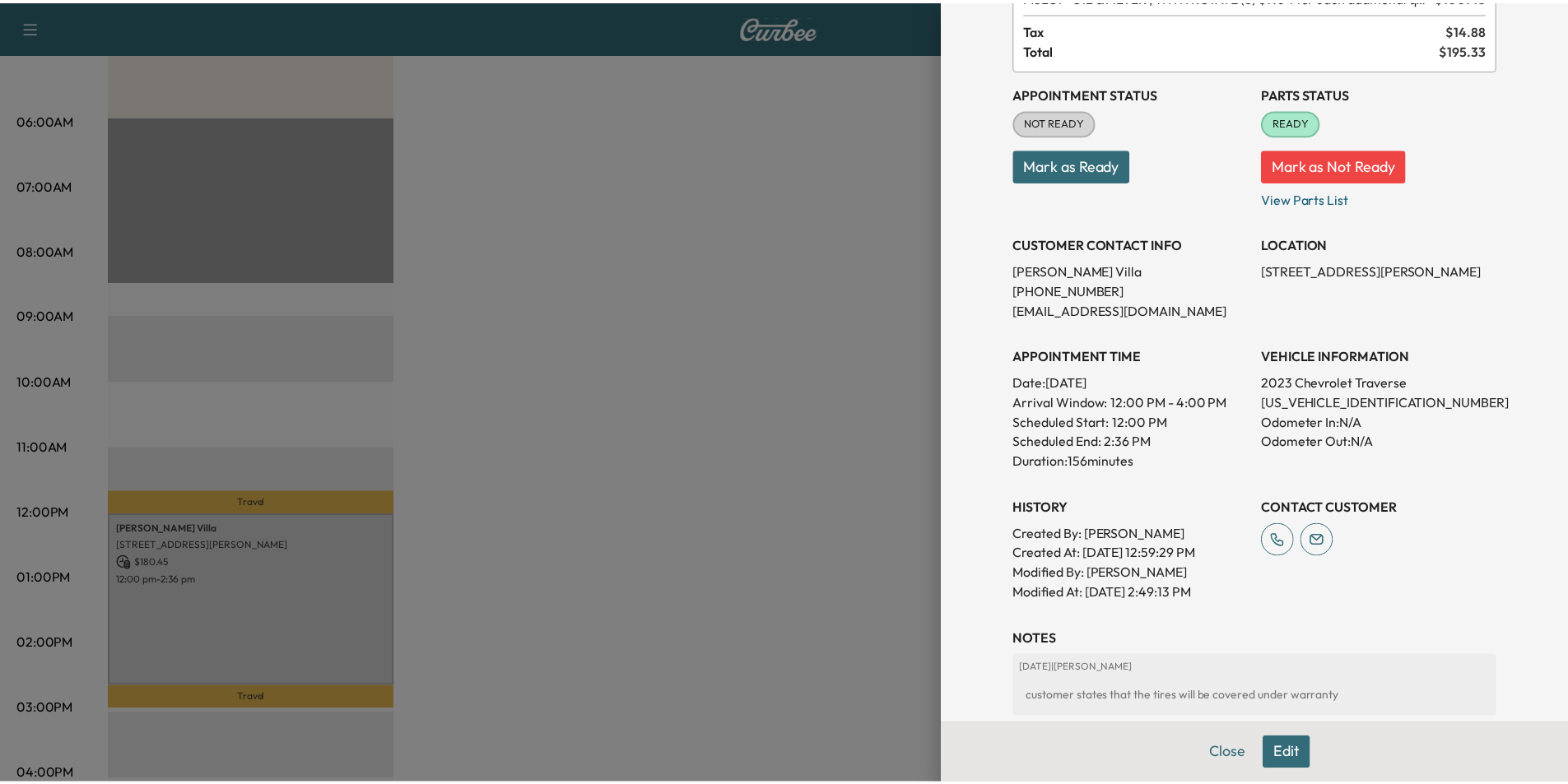
scroll to position [0, 0]
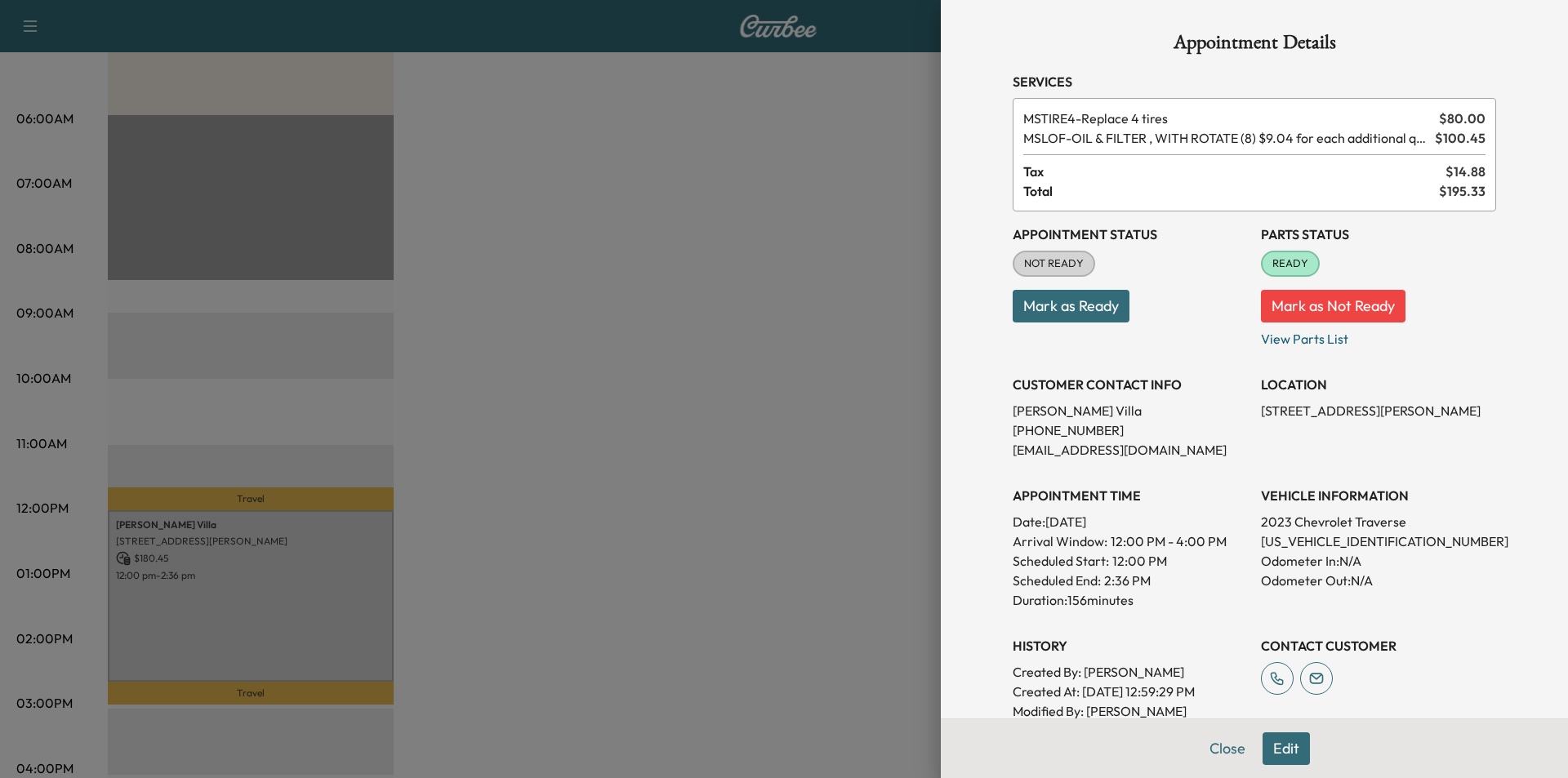
click at [565, 510] on div at bounding box center [784, 389] width 1568 height 778
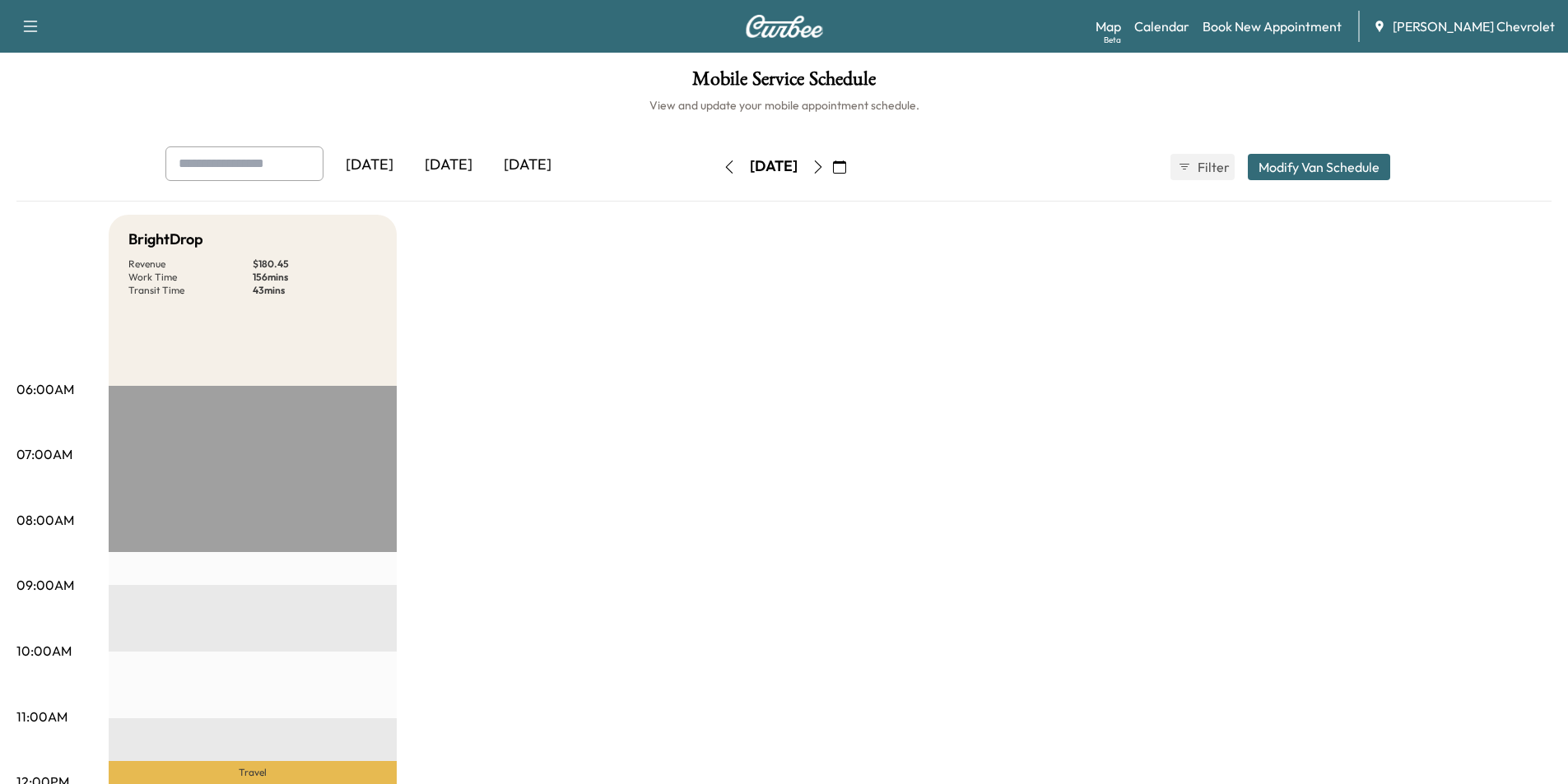
click at [472, 170] on div "[DATE]" at bounding box center [449, 165] width 79 height 38
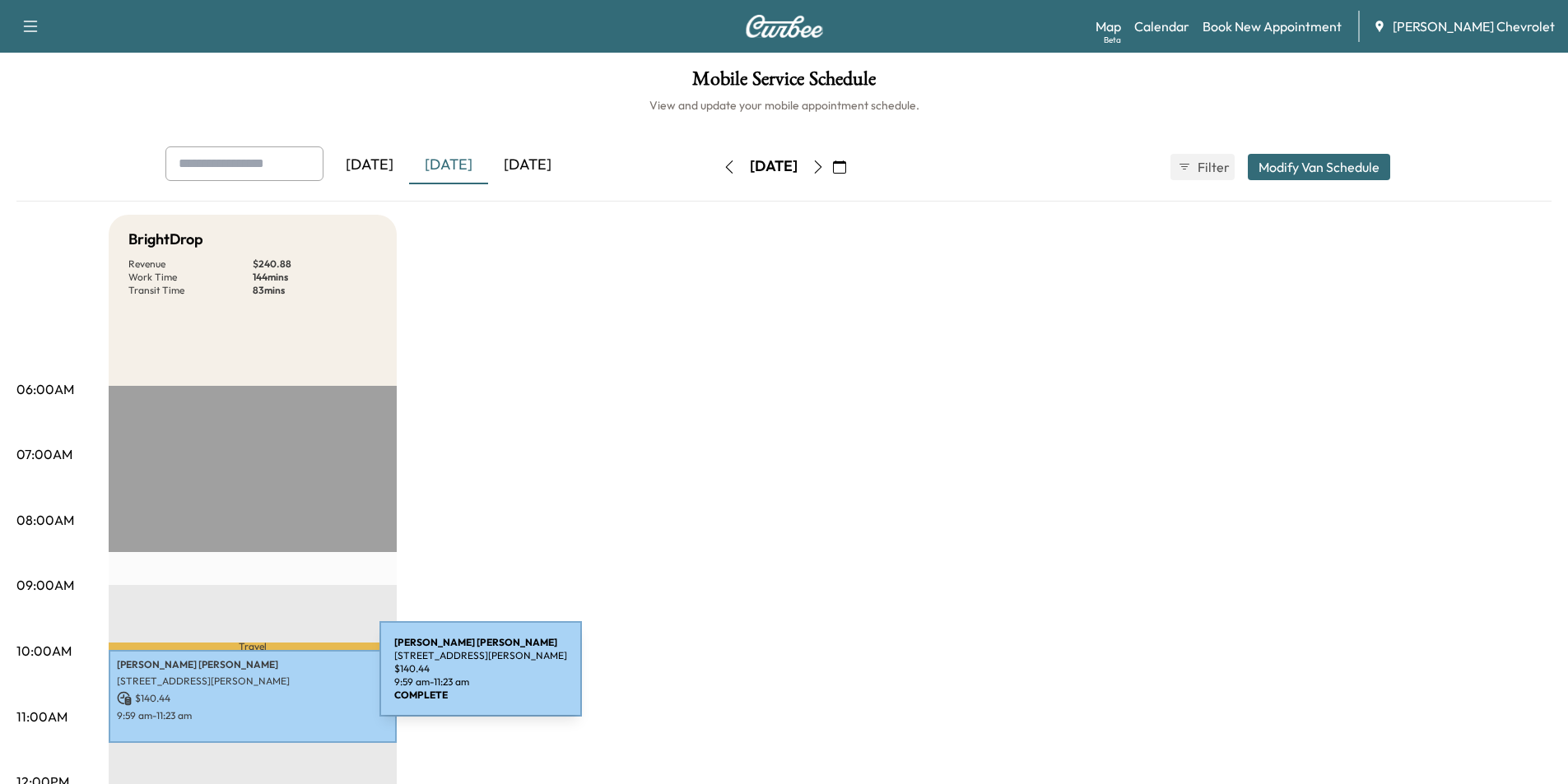
click at [254, 692] on p "$ 140.44" at bounding box center [253, 698] width 272 height 15
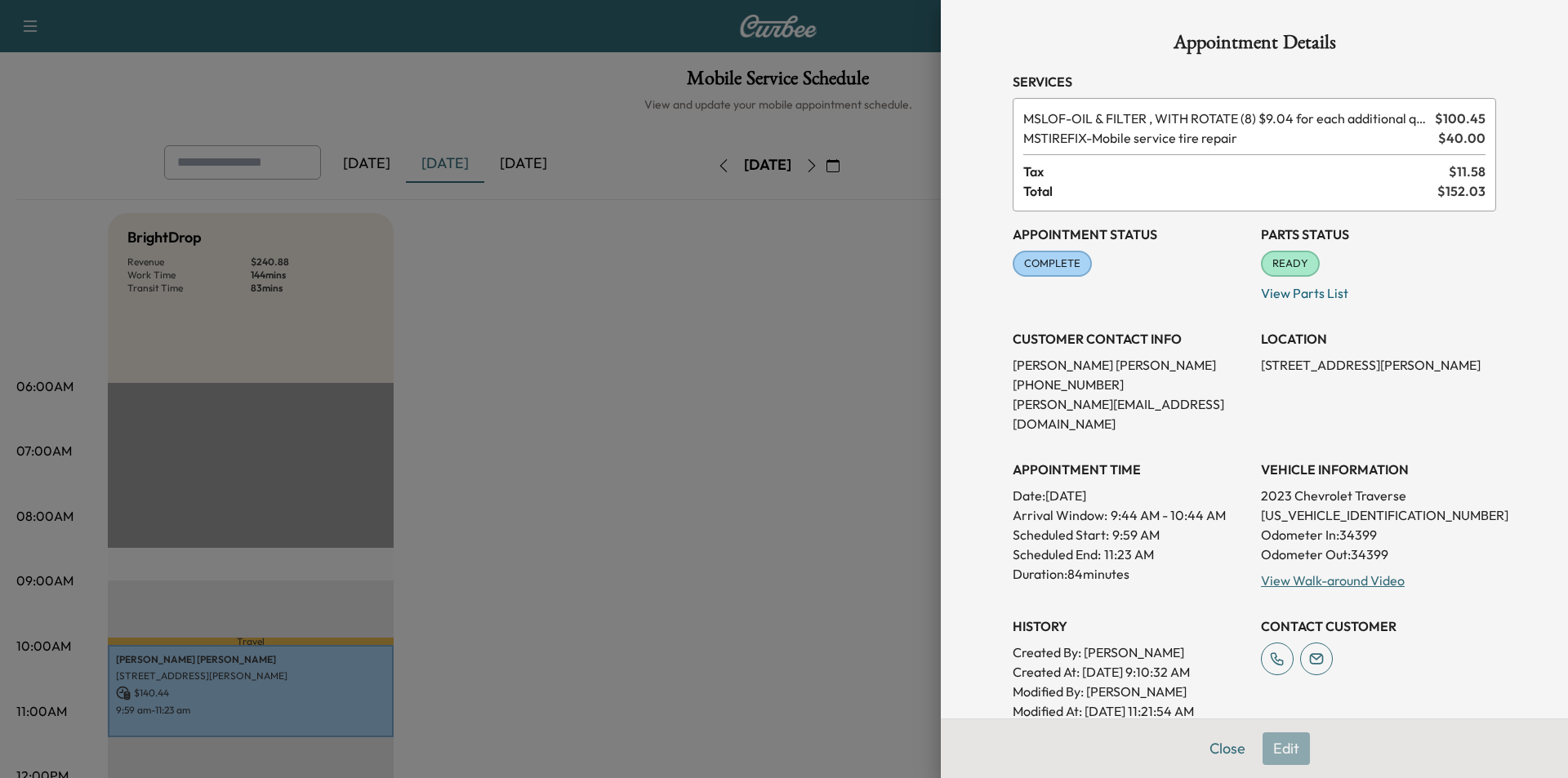
click at [700, 433] on div at bounding box center [784, 389] width 1568 height 778
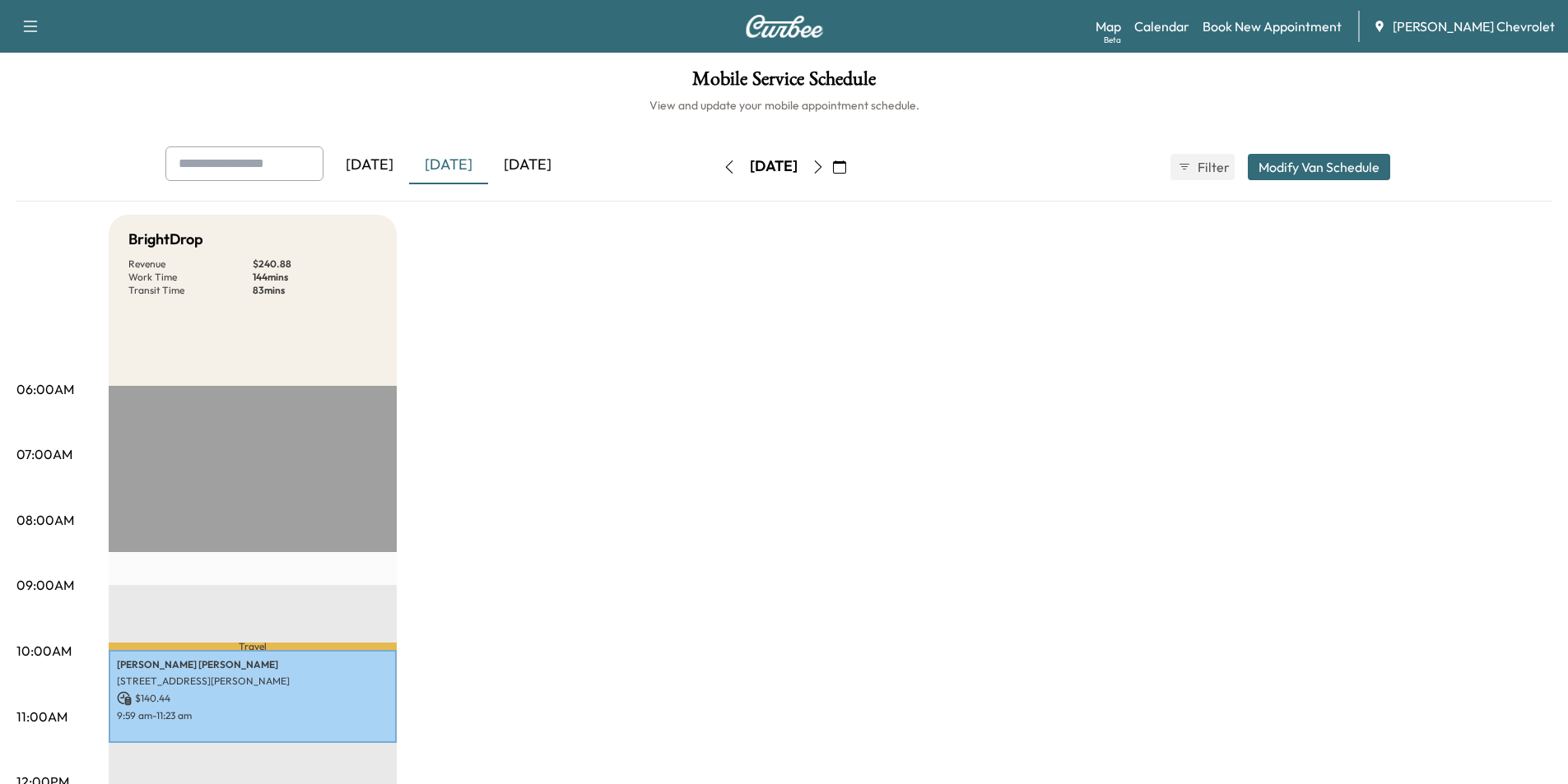
click at [825, 165] on icon "button" at bounding box center [819, 167] width 13 height 13
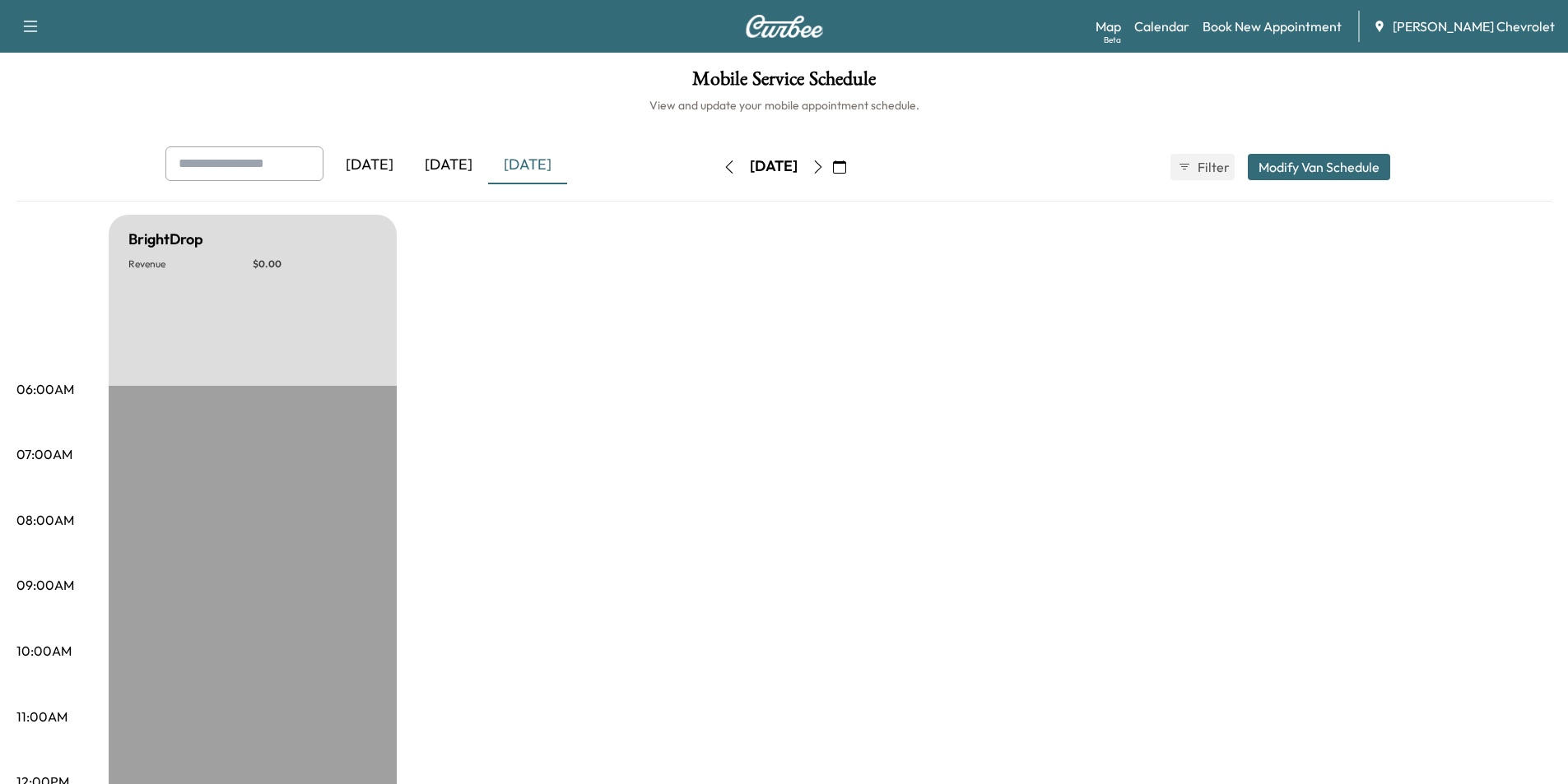
click at [825, 163] on icon "button" at bounding box center [819, 167] width 13 height 13
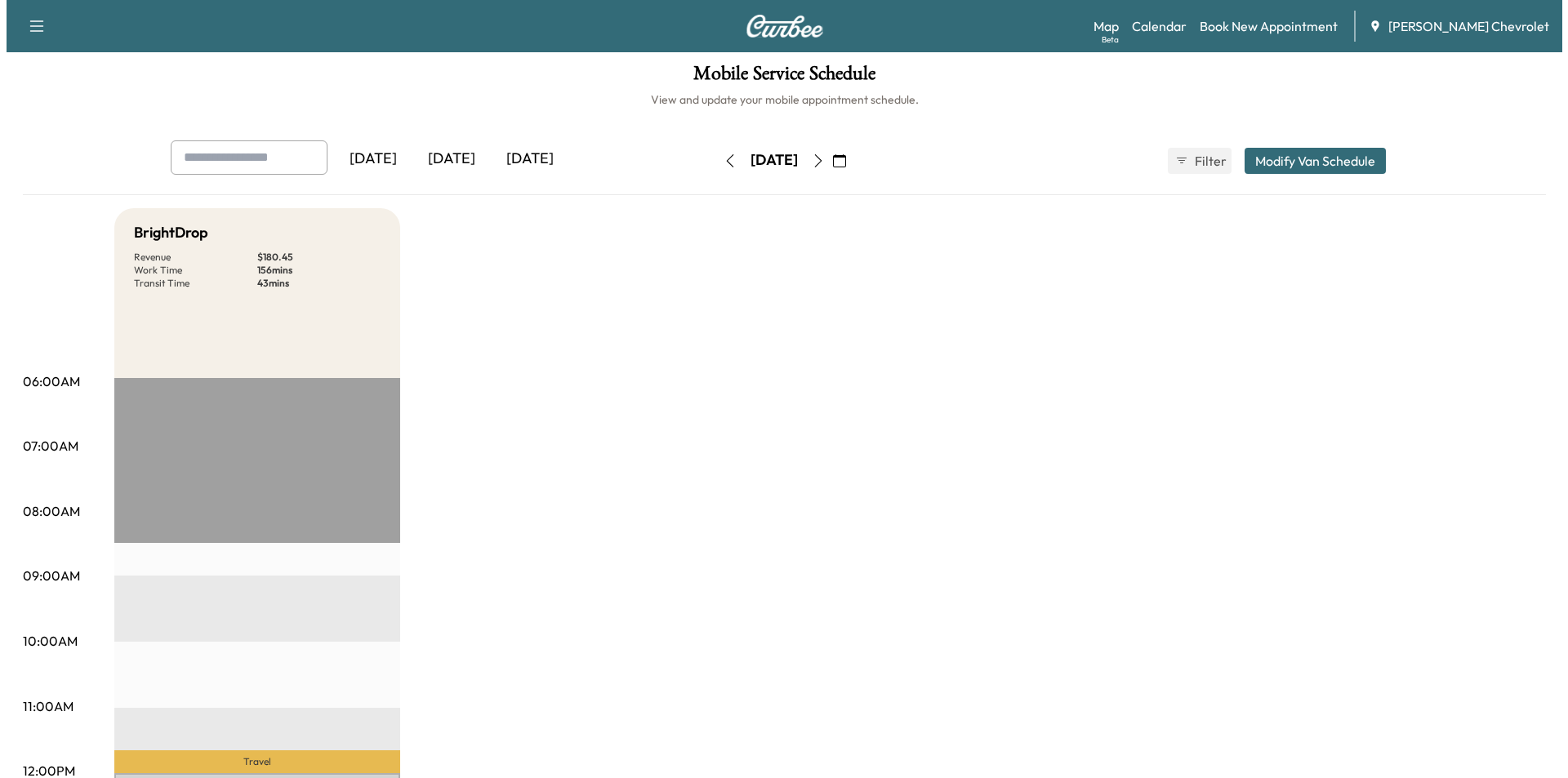
scroll to position [409, 0]
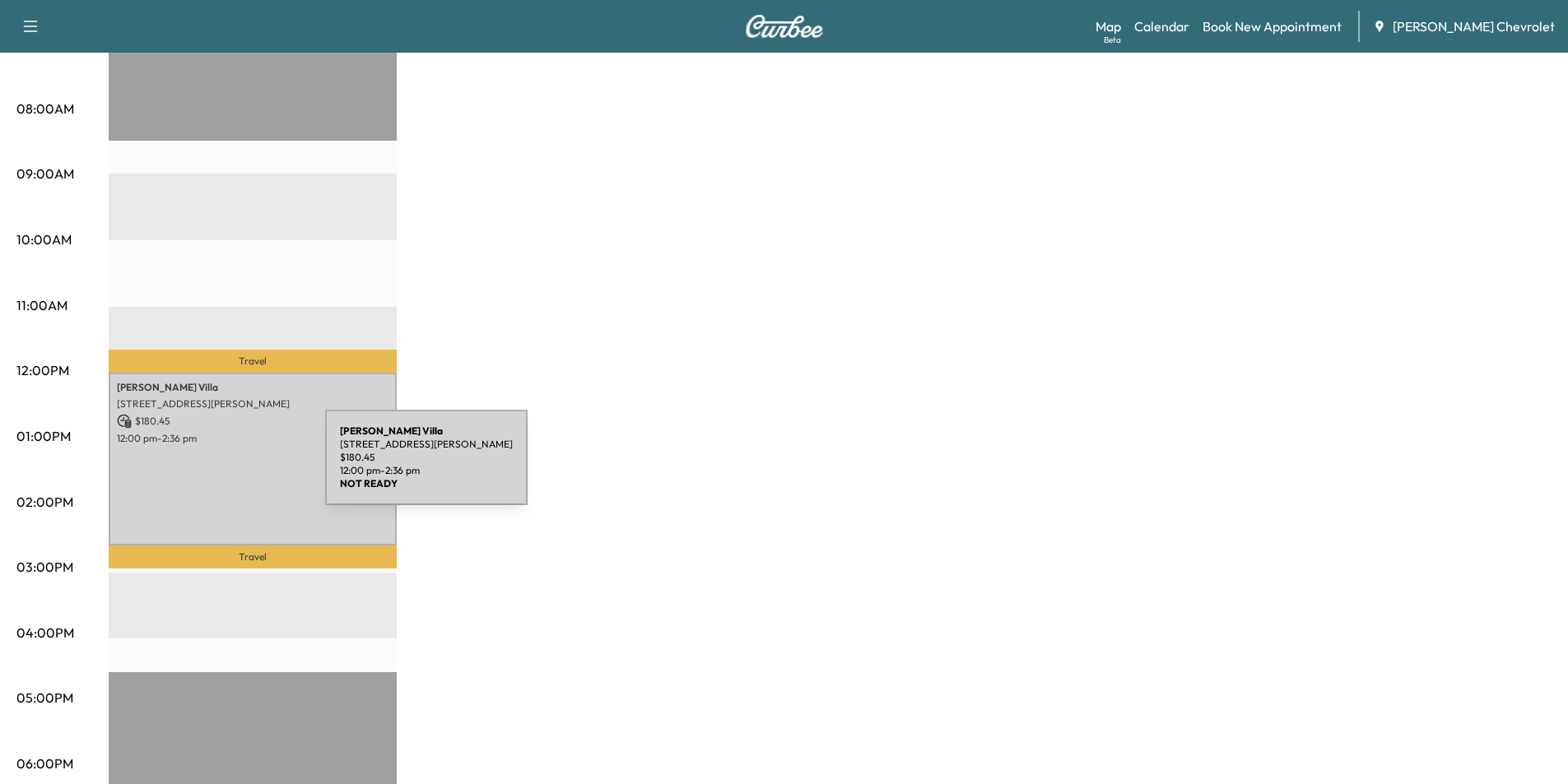
click at [201, 467] on div "[PERSON_NAME] [STREET_ADDRESS][PERSON_NAME] $ 180.45 12:00 pm - 2:36 pm" at bounding box center [253, 459] width 288 height 173
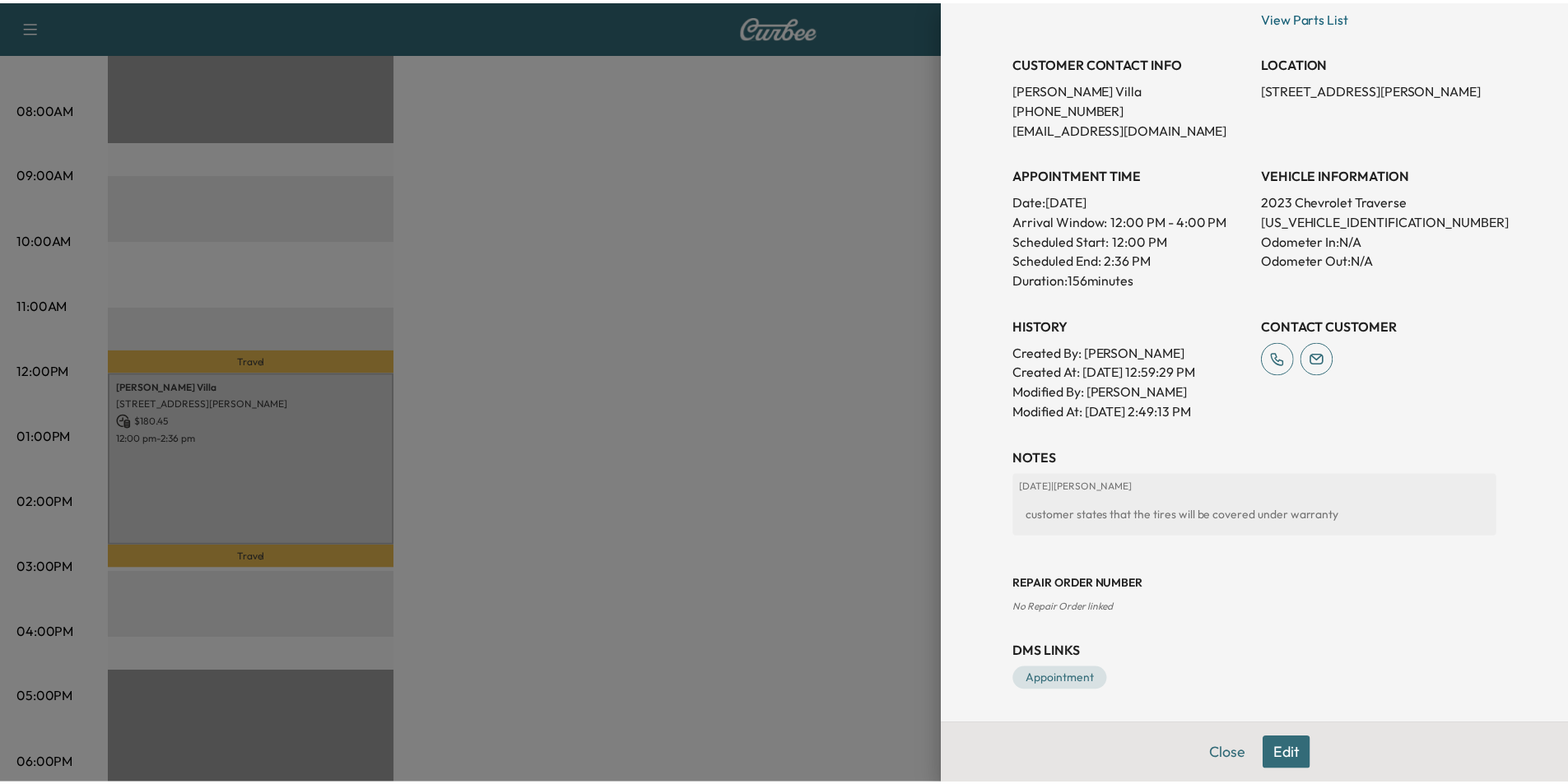
scroll to position [0, 0]
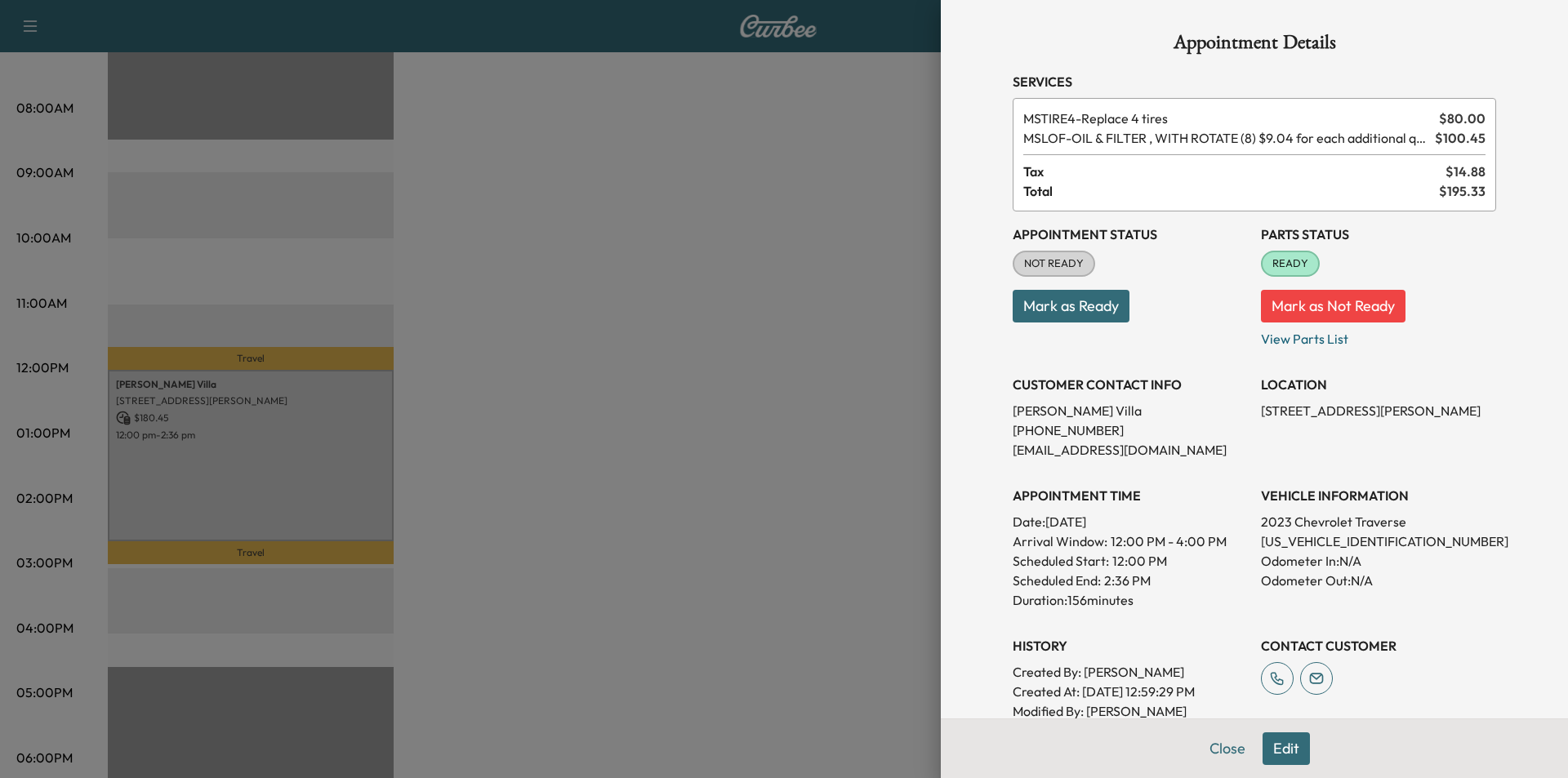
click at [567, 153] on div at bounding box center [784, 389] width 1568 height 778
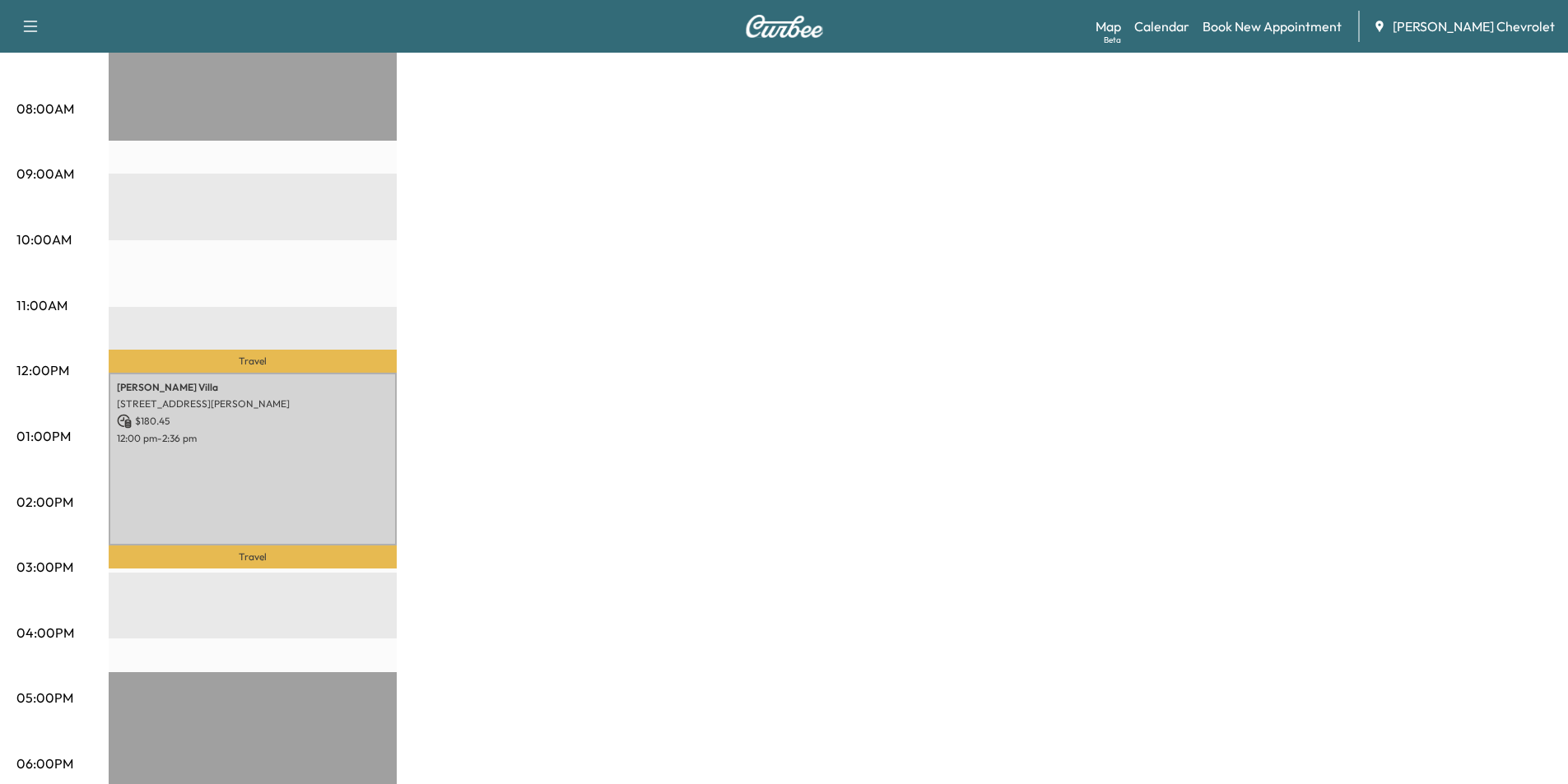
click at [36, 30] on icon "button" at bounding box center [30, 26] width 19 height 19
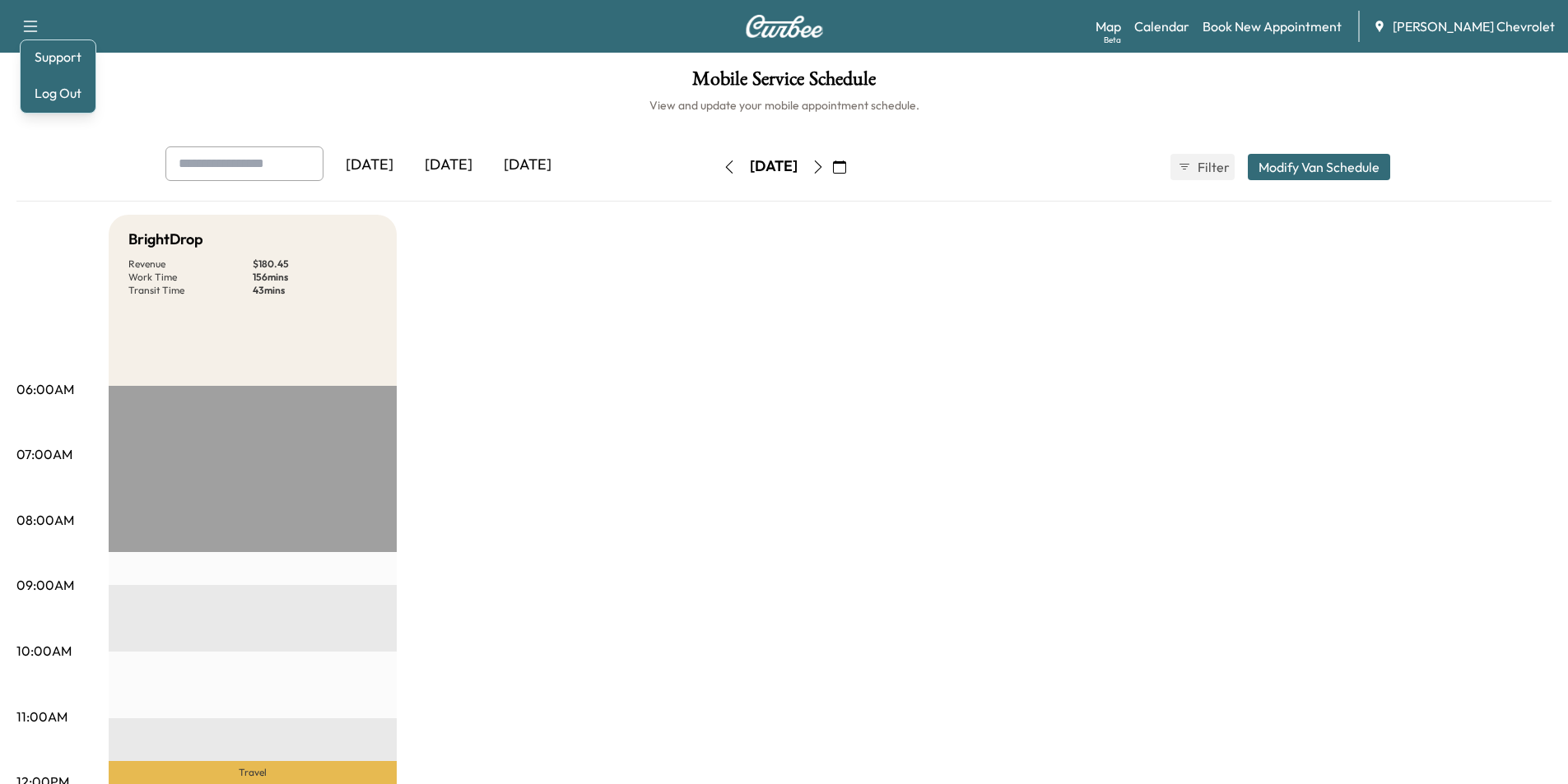
click at [465, 167] on div "[DATE]" at bounding box center [449, 165] width 79 height 38
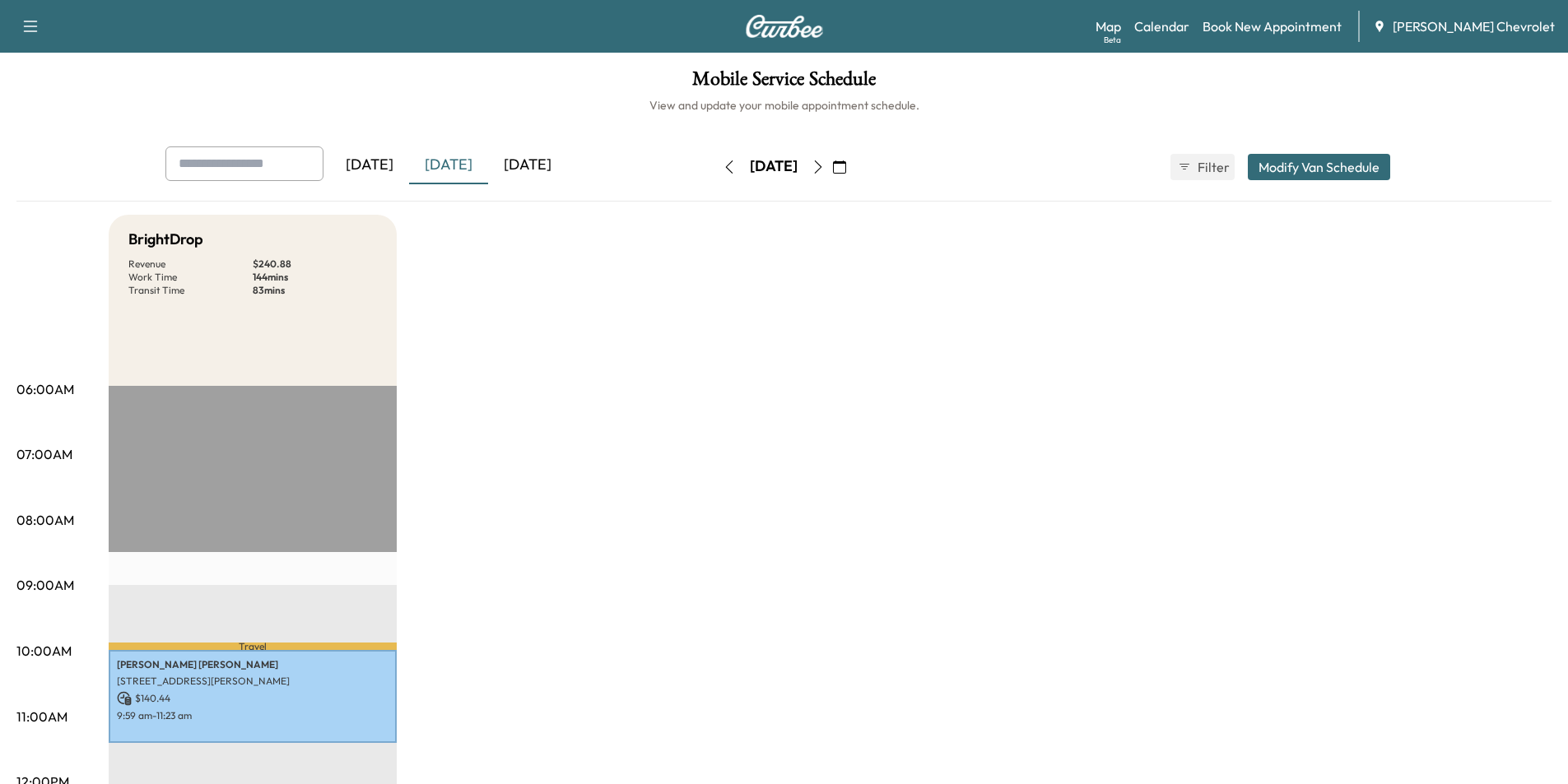
click at [846, 173] on icon "button" at bounding box center [840, 167] width 13 height 13
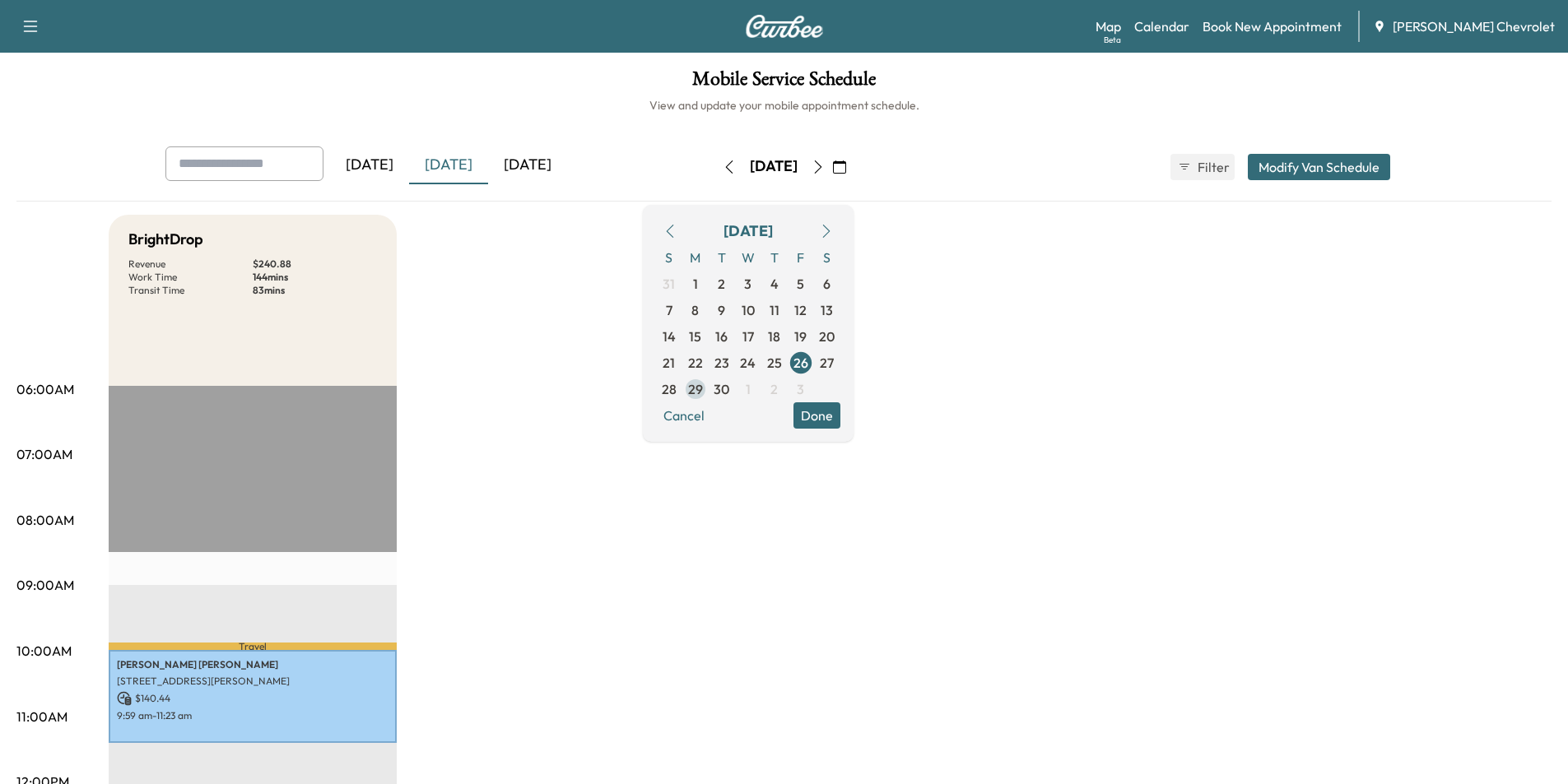
click at [703, 381] on span "29" at bounding box center [696, 389] width 15 height 19
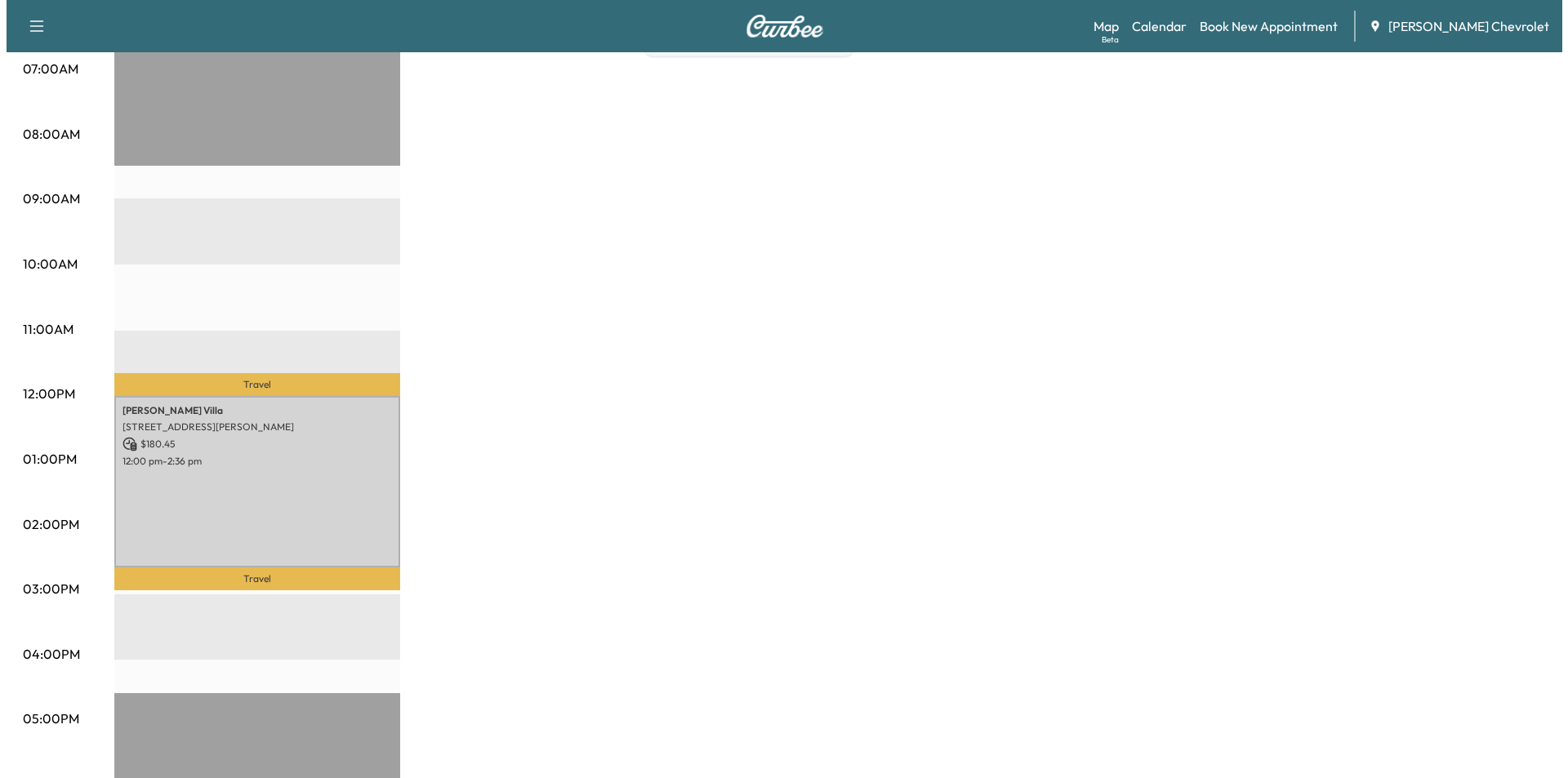
scroll to position [409, 0]
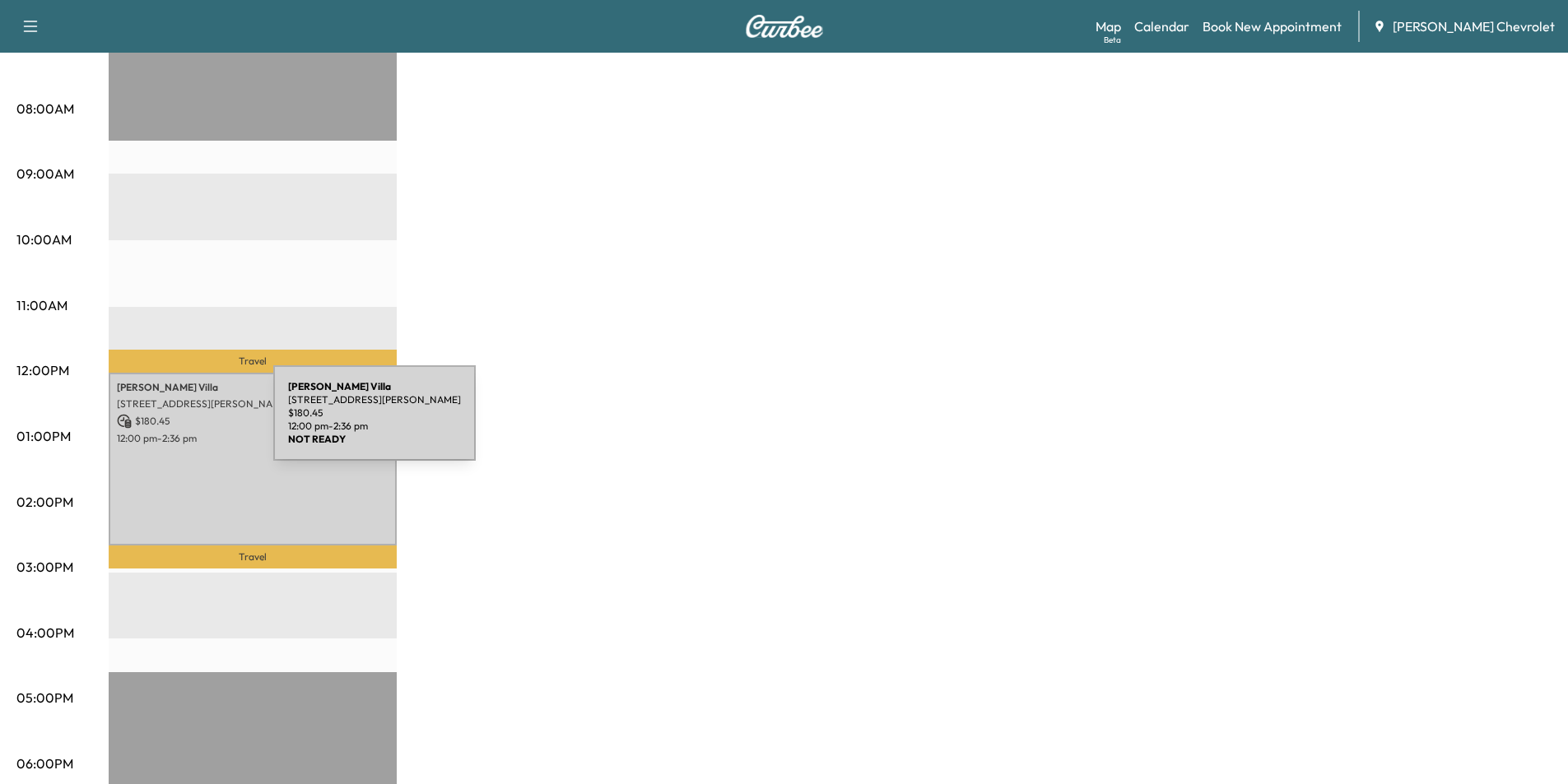
click at [150, 423] on p "$ 180.45" at bounding box center [253, 421] width 272 height 15
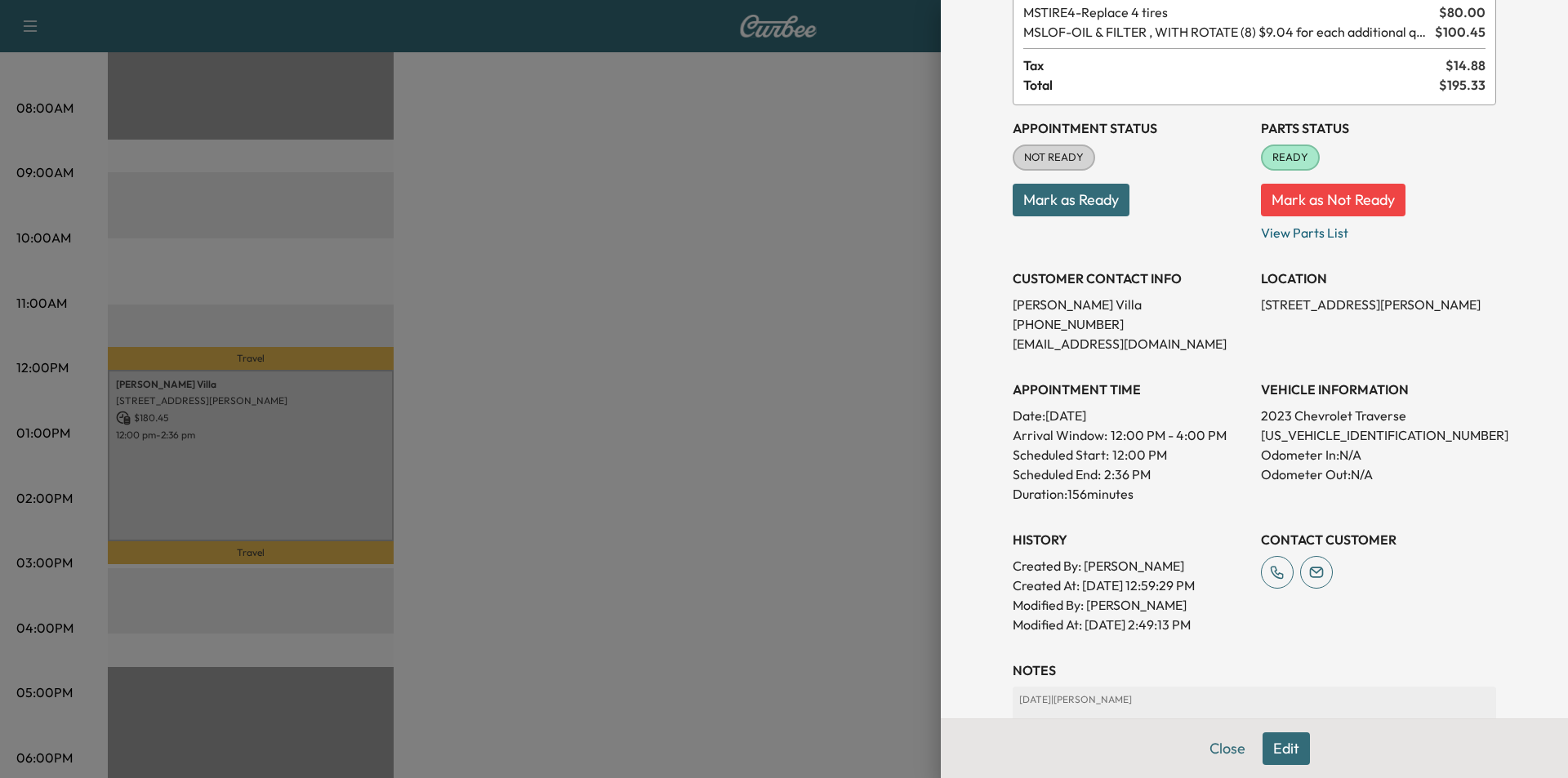
scroll to position [323, 0]
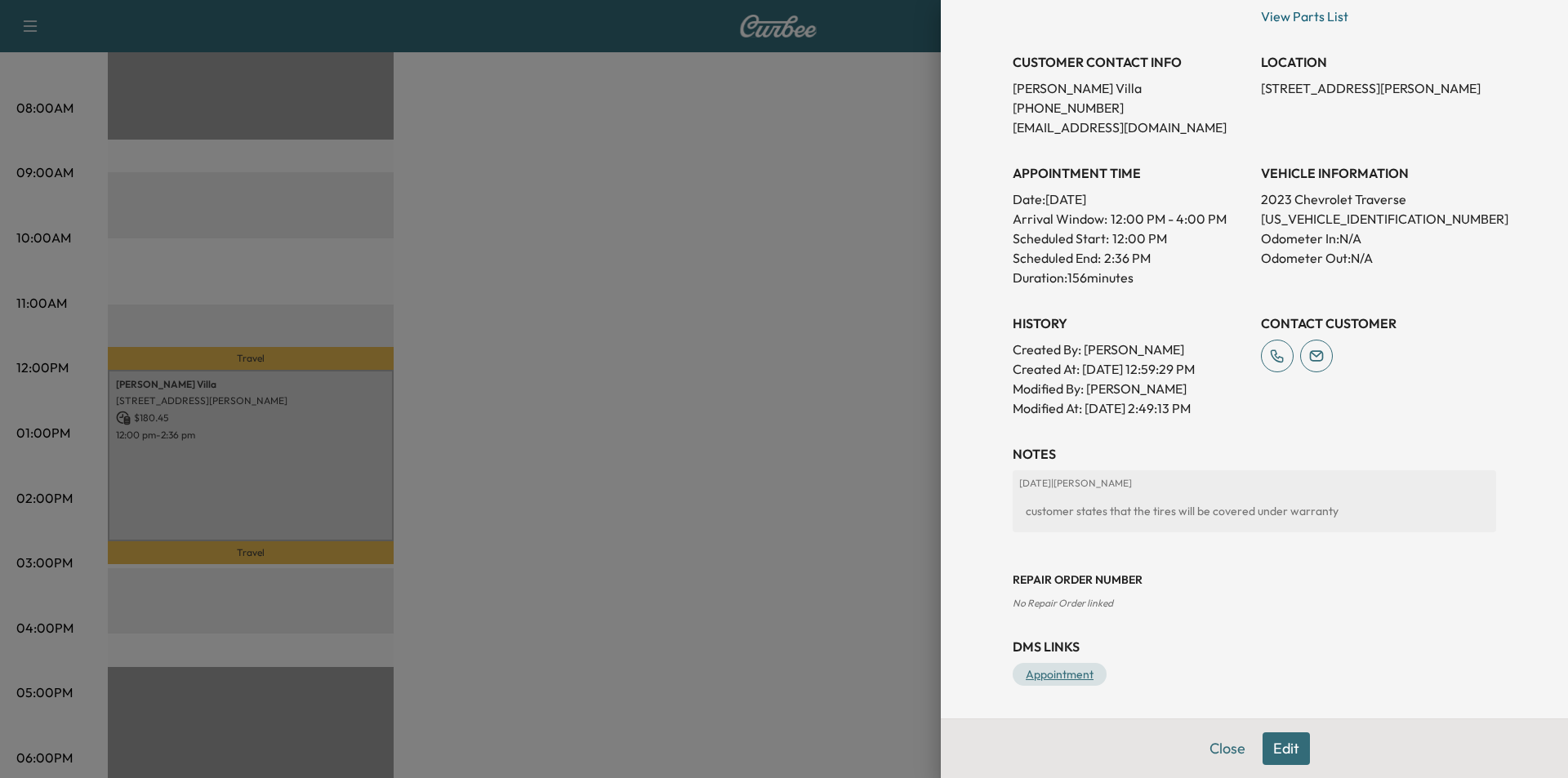
click at [1040, 674] on link "Appointment" at bounding box center [1059, 674] width 93 height 23
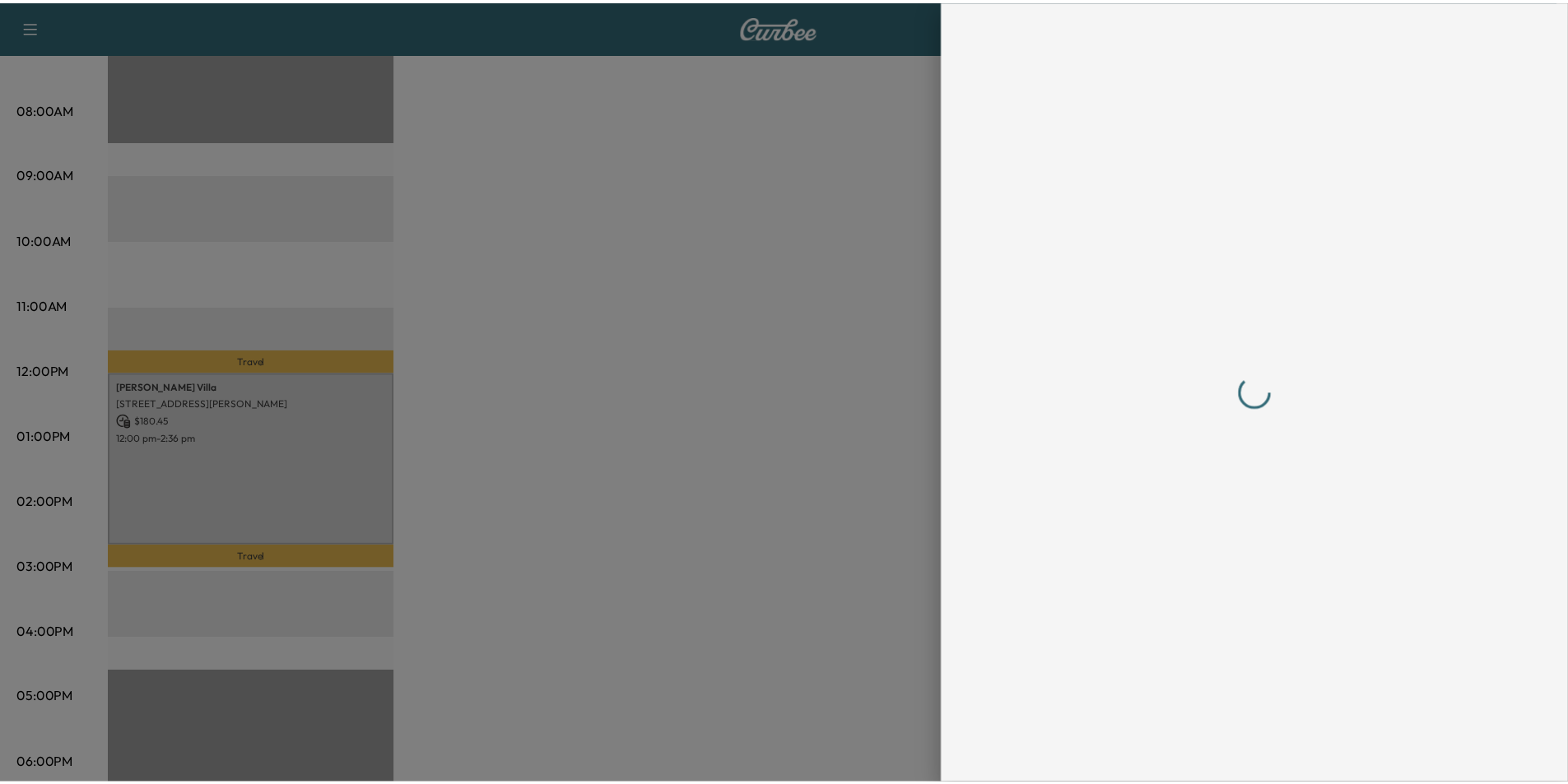
scroll to position [0, 0]
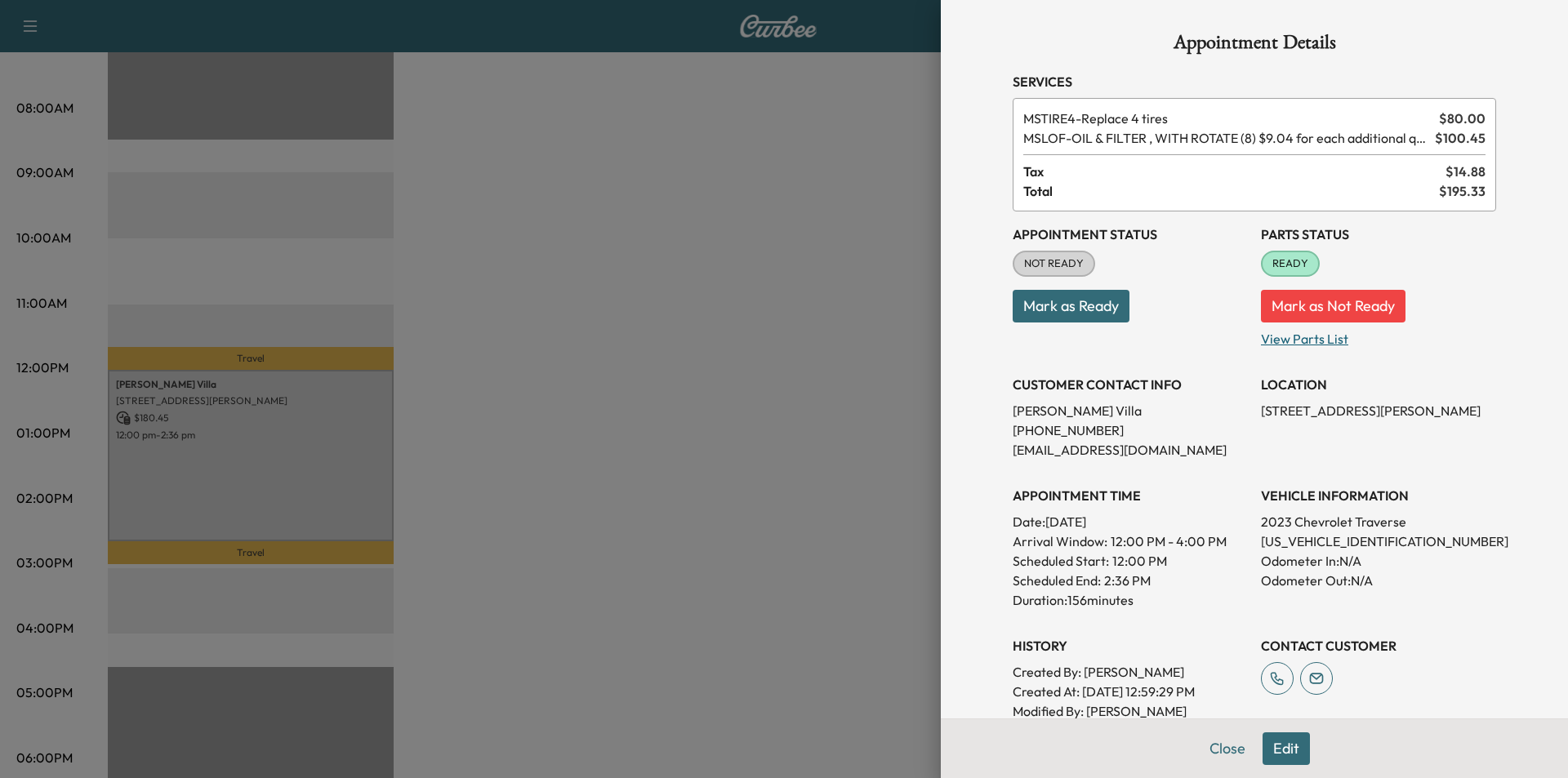
click at [1299, 341] on p "View Parts List" at bounding box center [1378, 335] width 236 height 27
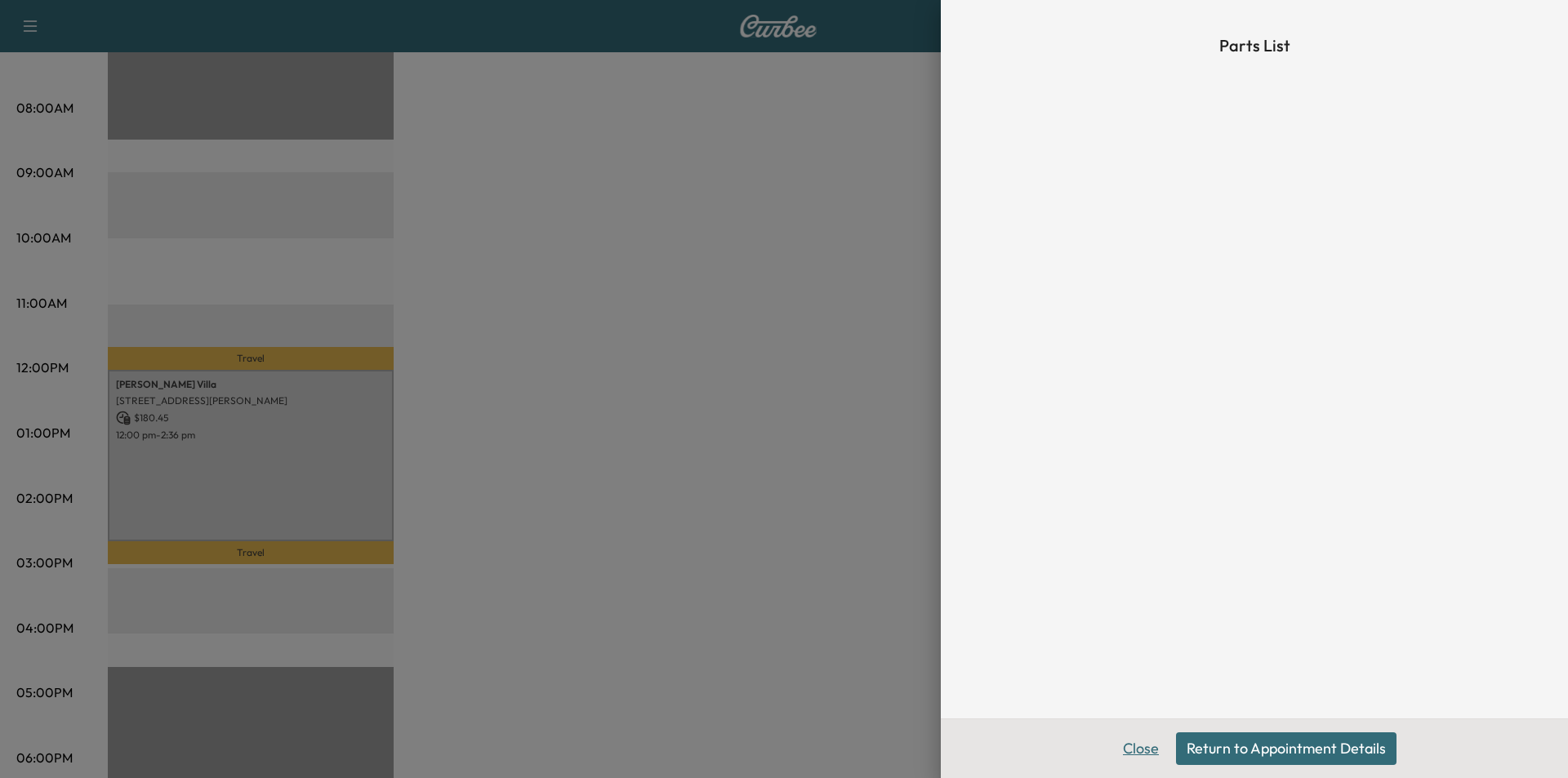
click at [1142, 747] on button "Close" at bounding box center [1141, 749] width 57 height 33
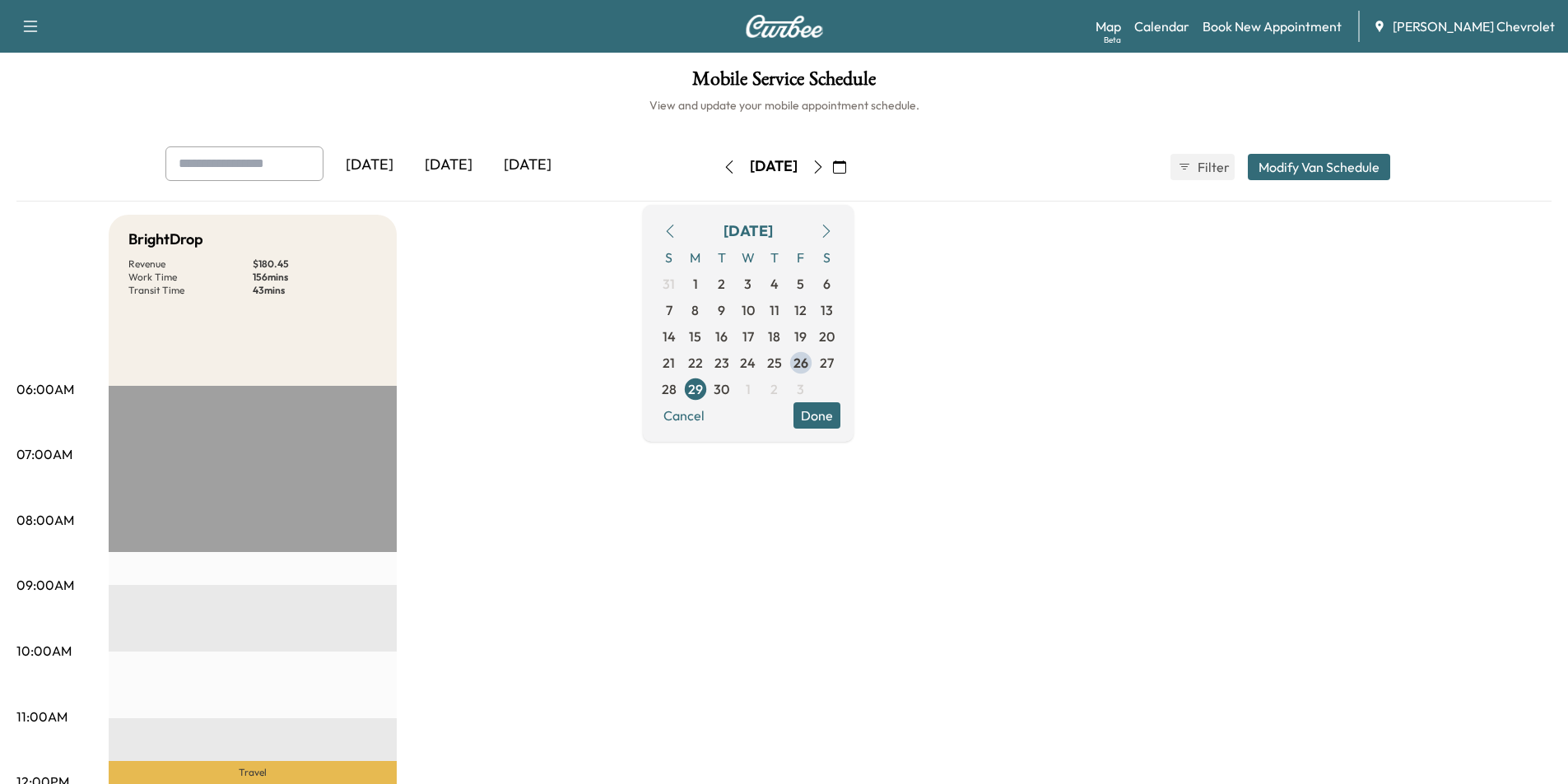
click at [464, 162] on div "[DATE]" at bounding box center [449, 165] width 79 height 38
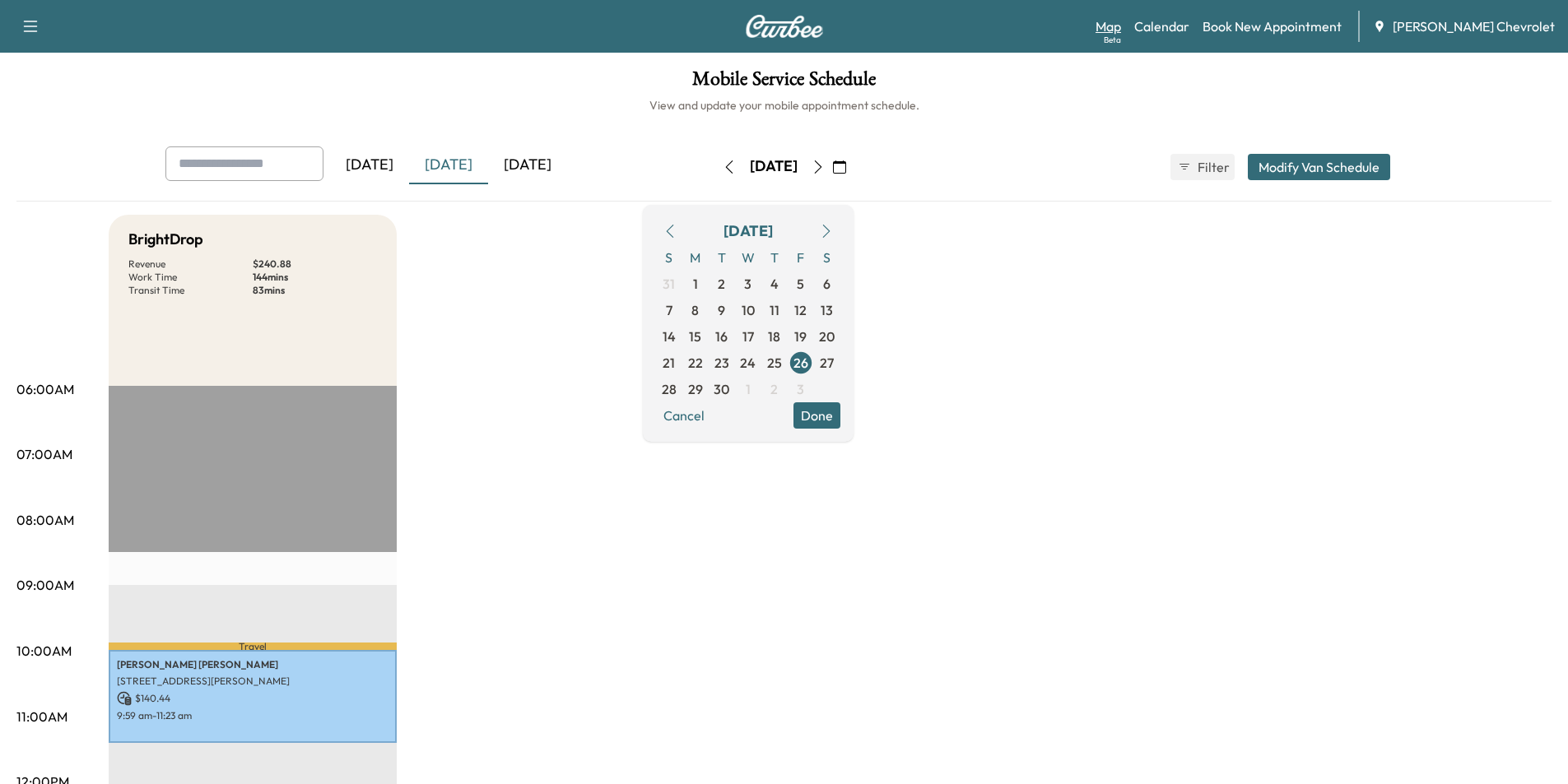
click at [1122, 18] on link "Map Beta" at bounding box center [1109, 26] width 26 height 19
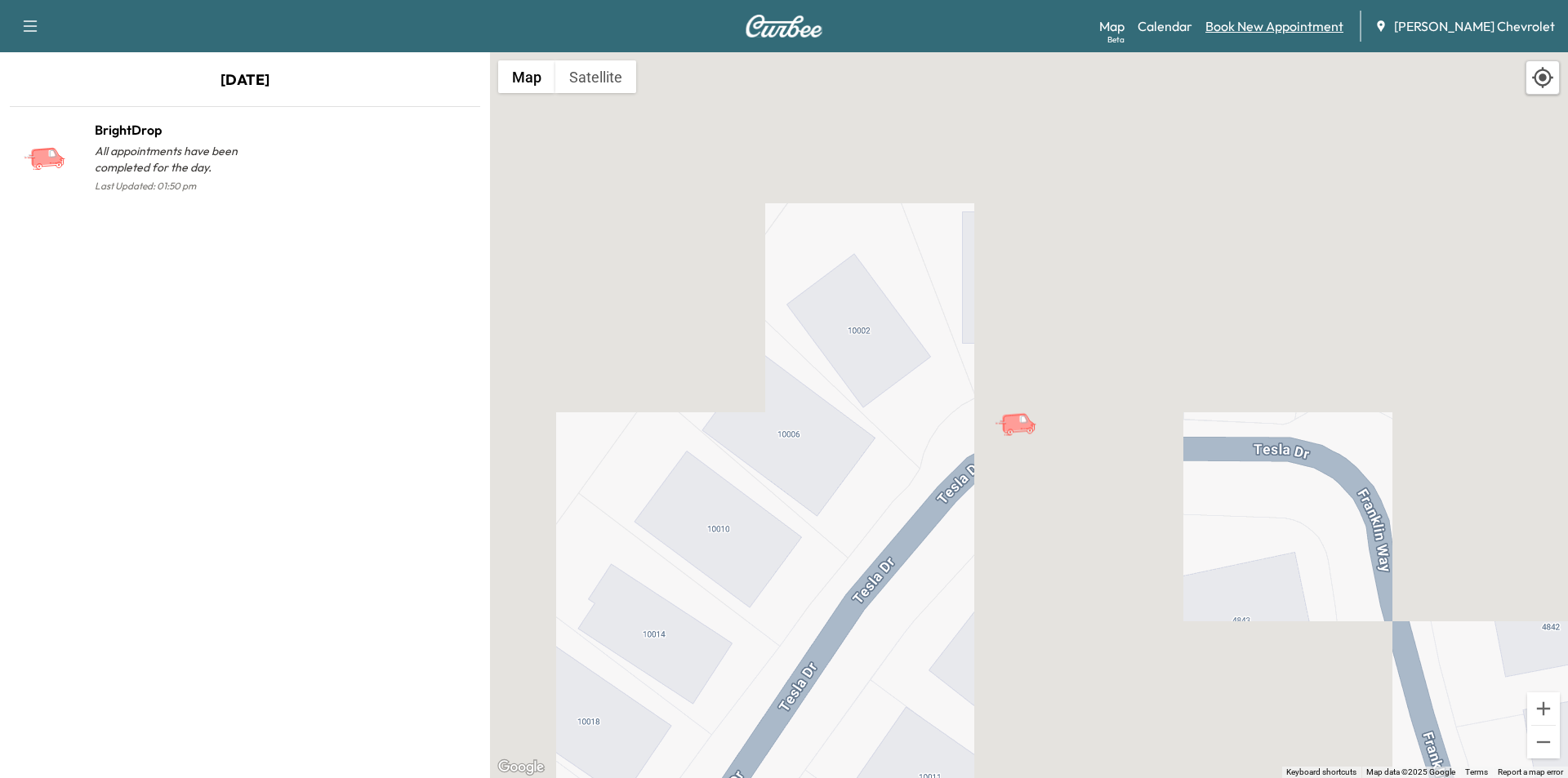
click at [1288, 34] on link "Book New Appointment" at bounding box center [1274, 26] width 138 height 19
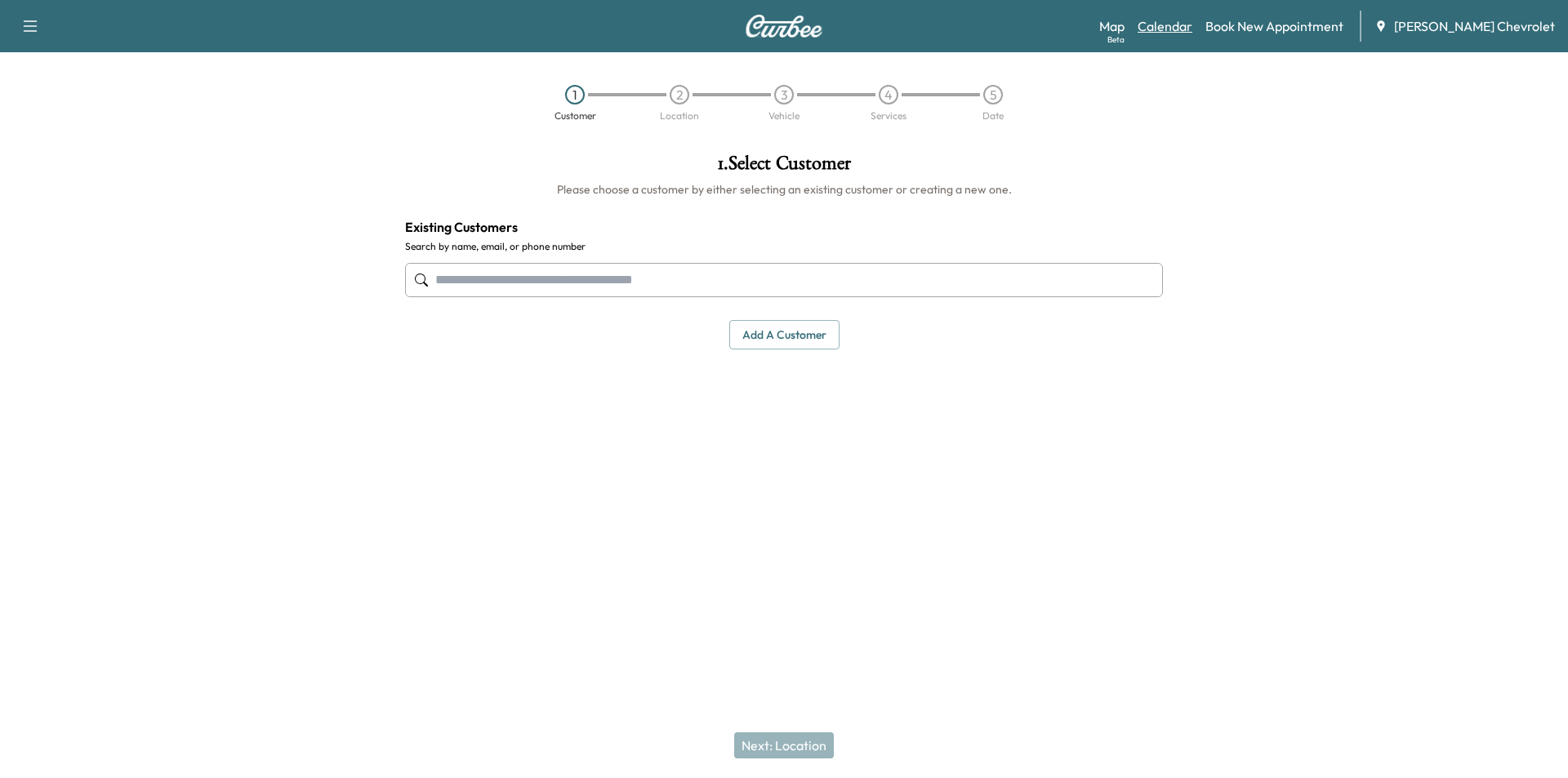
click at [1191, 21] on link "Calendar" at bounding box center [1165, 26] width 55 height 19
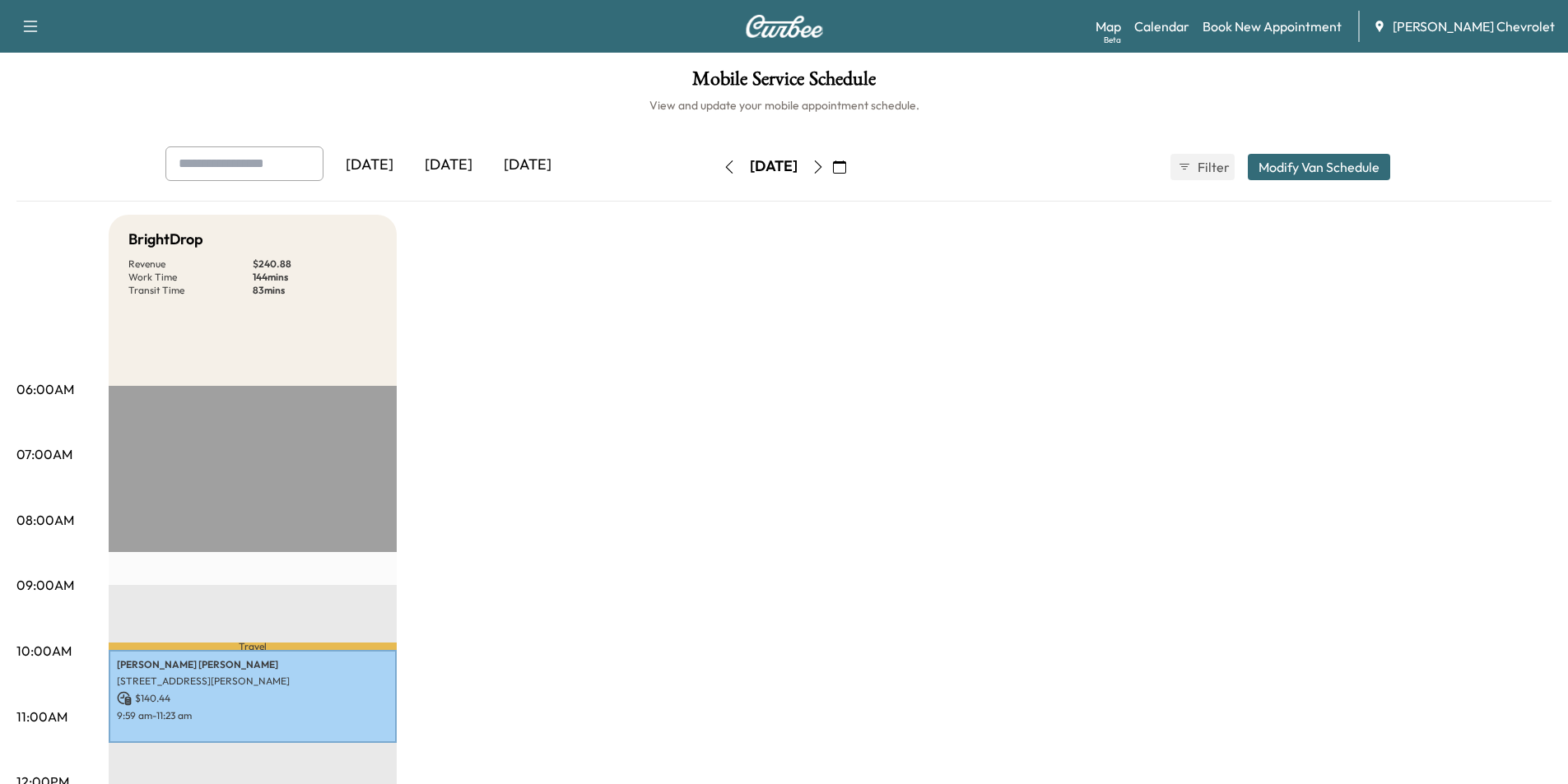
click at [825, 169] on icon "button" at bounding box center [819, 167] width 13 height 13
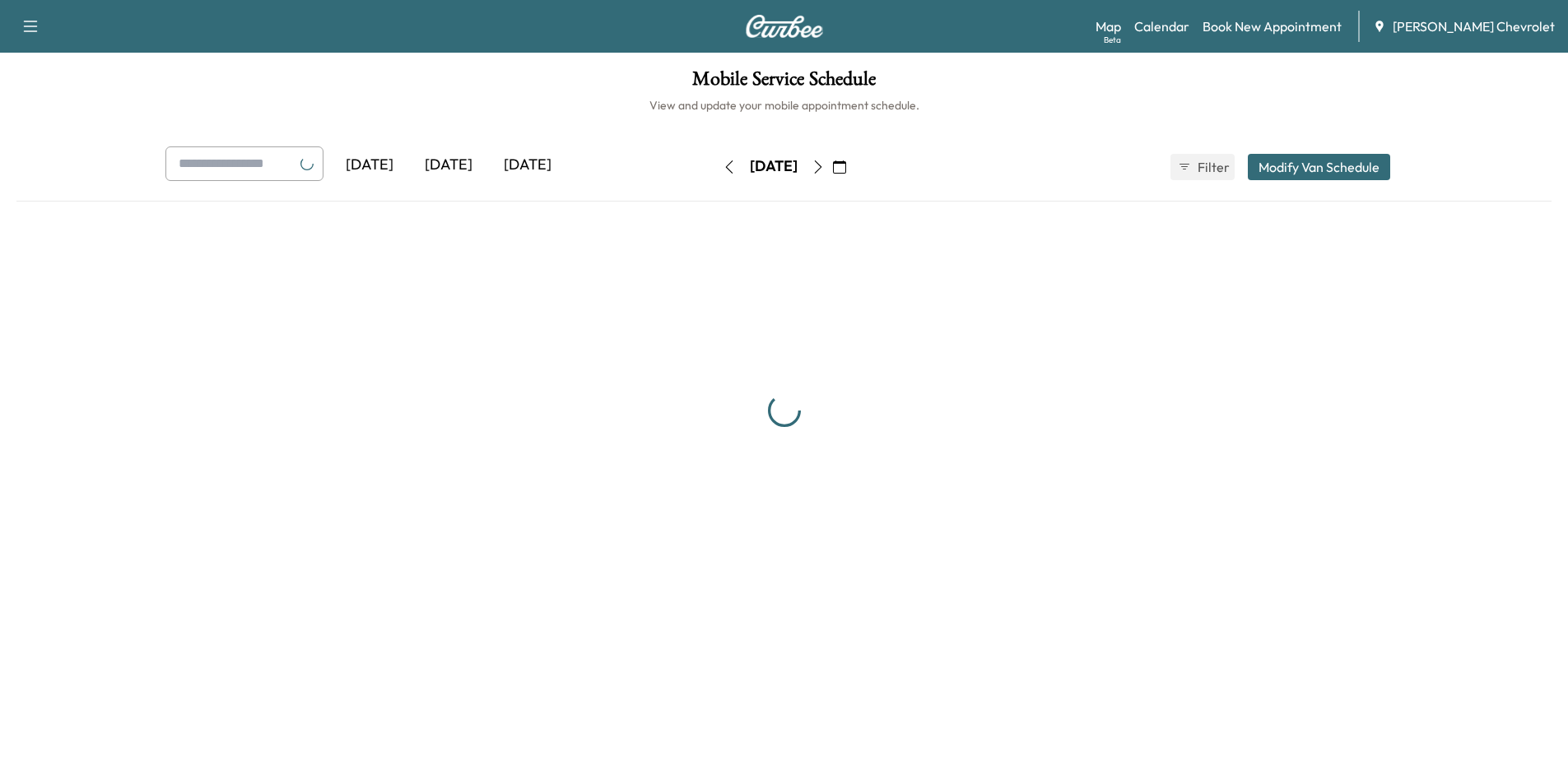
click at [825, 169] on icon "button" at bounding box center [819, 167] width 13 height 13
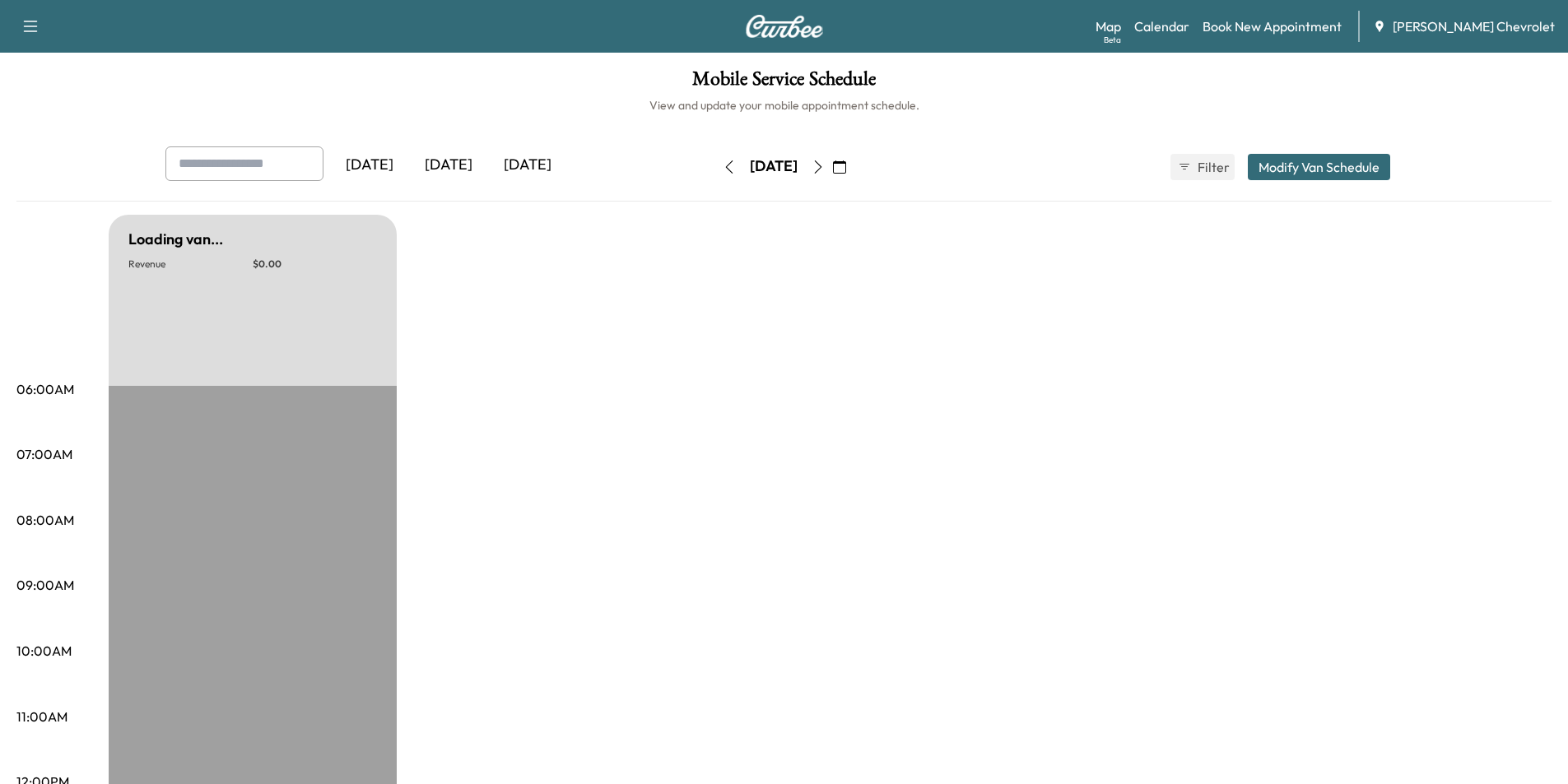
click at [854, 168] on button "button" at bounding box center [840, 167] width 28 height 27
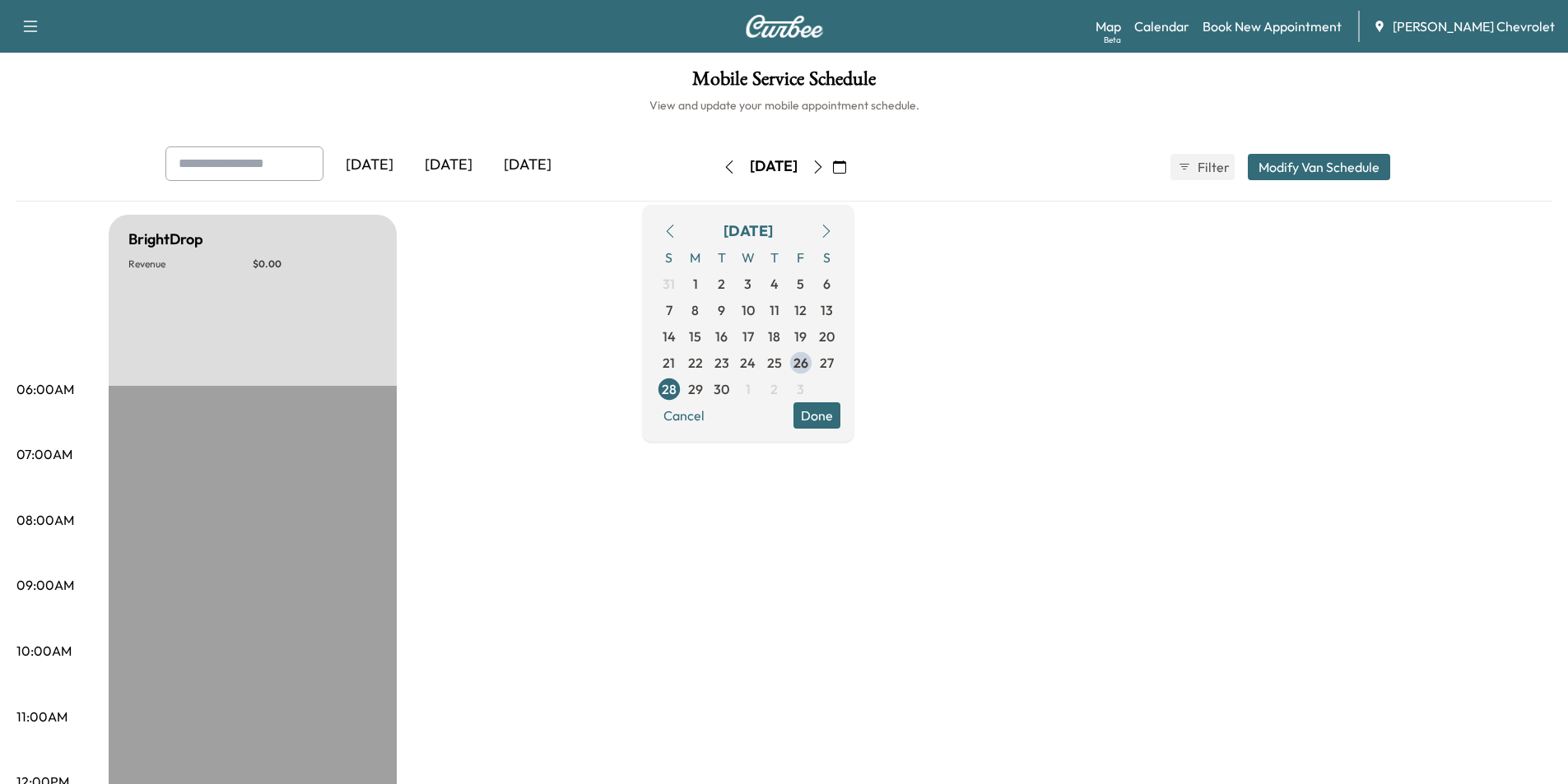
click at [821, 169] on icon "button" at bounding box center [818, 167] width 7 height 13
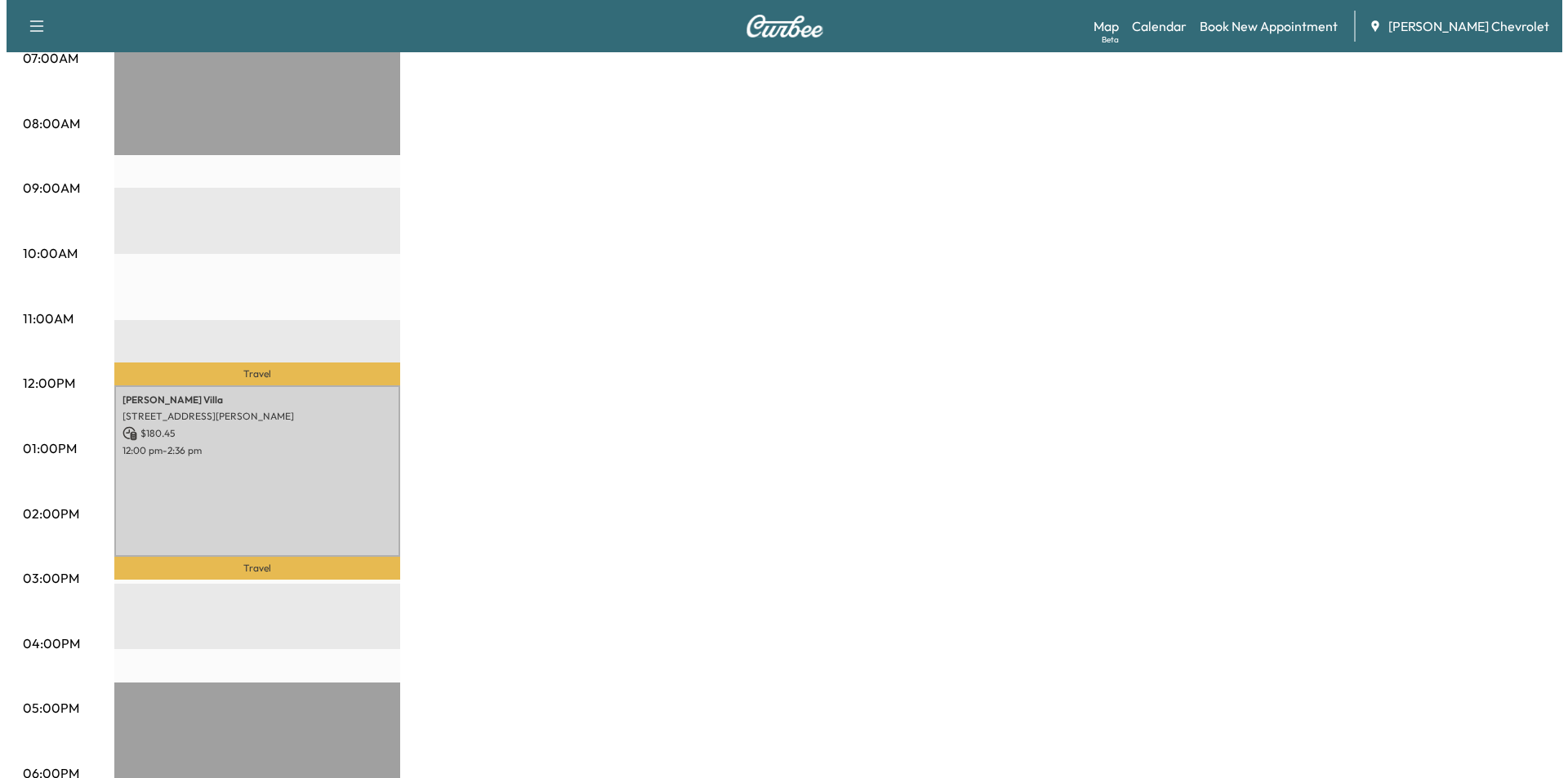
scroll to position [409, 0]
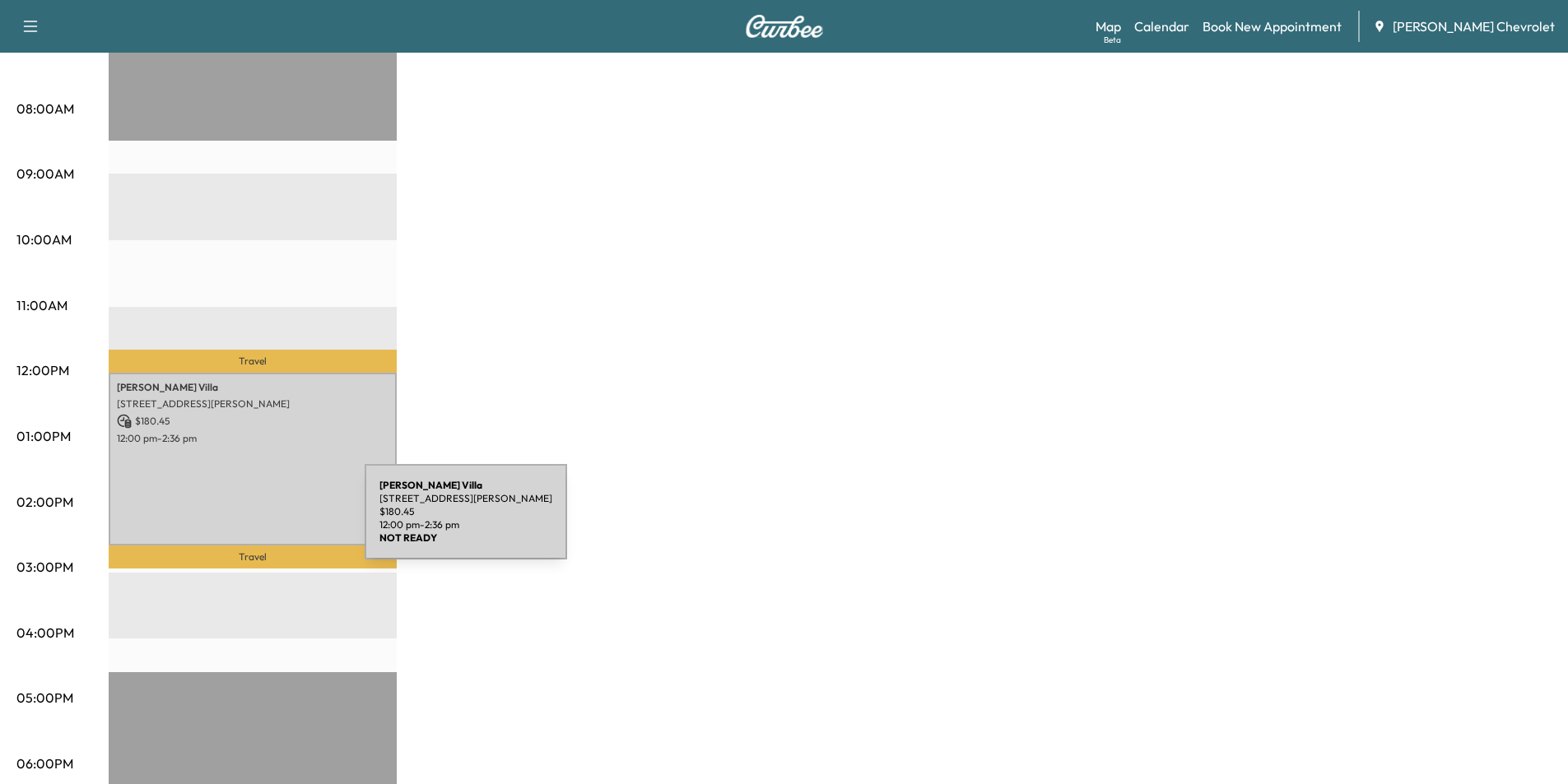
click at [247, 481] on div "[PERSON_NAME] [STREET_ADDRESS][PERSON_NAME] $ 180.45 12:00 pm - 2:36 pm" at bounding box center [253, 459] width 288 height 173
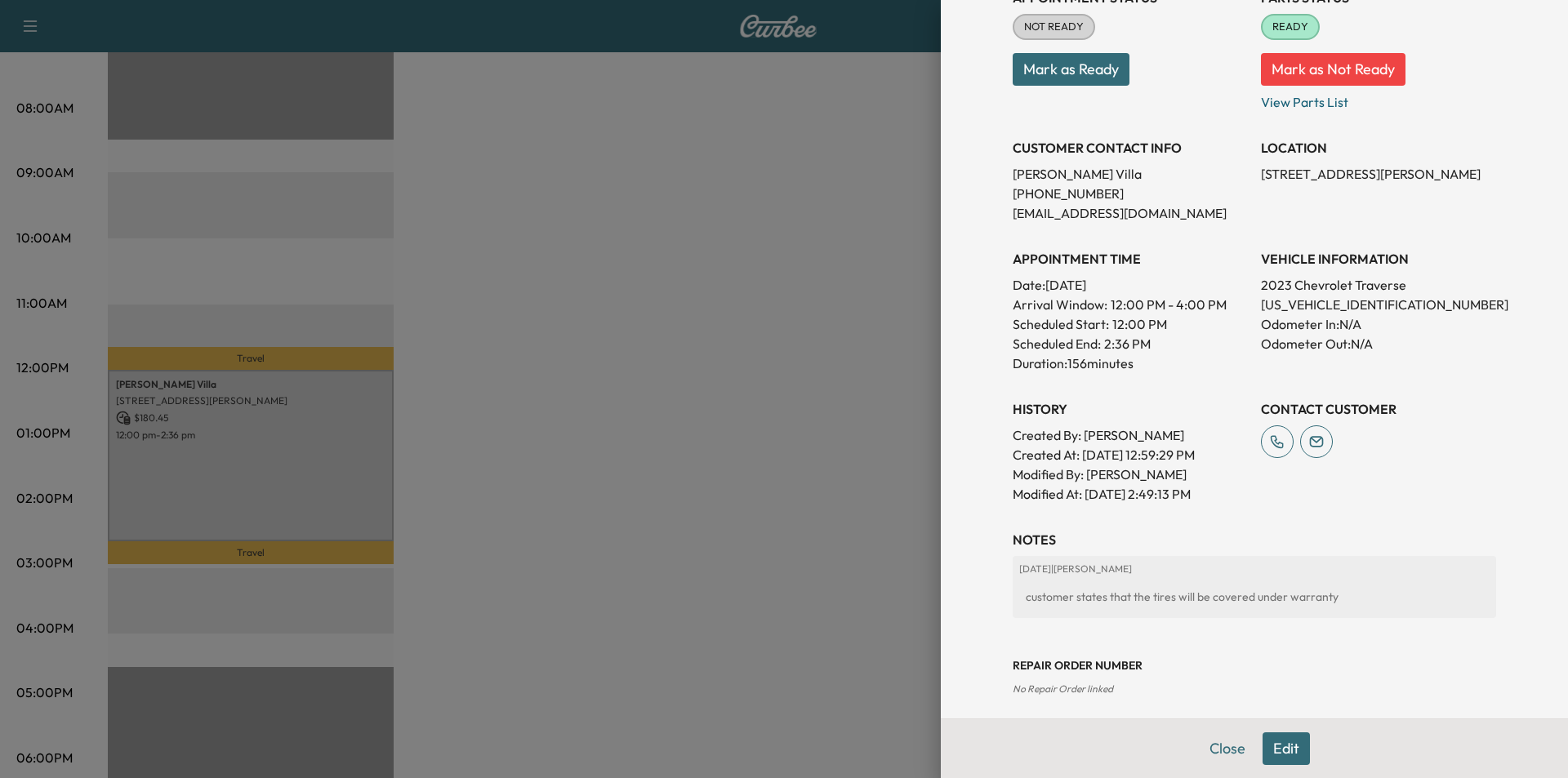
scroll to position [78, 0]
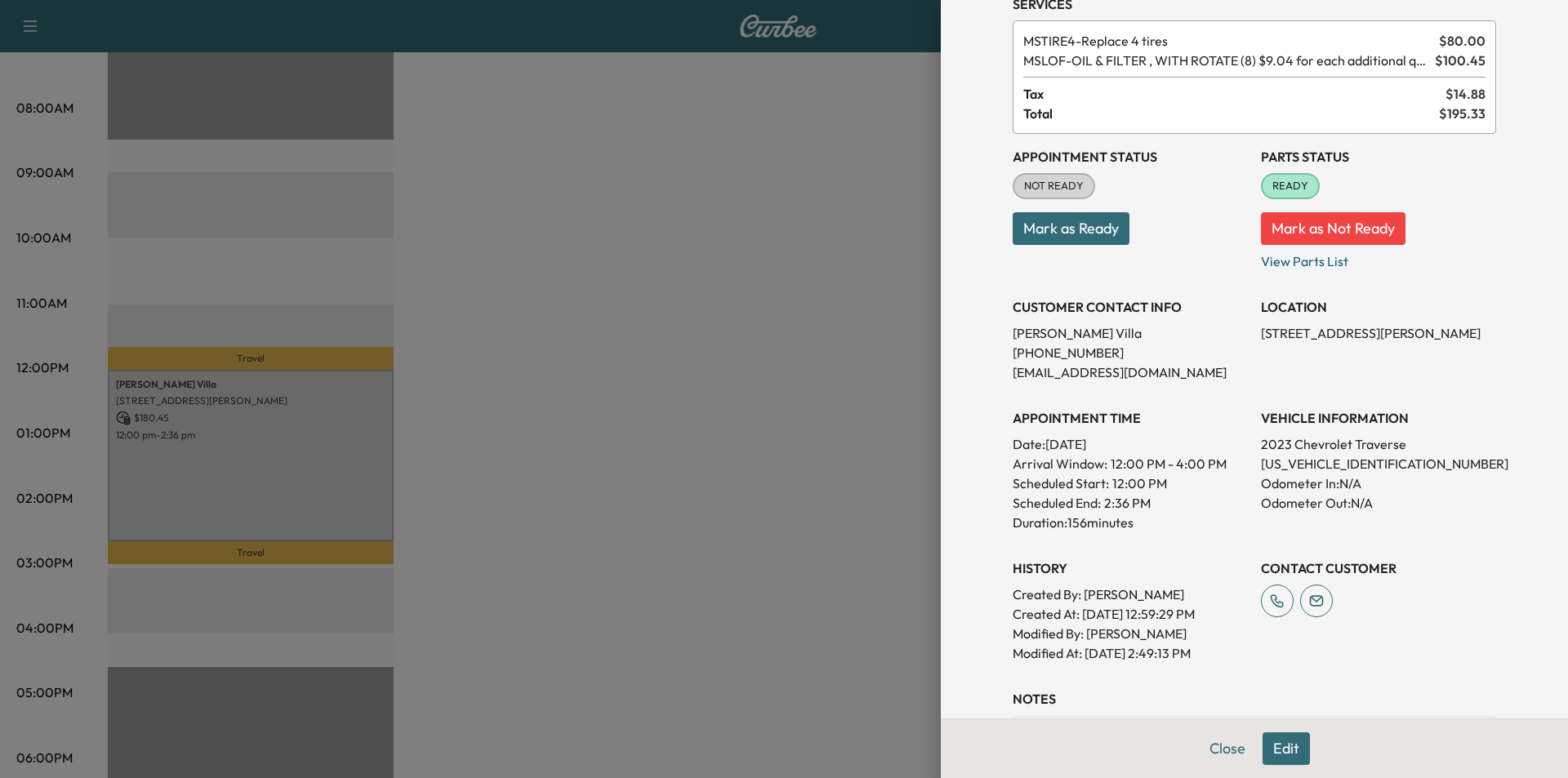
click at [325, 460] on div at bounding box center [784, 389] width 1568 height 778
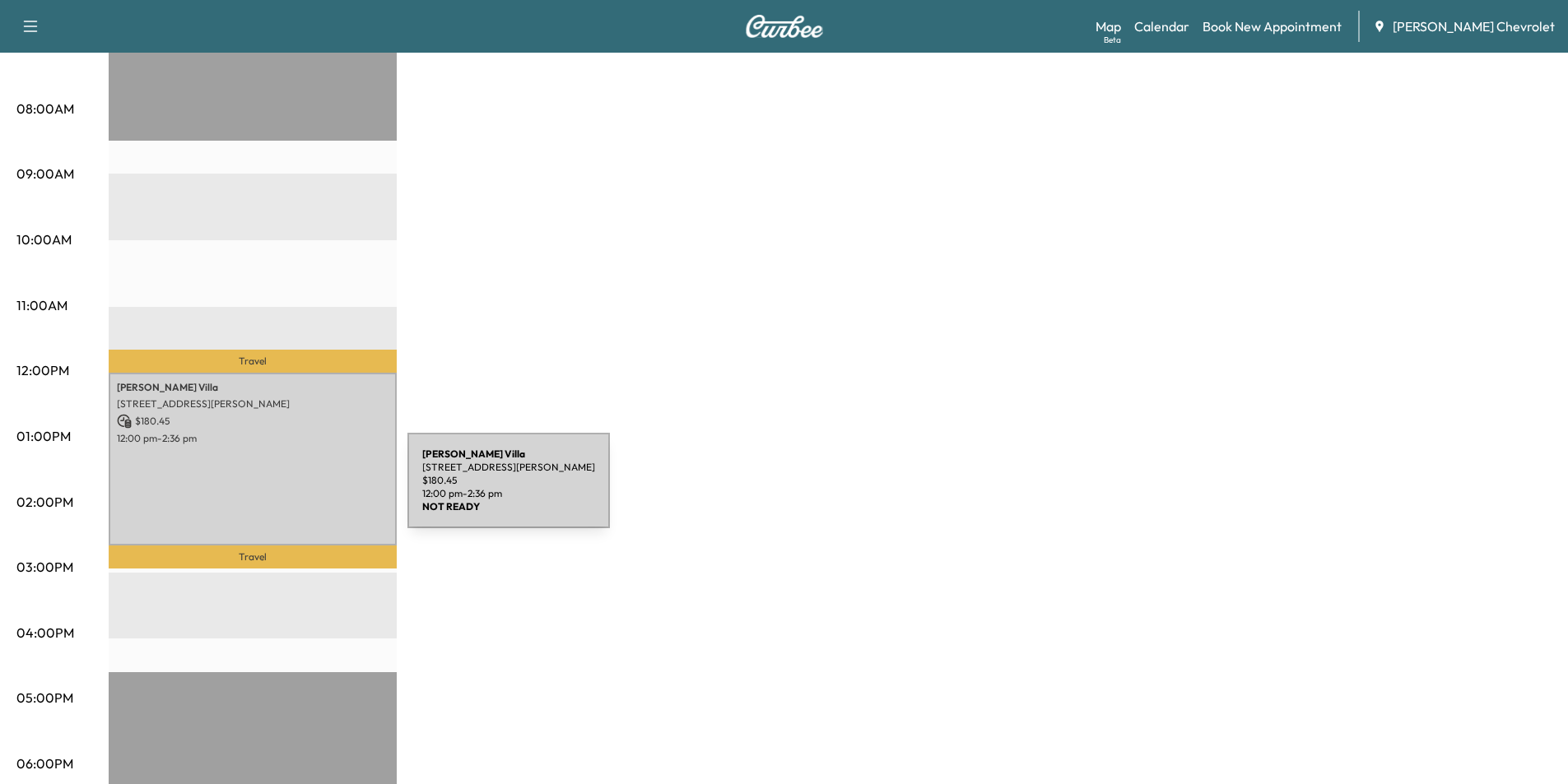
click at [284, 490] on div "[PERSON_NAME] [STREET_ADDRESS][PERSON_NAME] $ 180.45 12:00 pm - 2:36 pm" at bounding box center [253, 459] width 288 height 173
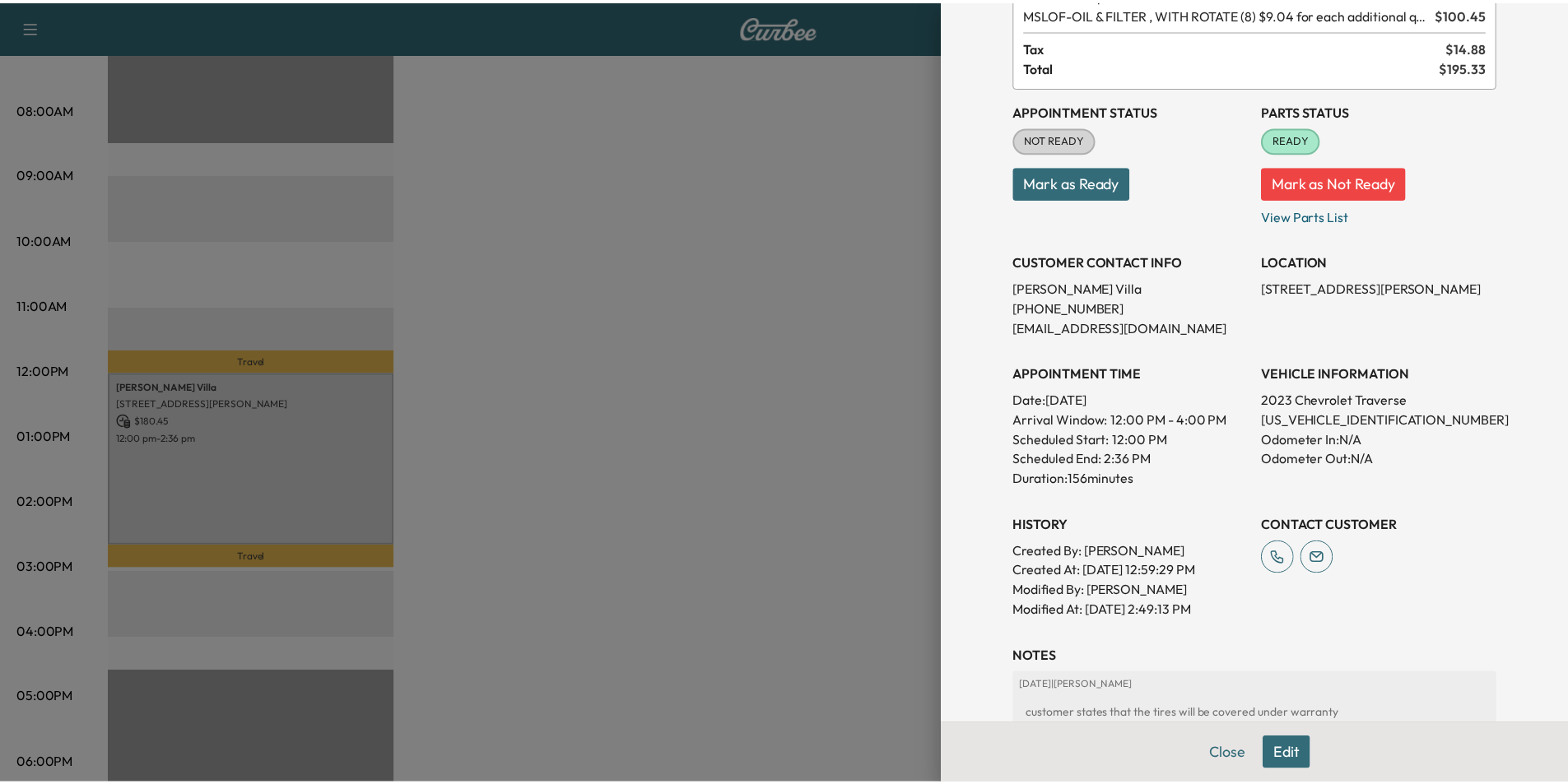
scroll to position [247, 0]
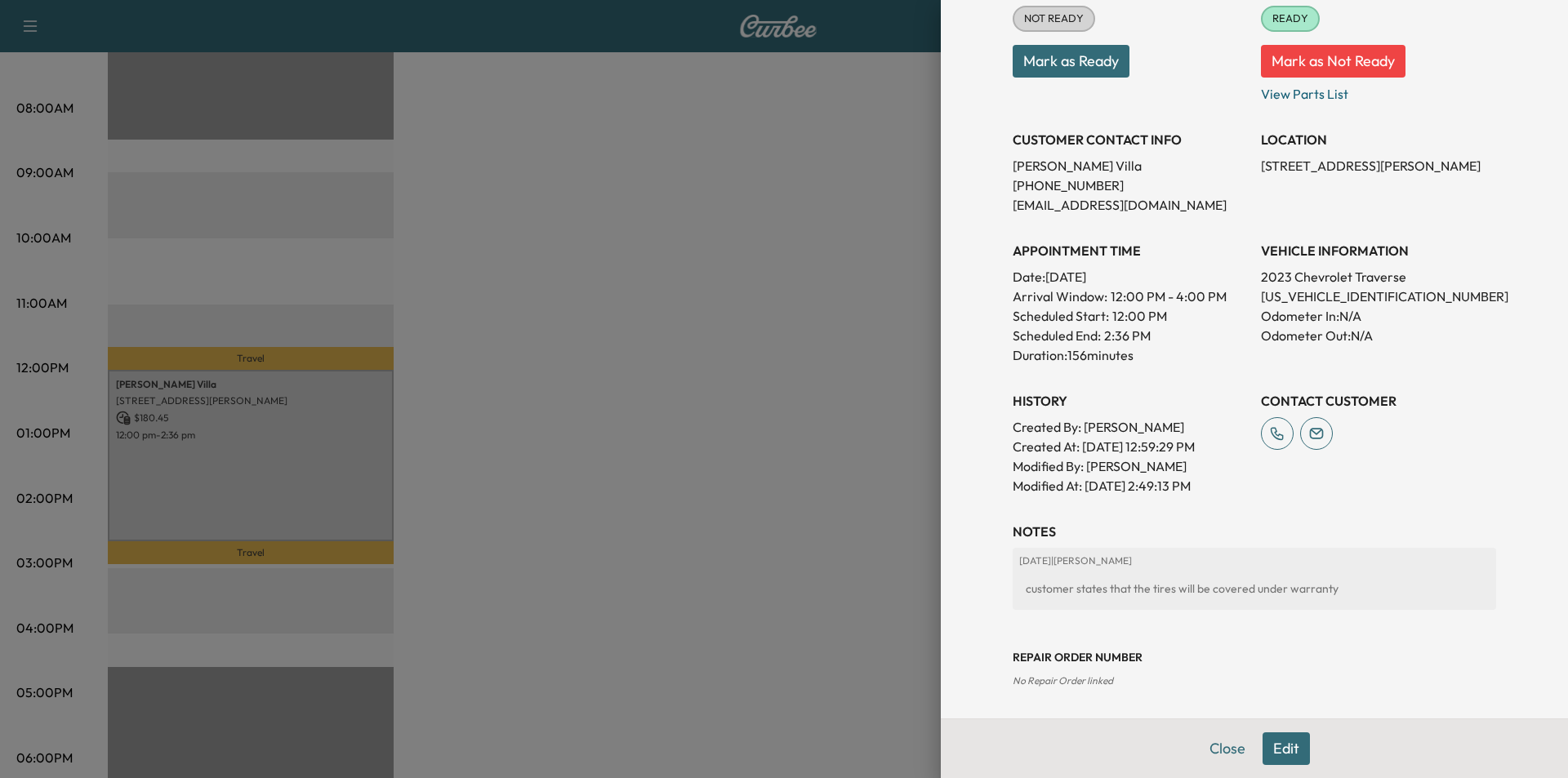
click at [661, 389] on div at bounding box center [784, 389] width 1568 height 778
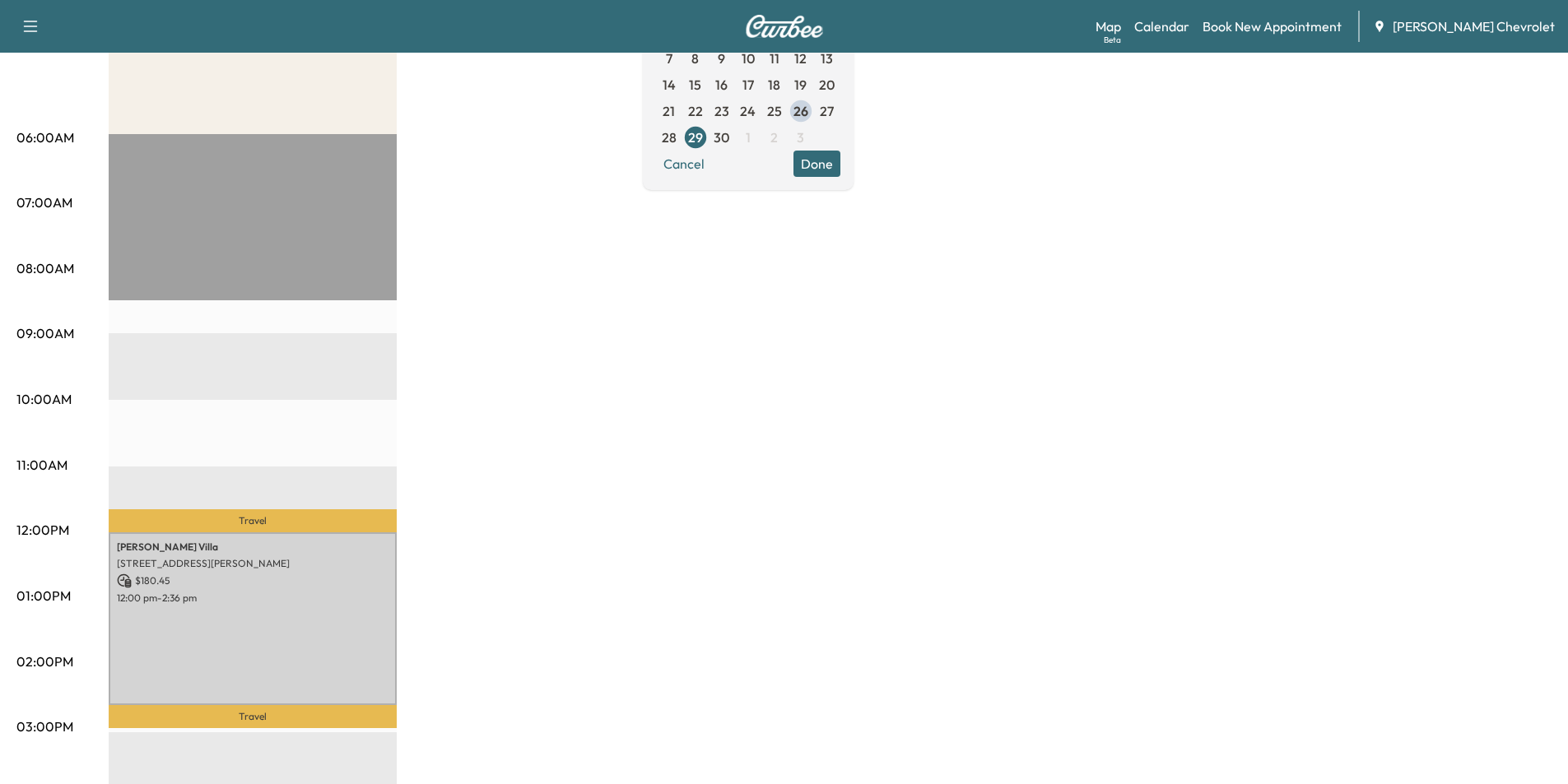
scroll to position [23, 0]
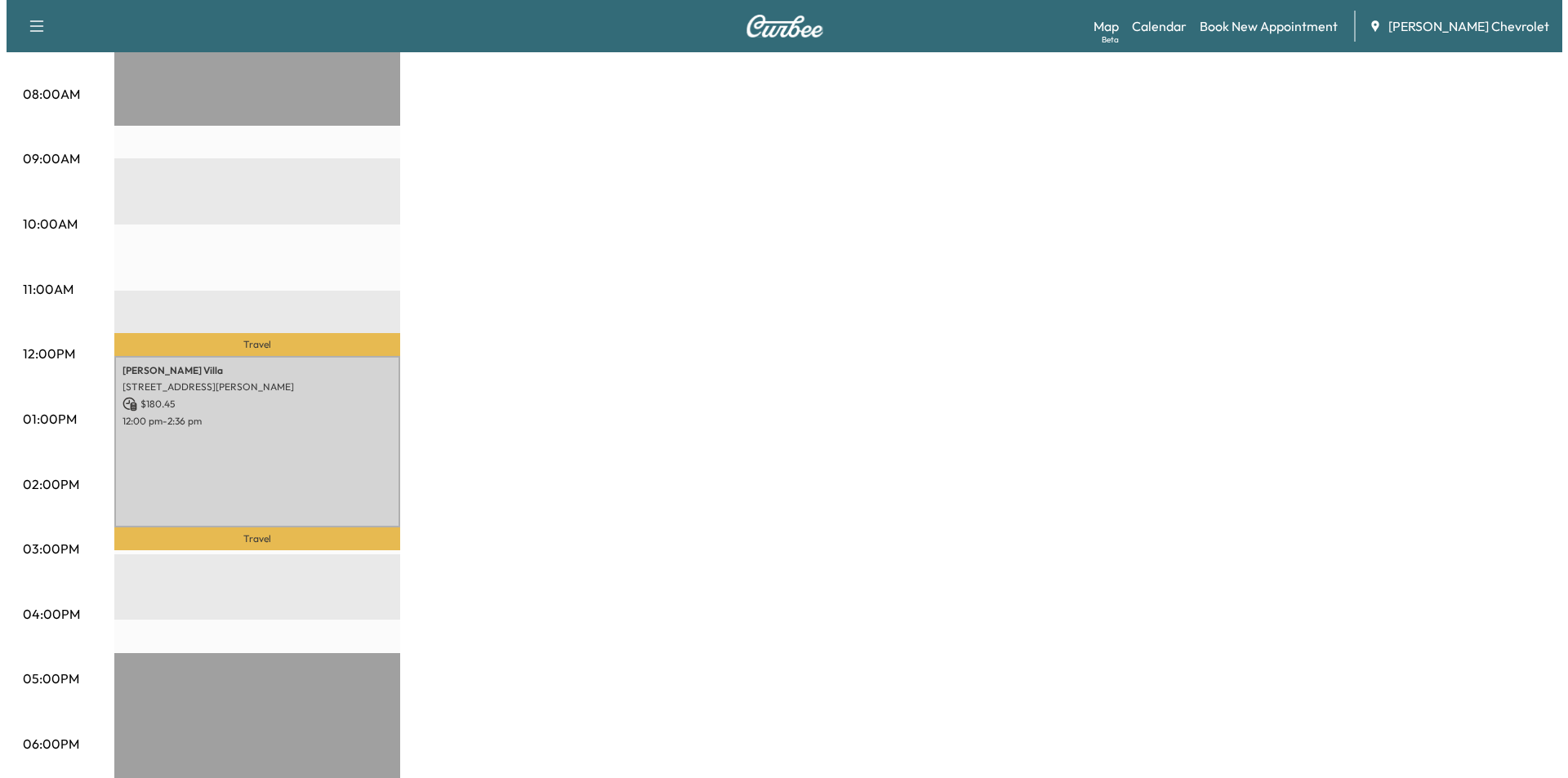
scroll to position [595, 0]
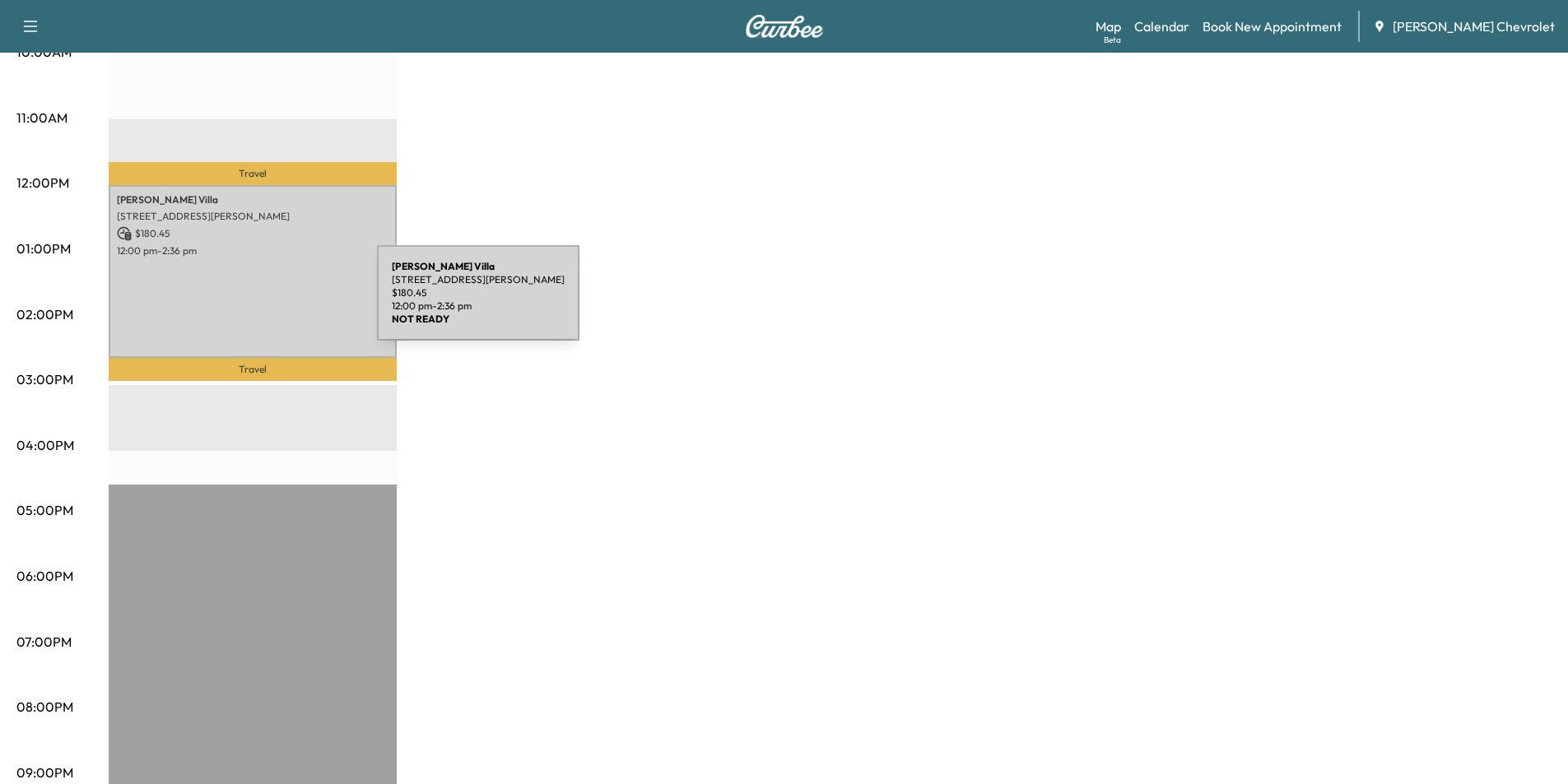
click at [253, 303] on div "[PERSON_NAME] [STREET_ADDRESS][PERSON_NAME] $ 180.45 12:00 pm - 2:36 pm" at bounding box center [253, 271] width 288 height 173
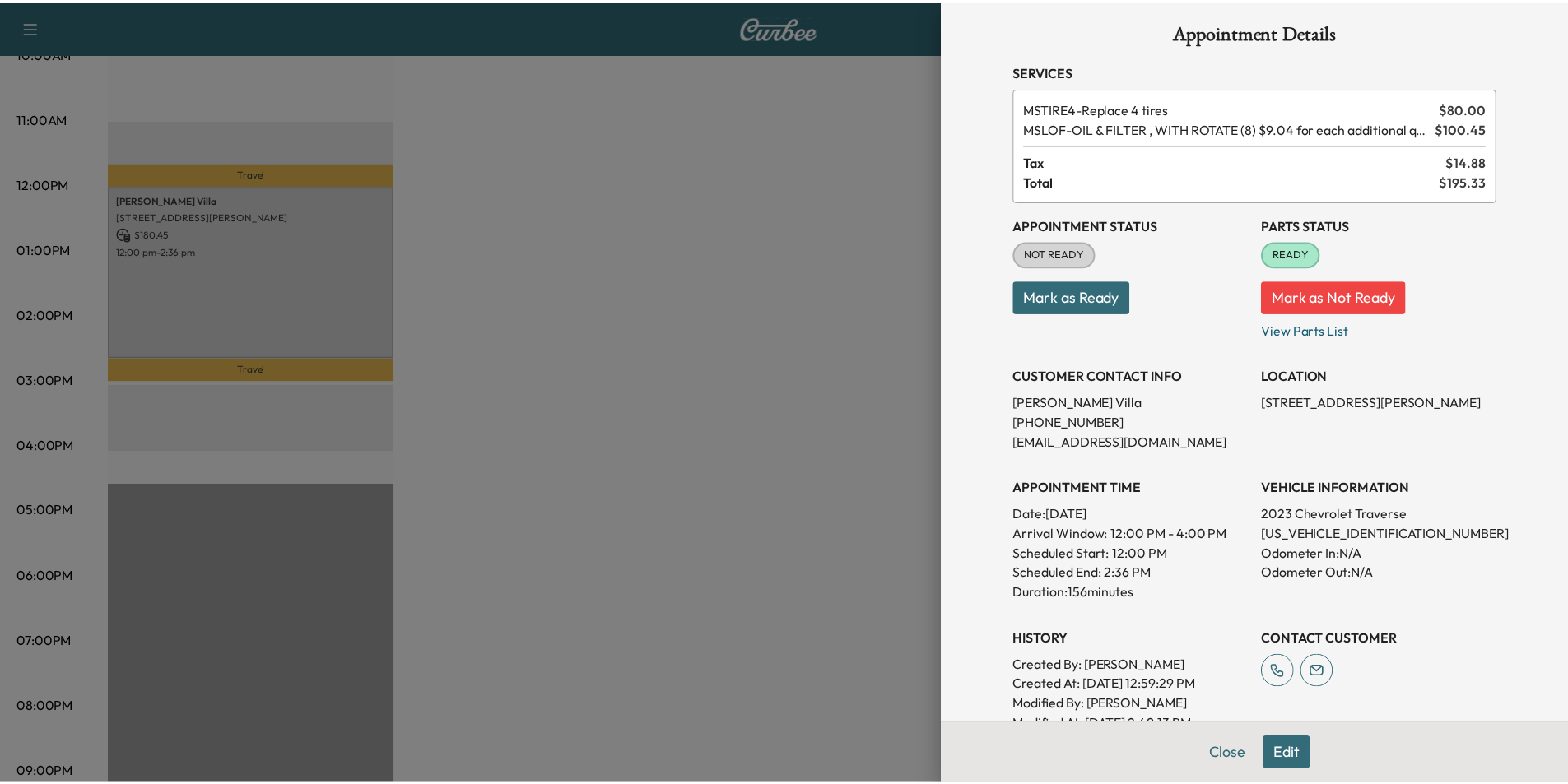
scroll to position [0, 0]
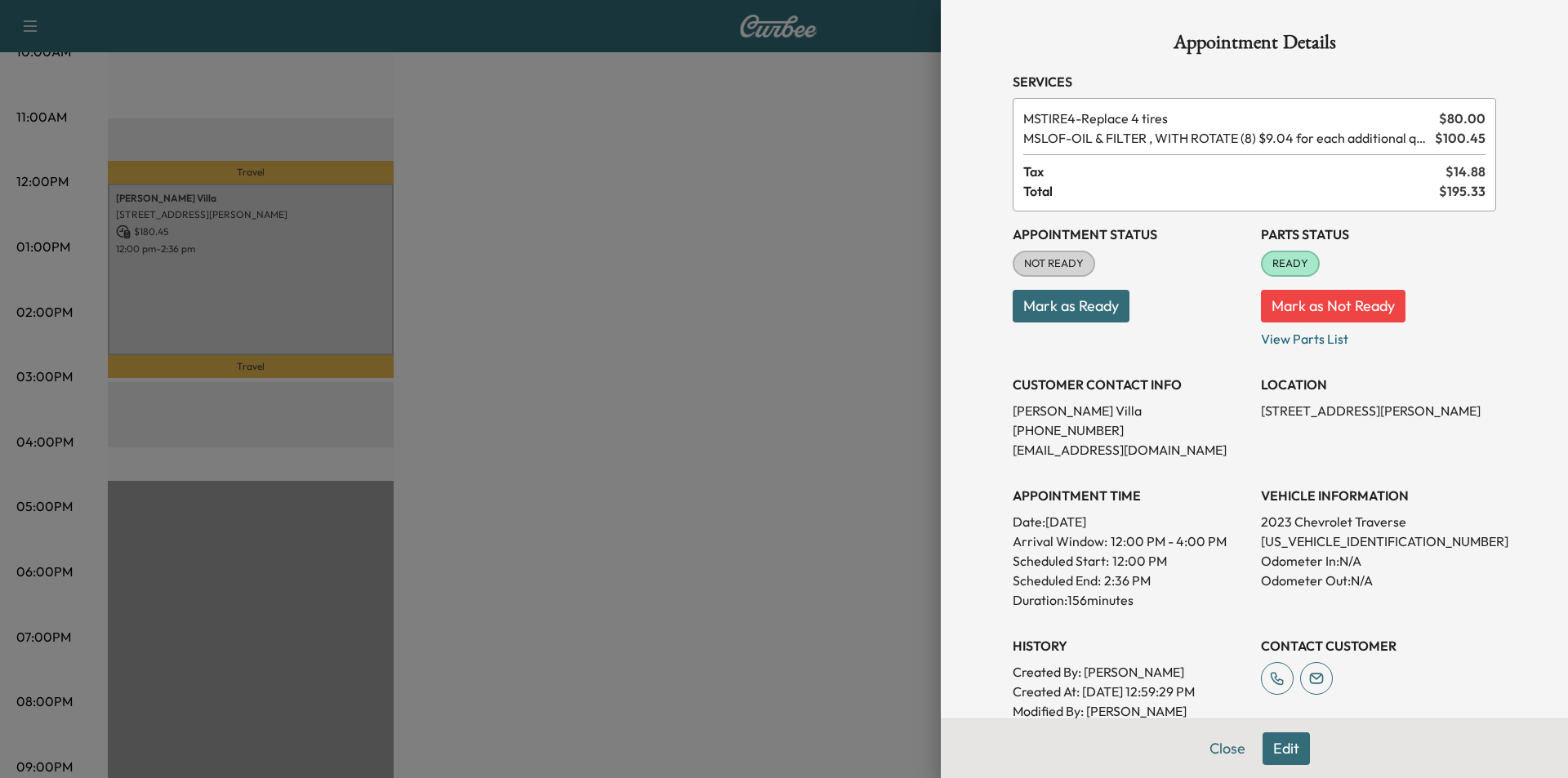
drag, startPoint x: 535, startPoint y: 268, endPoint x: 435, endPoint y: 236, distance: 105.0
click at [536, 268] on div at bounding box center [784, 389] width 1568 height 778
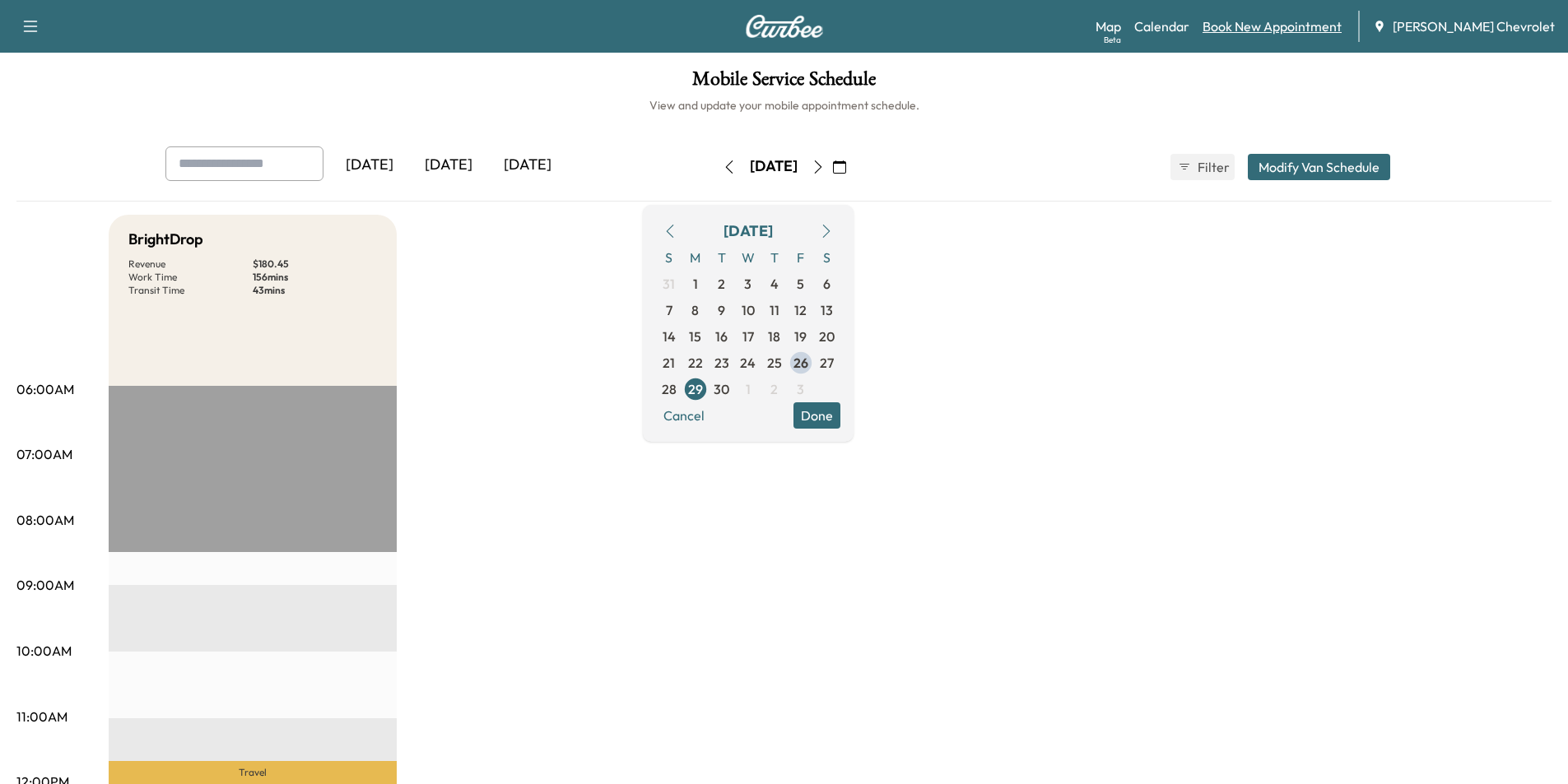
click at [1285, 25] on link "Book New Appointment" at bounding box center [1272, 26] width 140 height 19
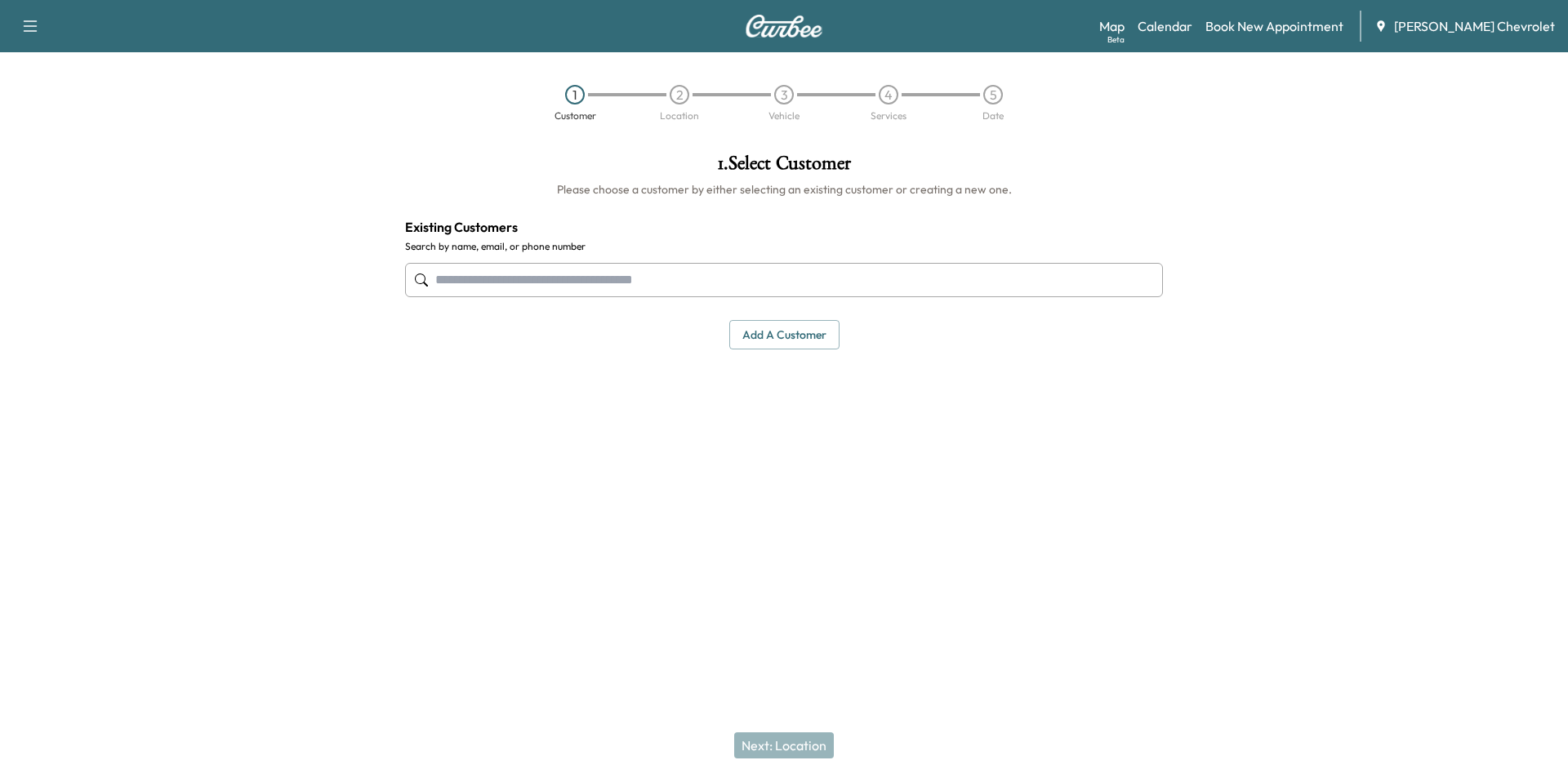
click at [721, 269] on input "text" at bounding box center [784, 279] width 758 height 34
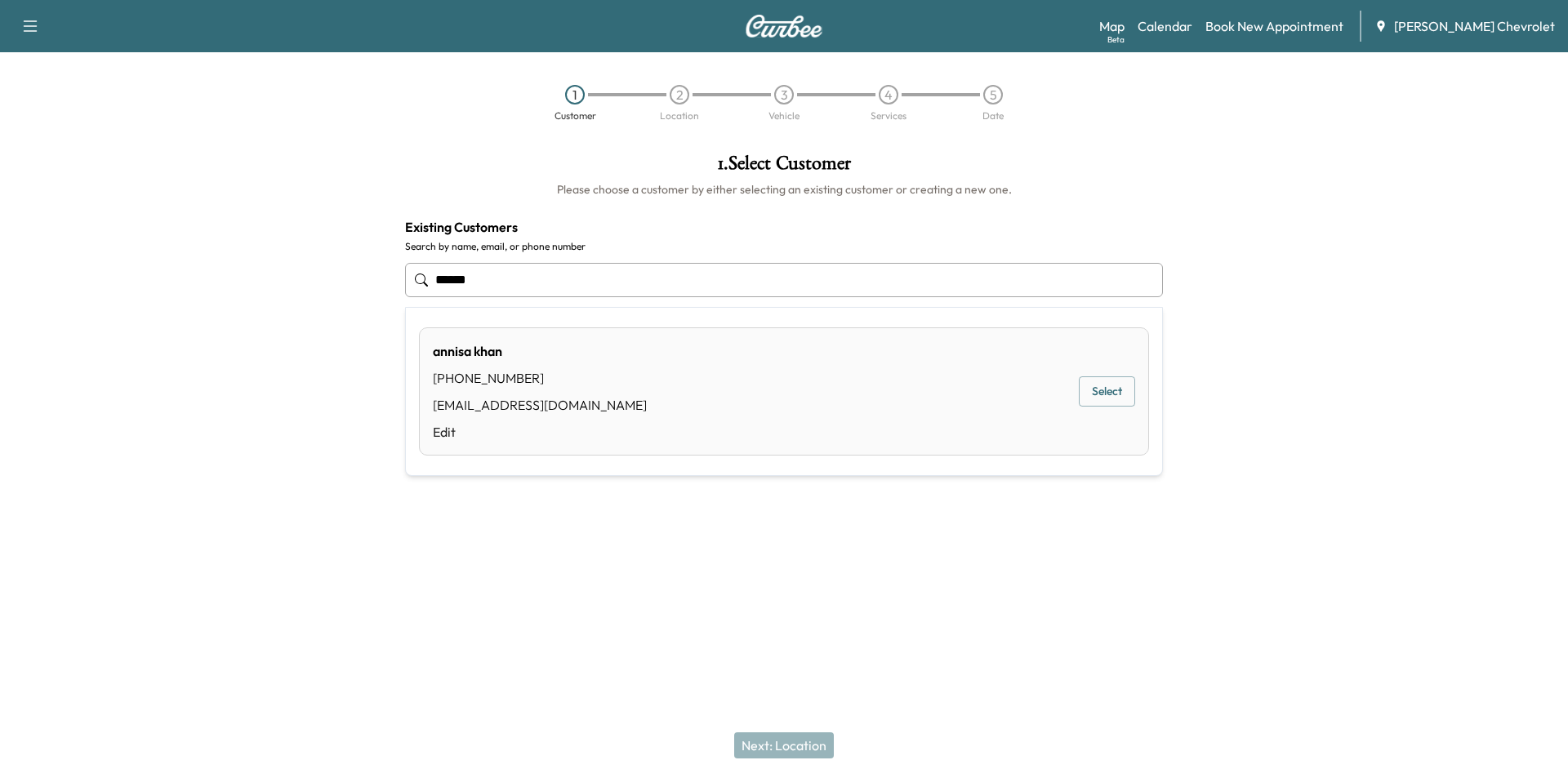
click at [982, 399] on div "[PERSON_NAME] [PHONE_NUMBER] [EMAIL_ADDRESS][DOMAIN_NAME] Edit Select" at bounding box center [784, 391] width 730 height 128
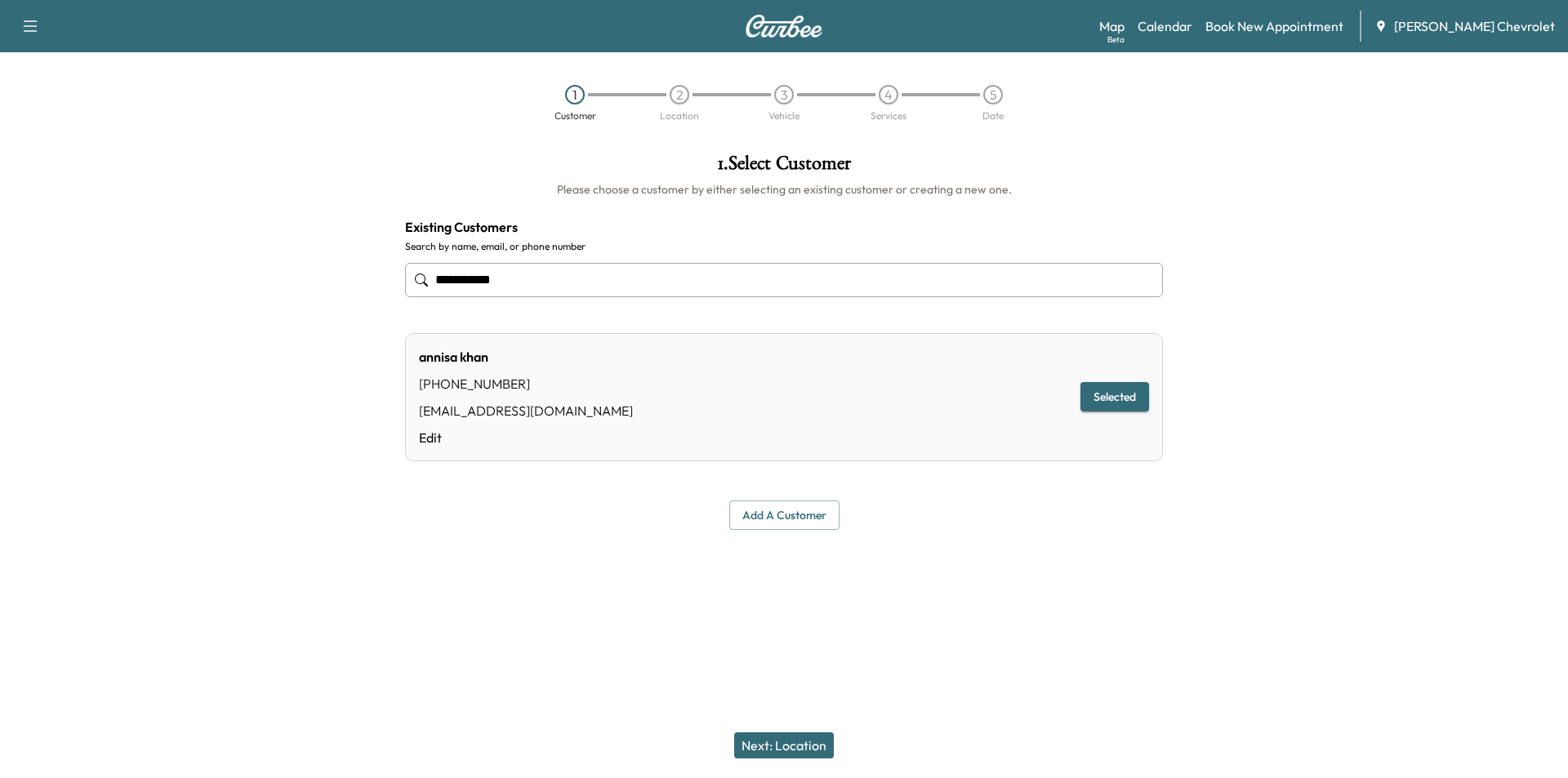
type input "**********"
click at [786, 742] on button "Next: Location" at bounding box center [784, 745] width 100 height 27
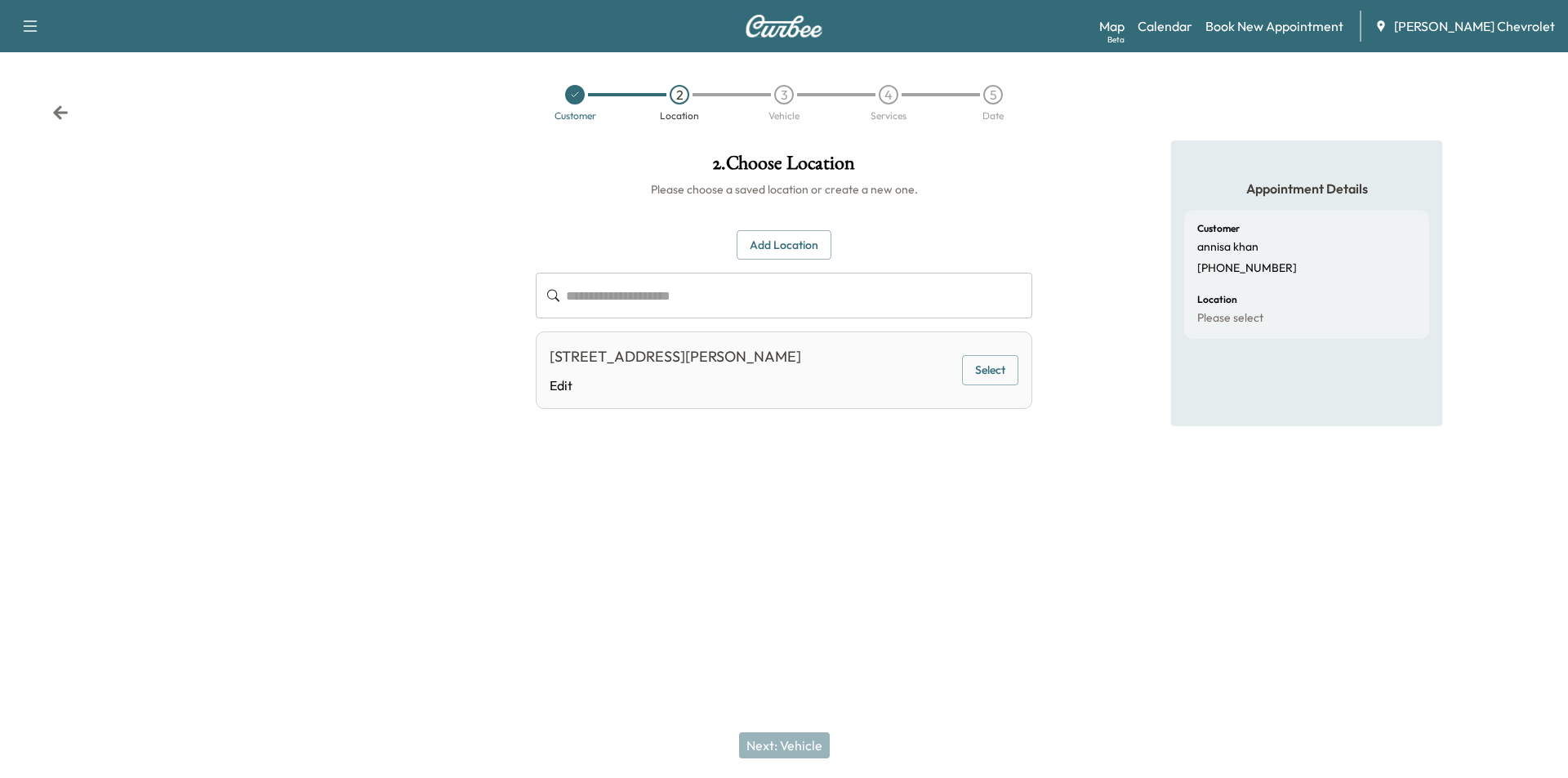
click at [685, 395] on link "Edit" at bounding box center [675, 385] width 251 height 19
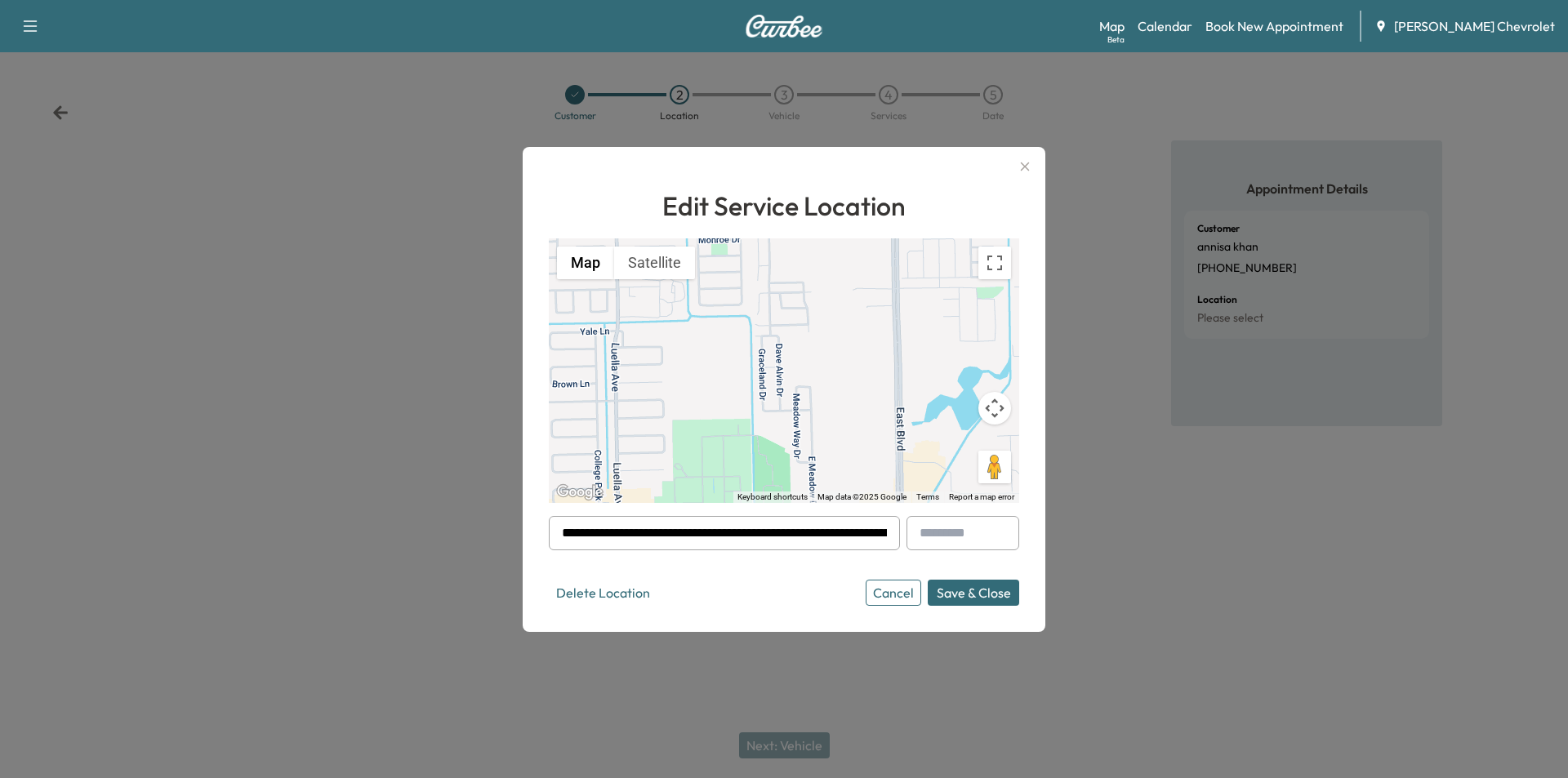
click at [986, 672] on div at bounding box center [784, 389] width 1568 height 778
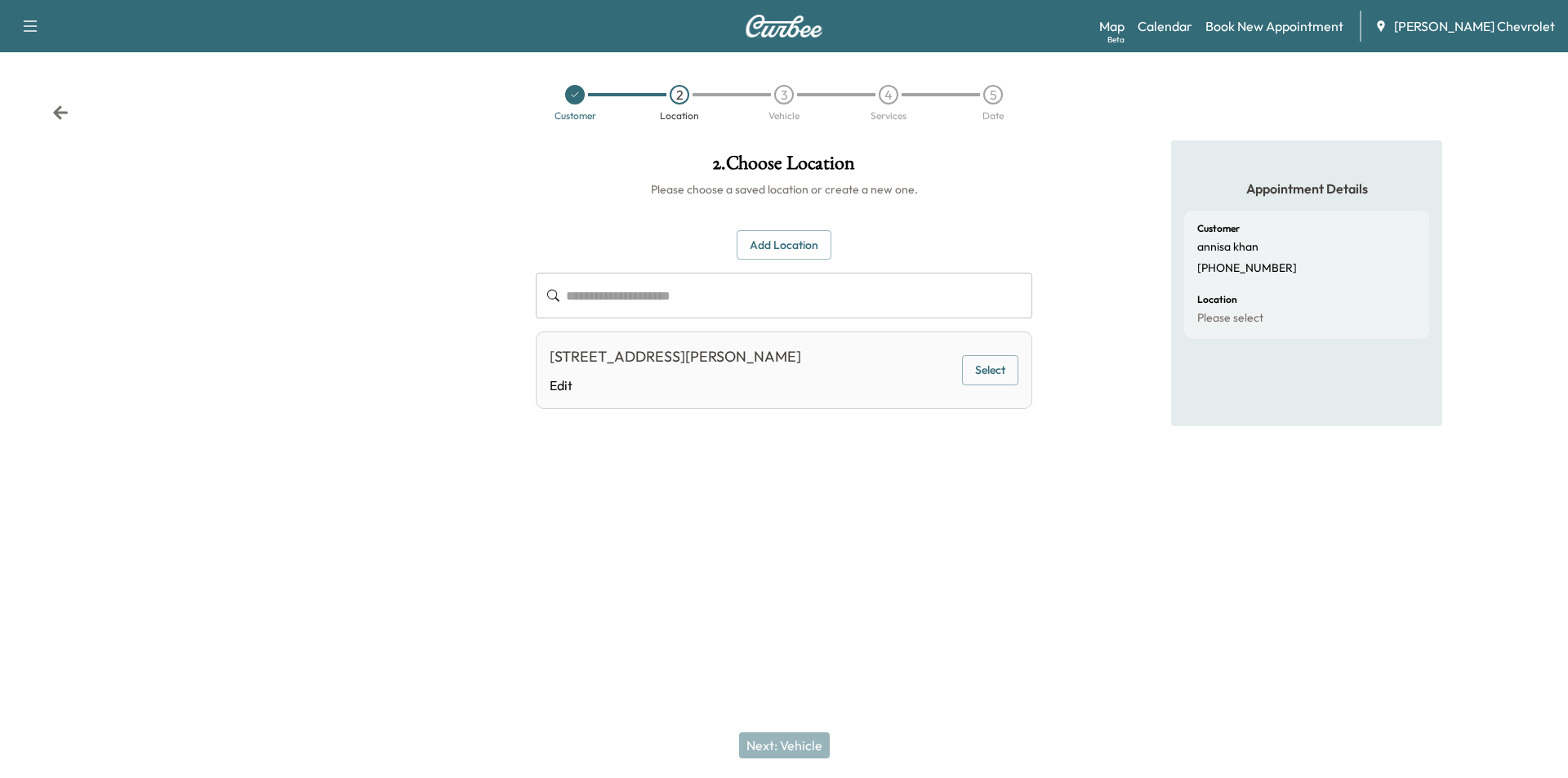
click at [985, 381] on button "Select" at bounding box center [990, 370] width 56 height 30
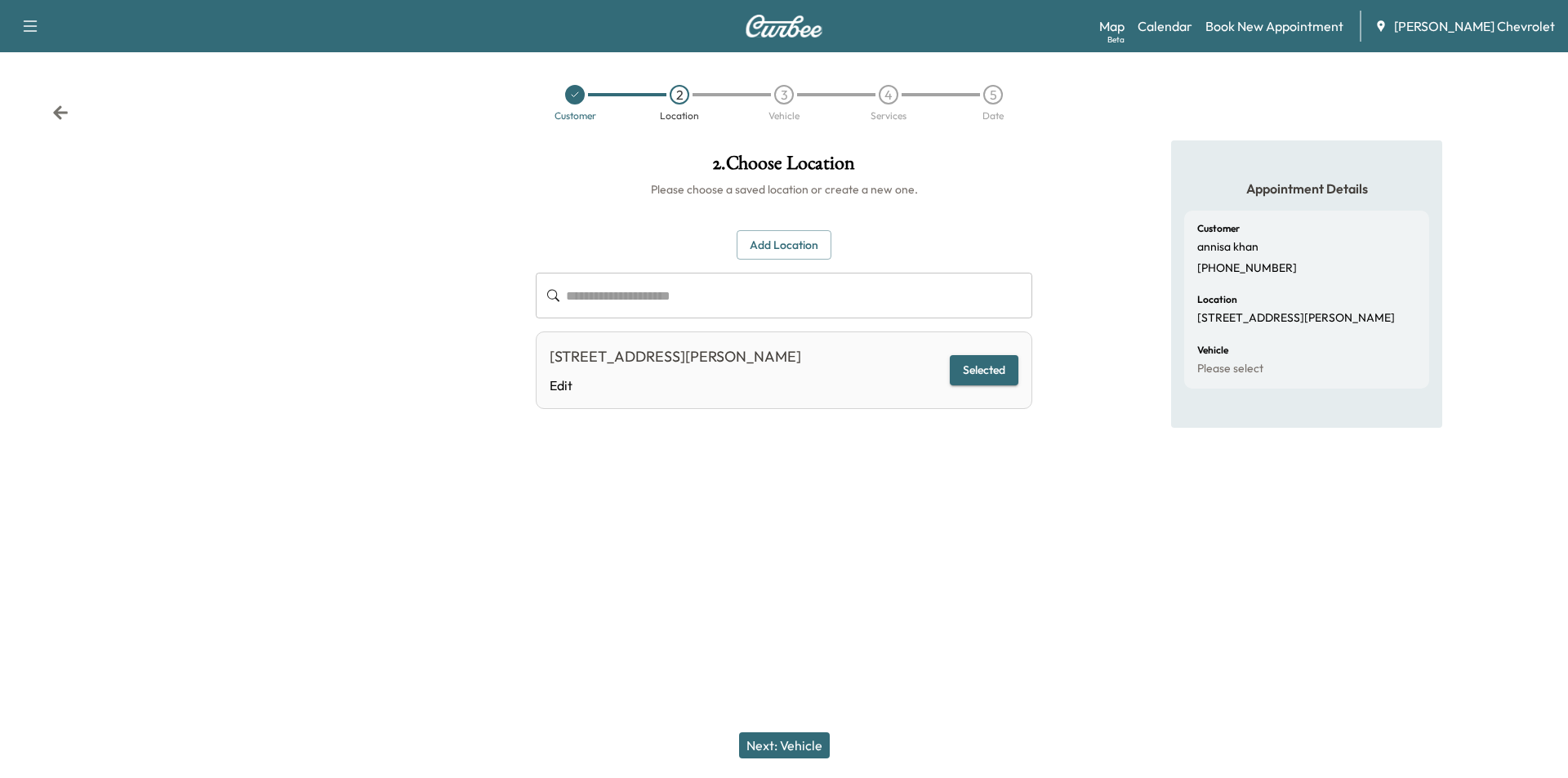
click at [790, 750] on button "Next: Vehicle" at bounding box center [784, 745] width 91 height 27
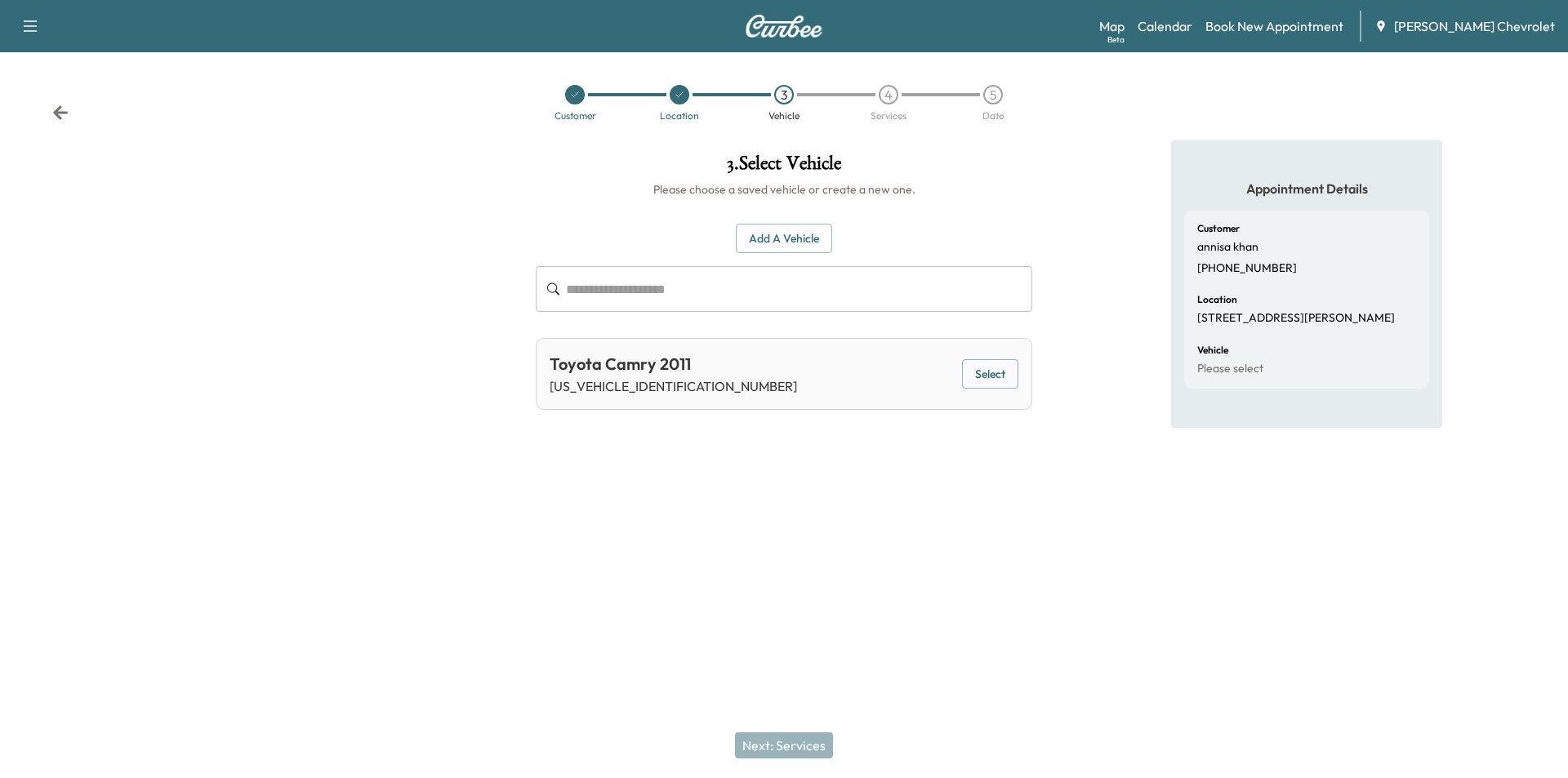
drag, startPoint x: 778, startPoint y: 380, endPoint x: 801, endPoint y: 456, distance: 79.4
click at [779, 380] on div "Toyota Camry 2011 [US_VEHICLE_IDENTIFICATION_NUMBER] Select" at bounding box center [784, 374] width 497 height 71
click at [991, 371] on button "Select" at bounding box center [990, 374] width 56 height 30
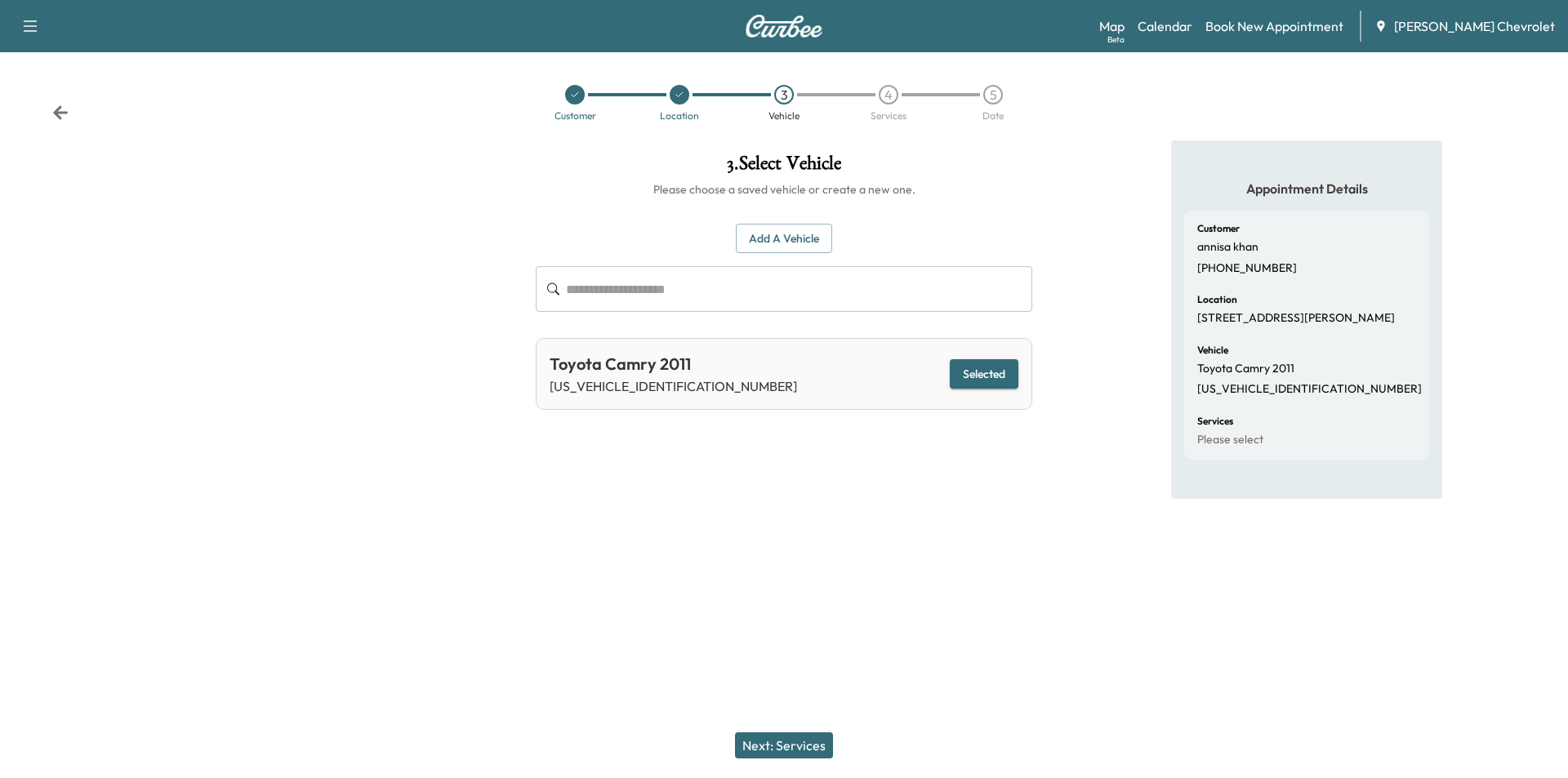
click at [775, 744] on button "Next: Services" at bounding box center [784, 745] width 98 height 27
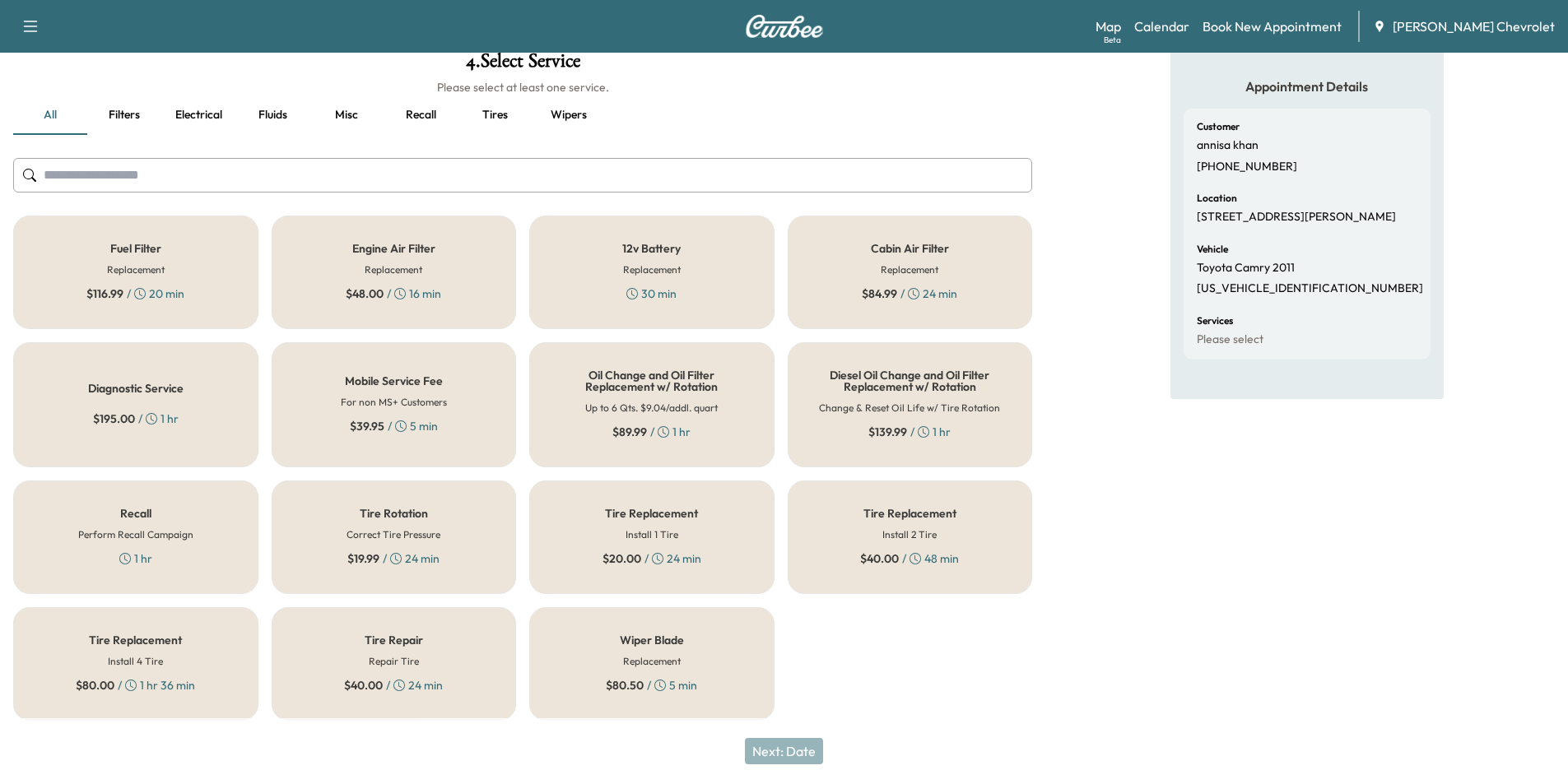
scroll to position [106, 0]
click at [504, 117] on button "Tires" at bounding box center [494, 113] width 74 height 40
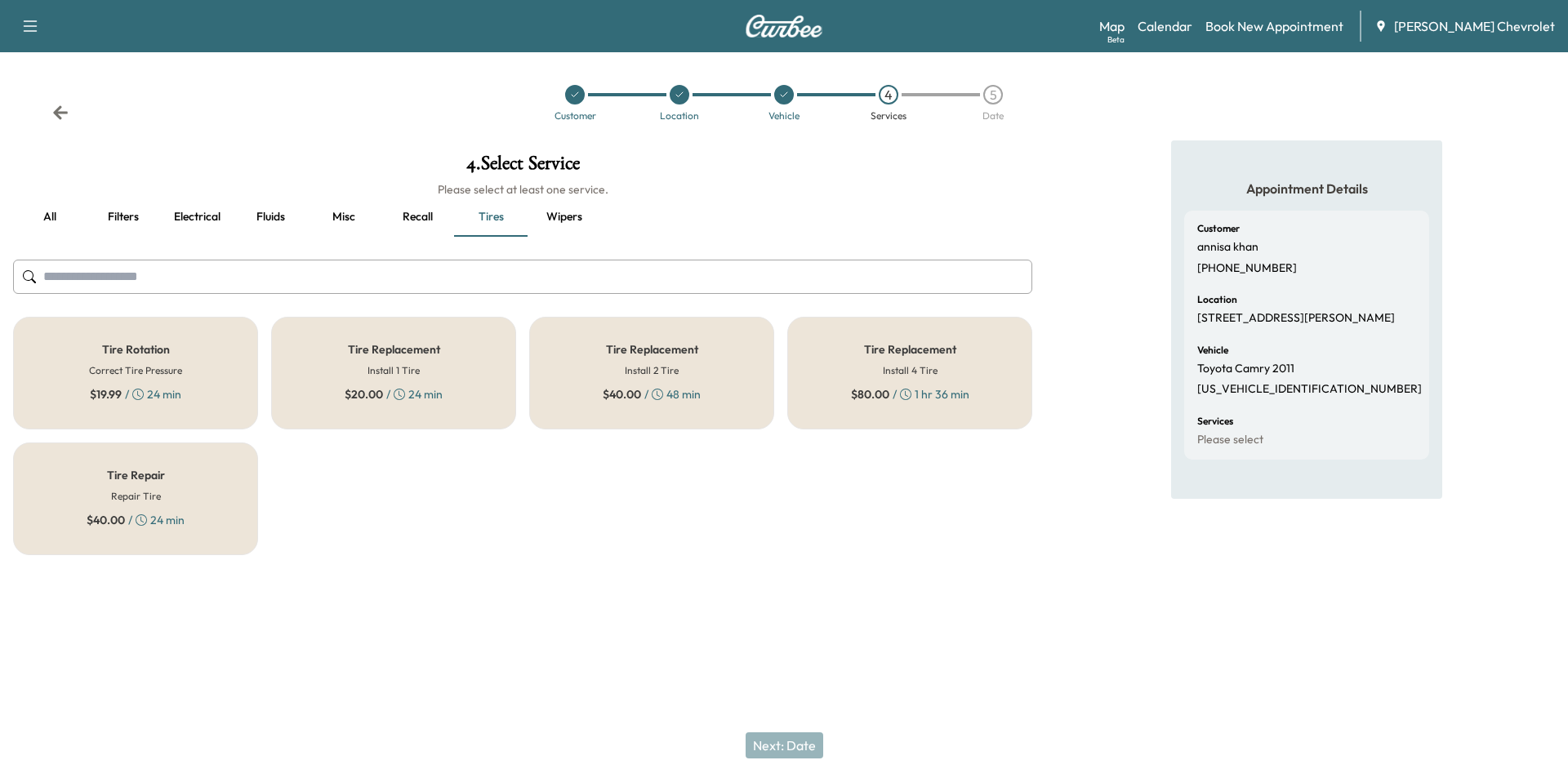
click at [56, 222] on button "all" at bounding box center [49, 217] width 73 height 39
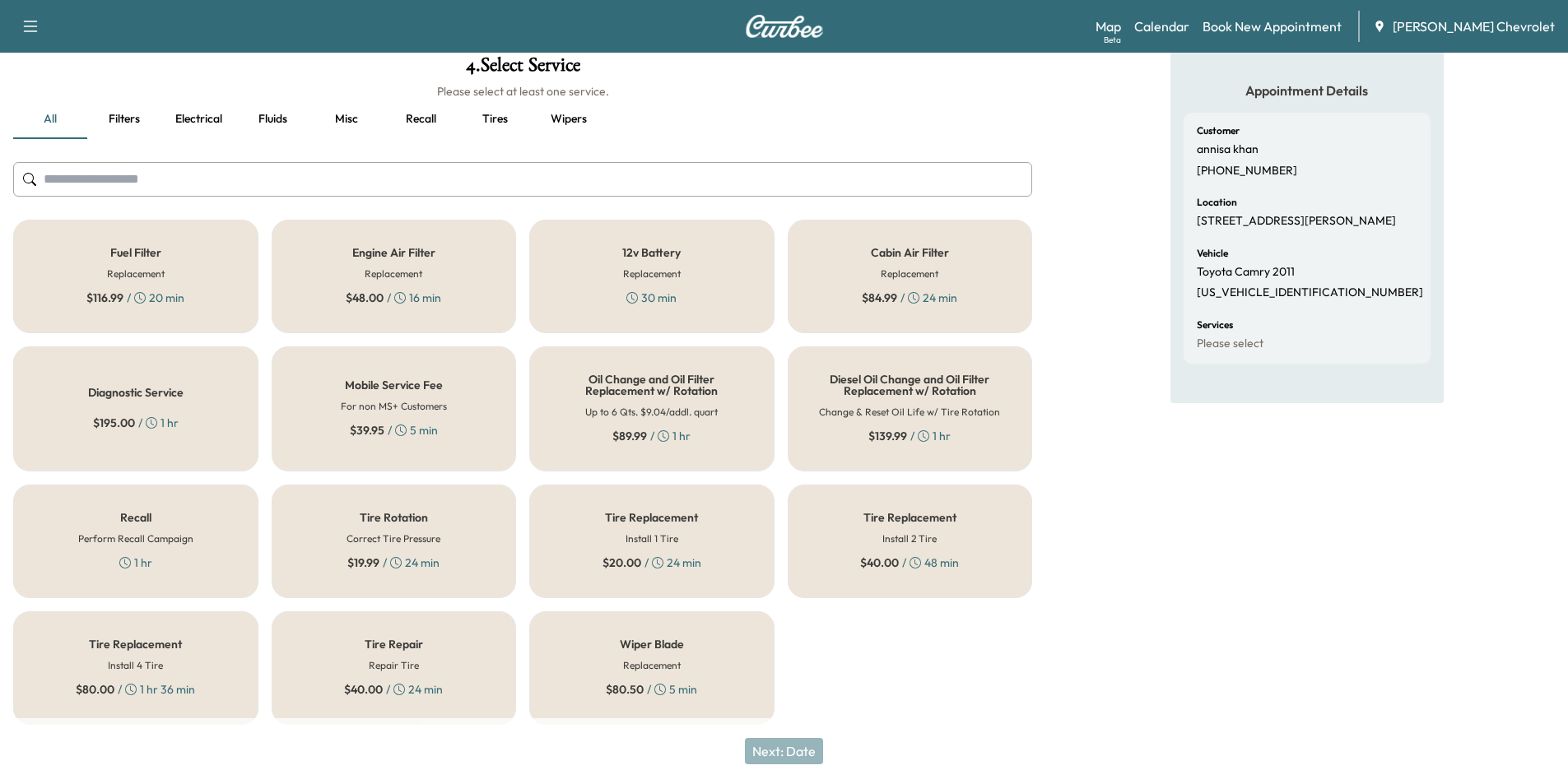
scroll to position [106, 0]
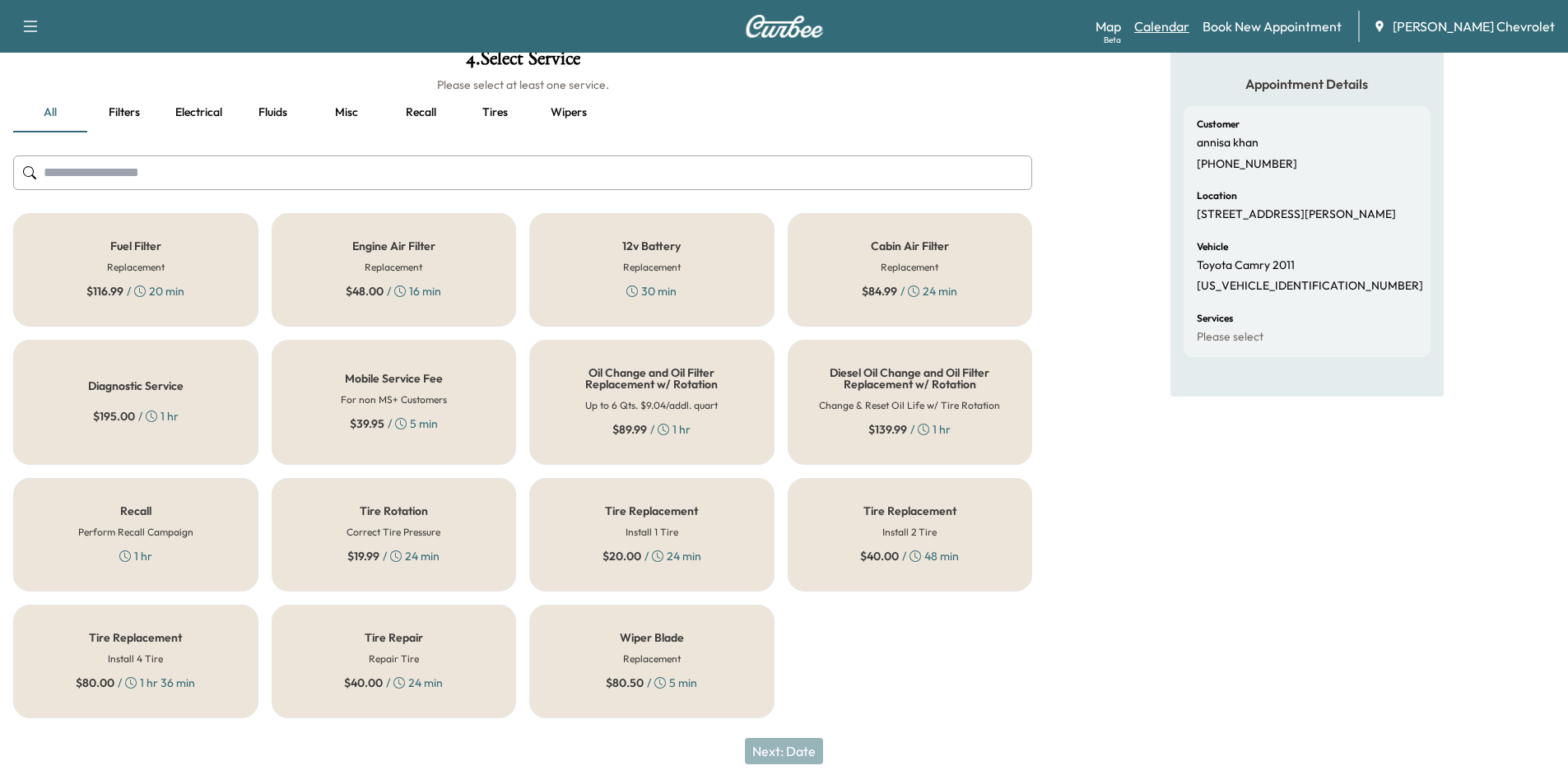
click at [1175, 26] on link "Calendar" at bounding box center [1162, 26] width 55 height 19
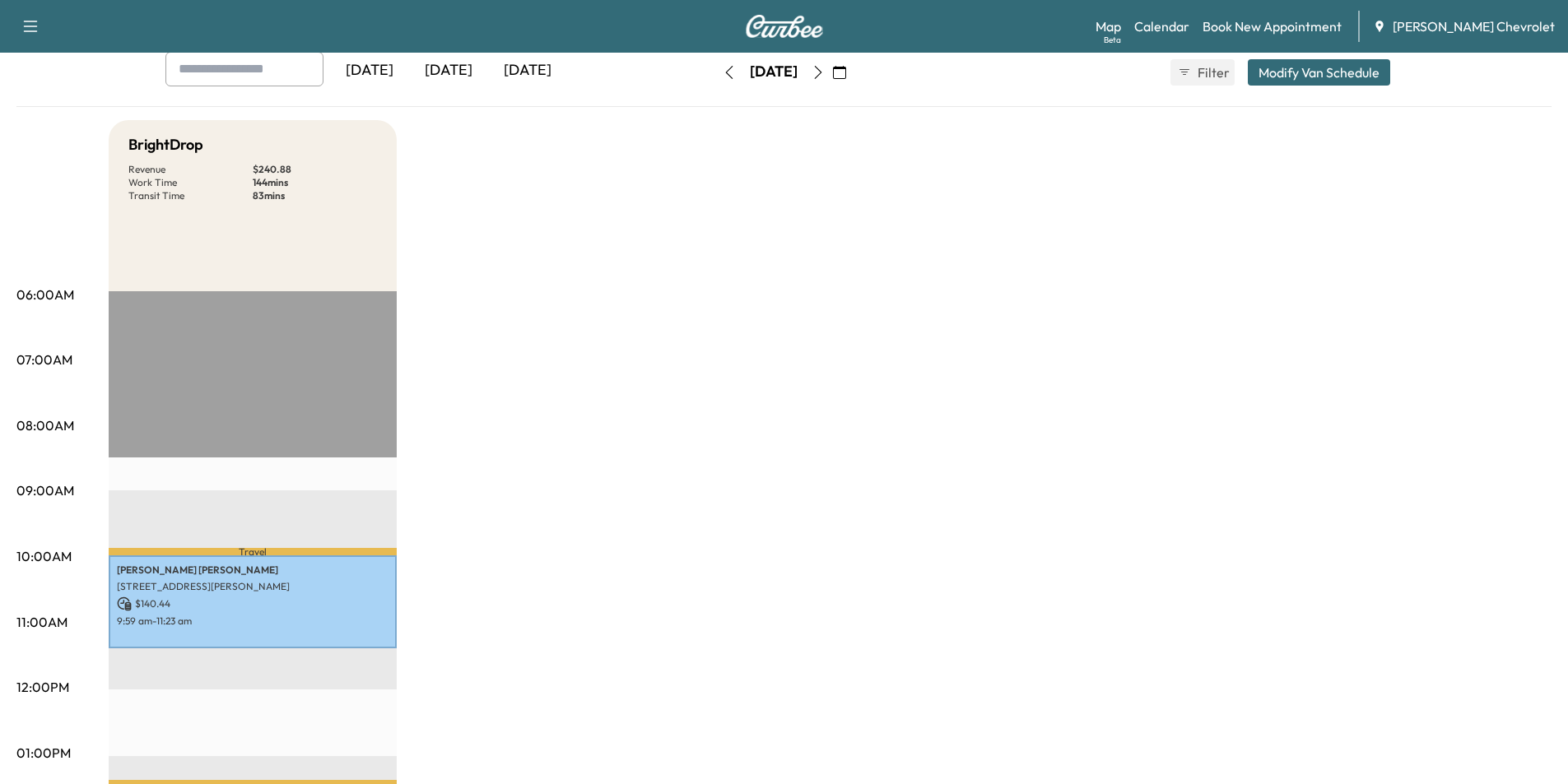
scroll to position [82, 0]
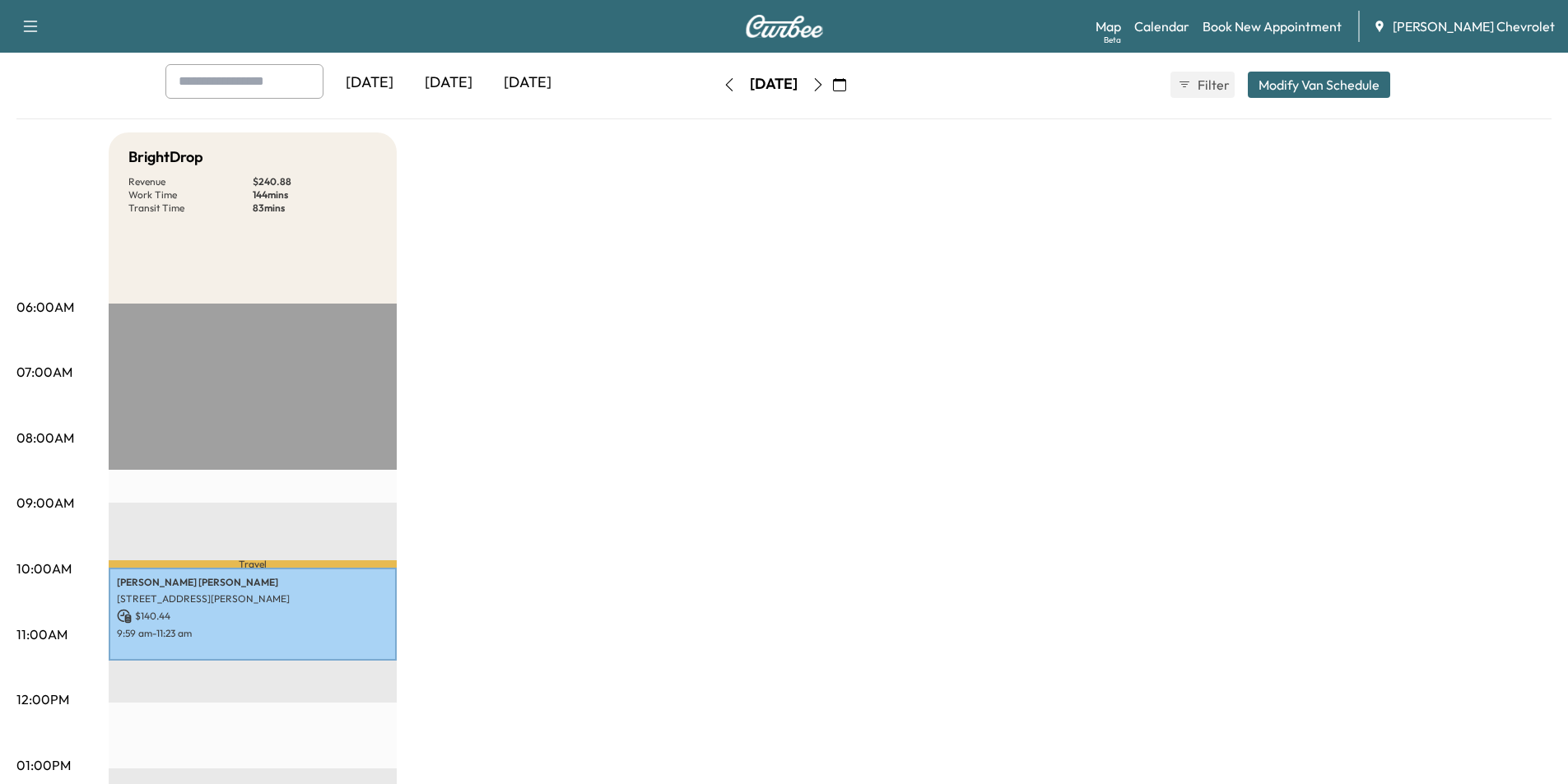
click at [825, 83] on icon "button" at bounding box center [819, 85] width 13 height 13
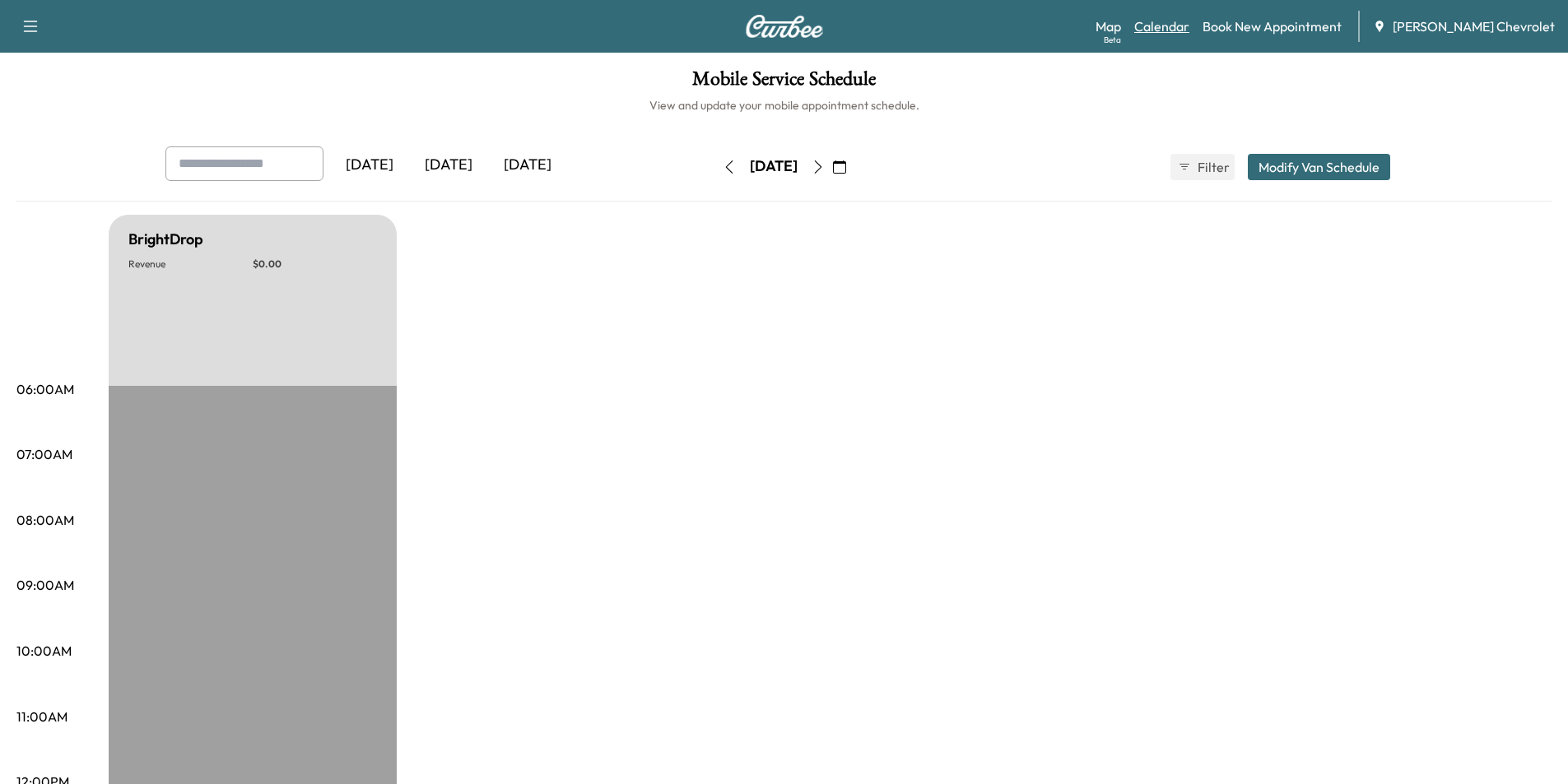
click at [1190, 34] on link "Calendar" at bounding box center [1162, 26] width 55 height 19
